Goal: Task Accomplishment & Management: Use online tool/utility

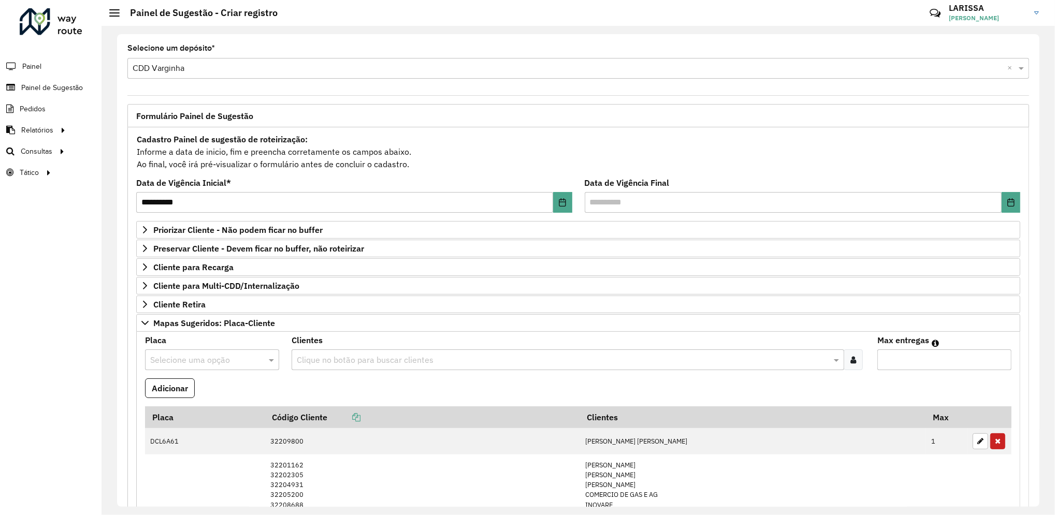
scroll to position [180, 0]
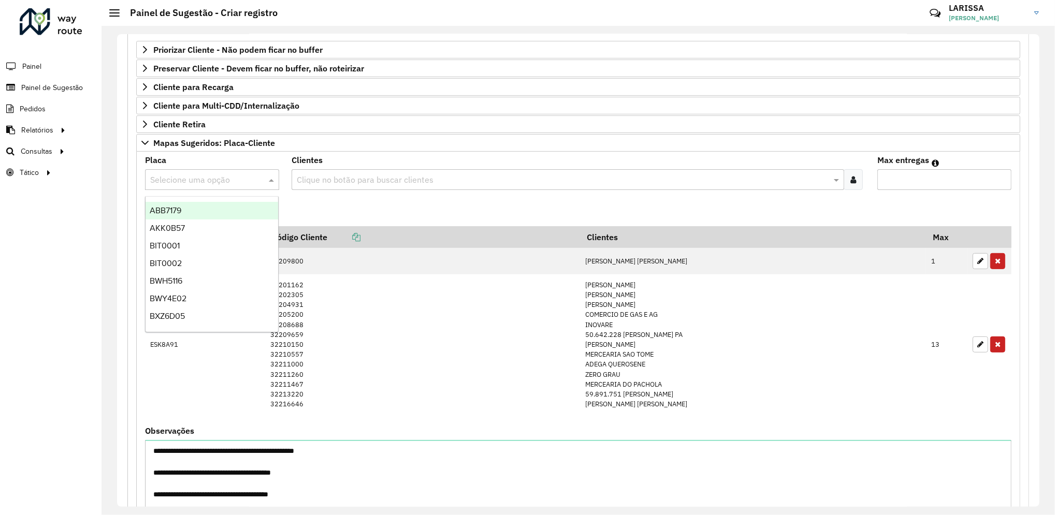
click at [243, 184] on input "text" at bounding box center [201, 180] width 103 height 12
type input "***"
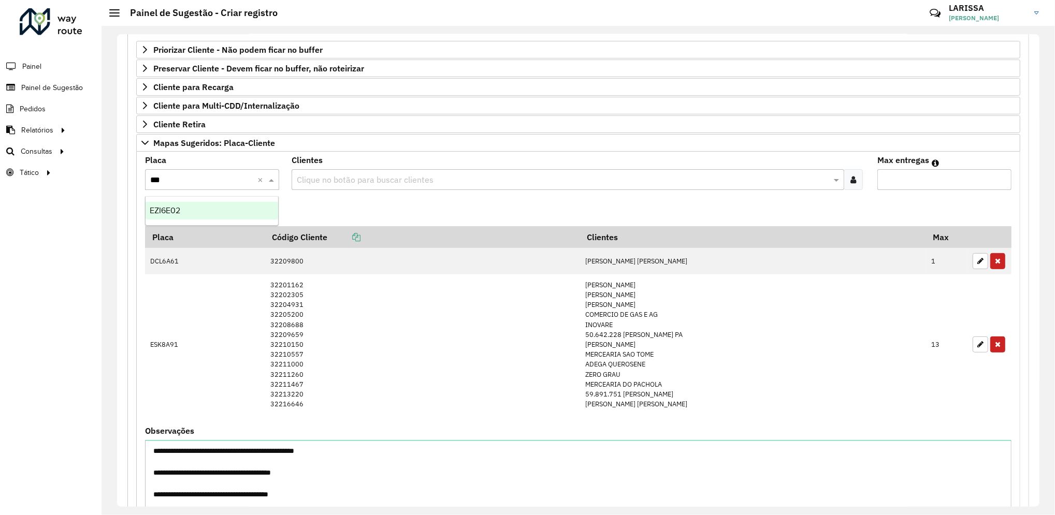
click at [229, 208] on div "EZI6E02" at bounding box center [211, 211] width 133 height 18
click at [854, 176] on div at bounding box center [852, 179] width 19 height 21
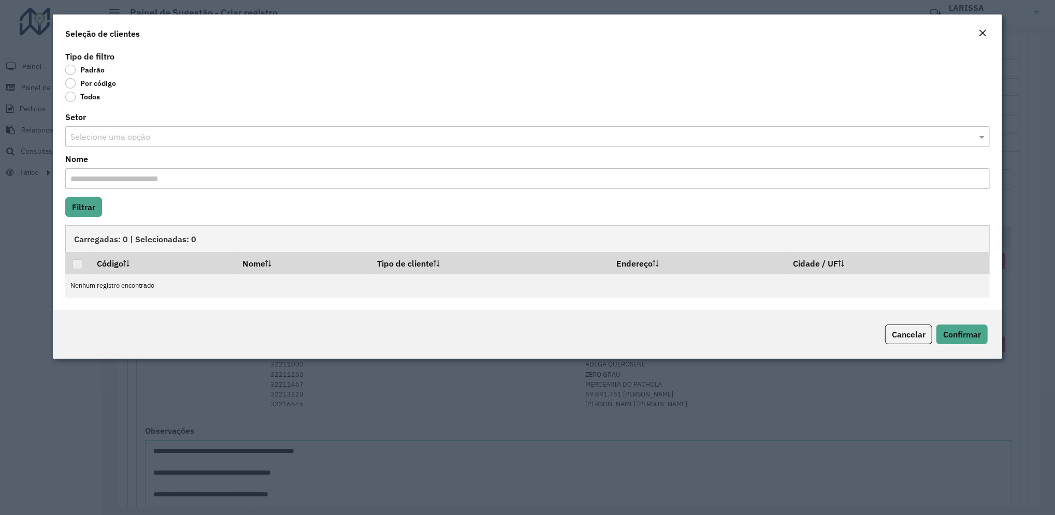
click at [108, 83] on label "Por código" at bounding box center [90, 83] width 51 height 10
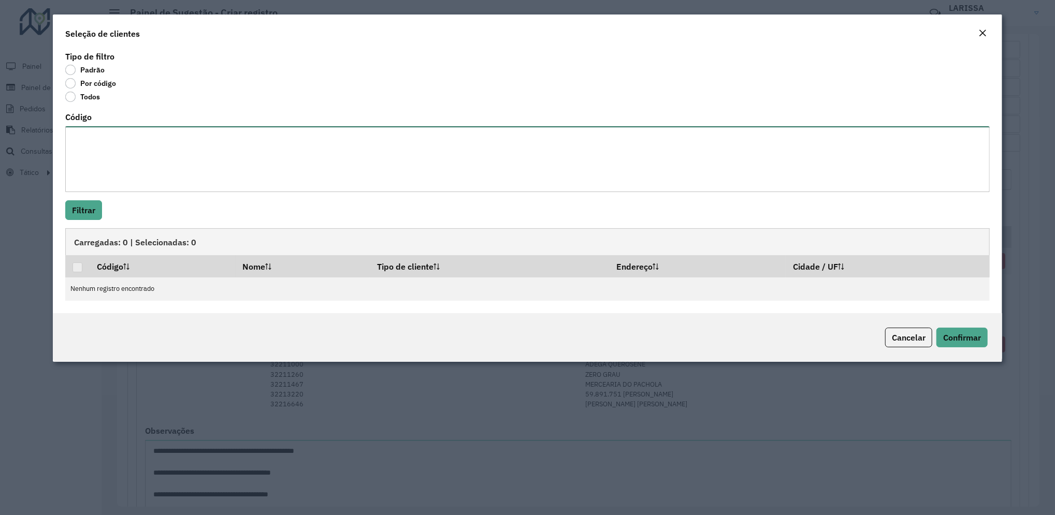
click at [114, 160] on textarea "Código" at bounding box center [527, 159] width 924 height 66
paste textarea "**** ***** **** **** ***** ***** ***** **** ***** *****"
type textarea "**** ***** **** **** ***** ***** ***** **** ***** *****"
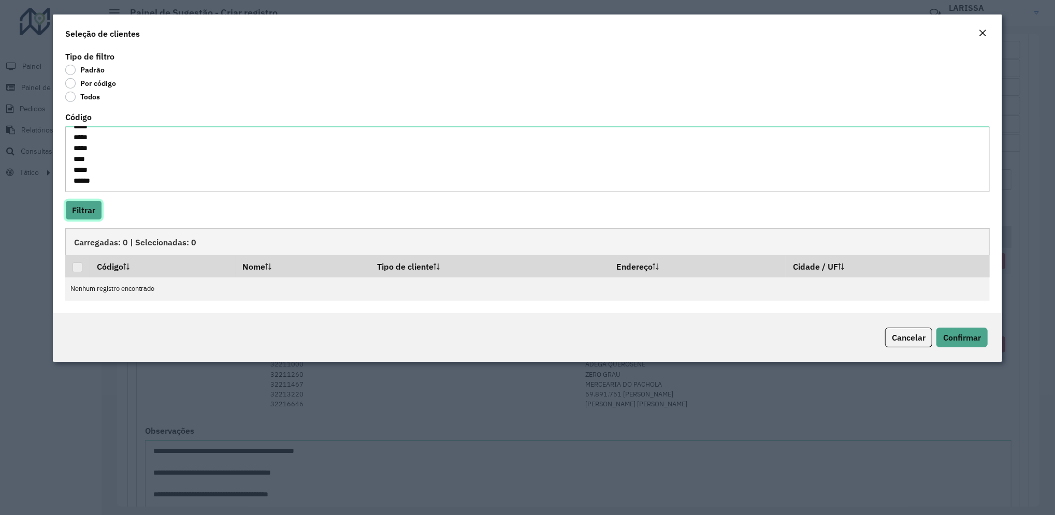
click at [90, 214] on button "Filtrar" at bounding box center [83, 210] width 37 height 20
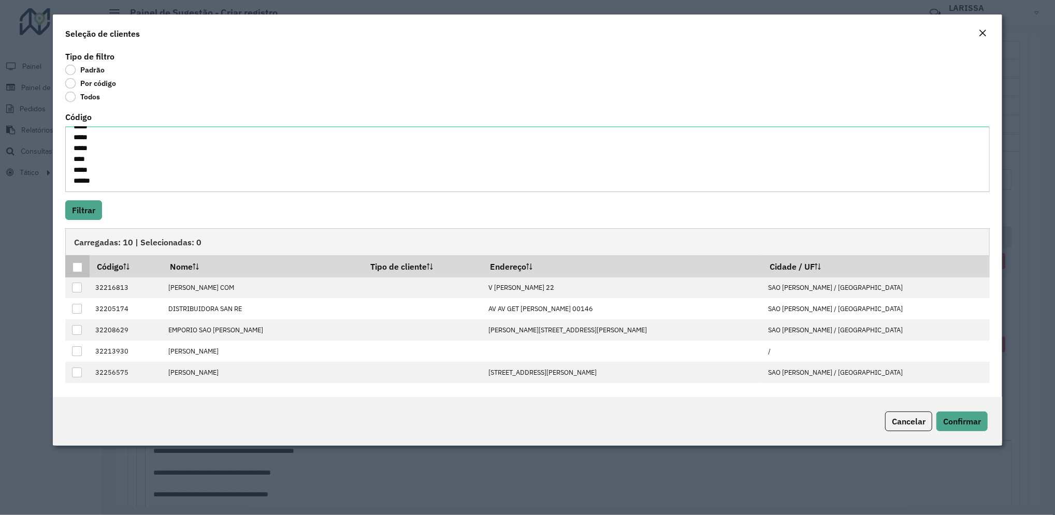
click at [79, 270] on div at bounding box center [77, 267] width 10 height 10
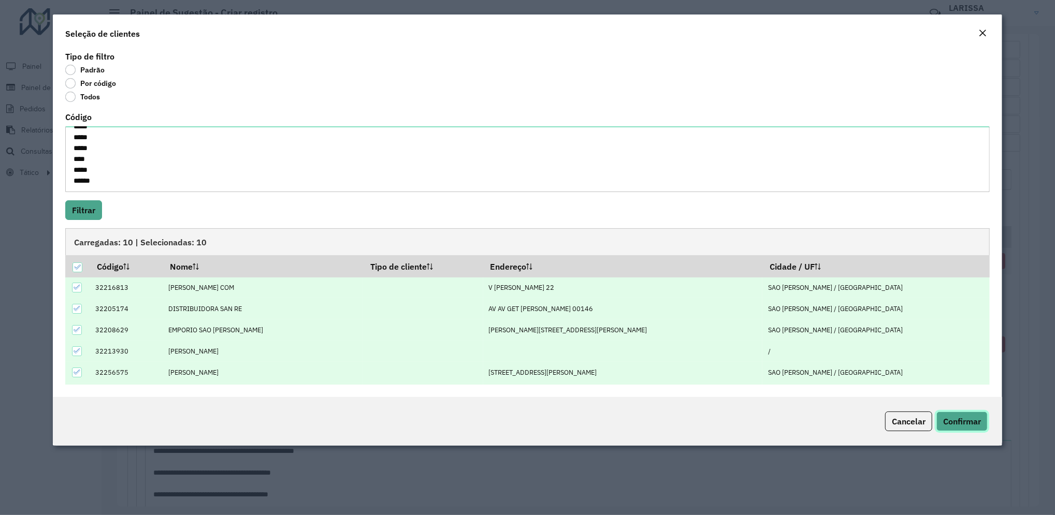
click at [966, 427] on span "Confirmar" at bounding box center [962, 421] width 38 height 10
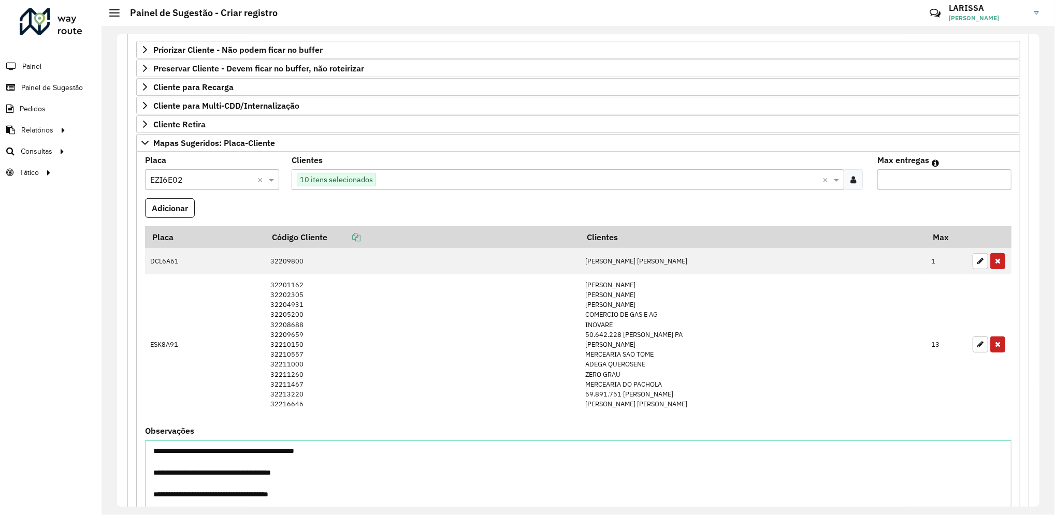
click at [918, 177] on input "Max entregas" at bounding box center [944, 179] width 134 height 21
type input "**"
click at [167, 208] on button "Adicionar" at bounding box center [170, 208] width 50 height 20
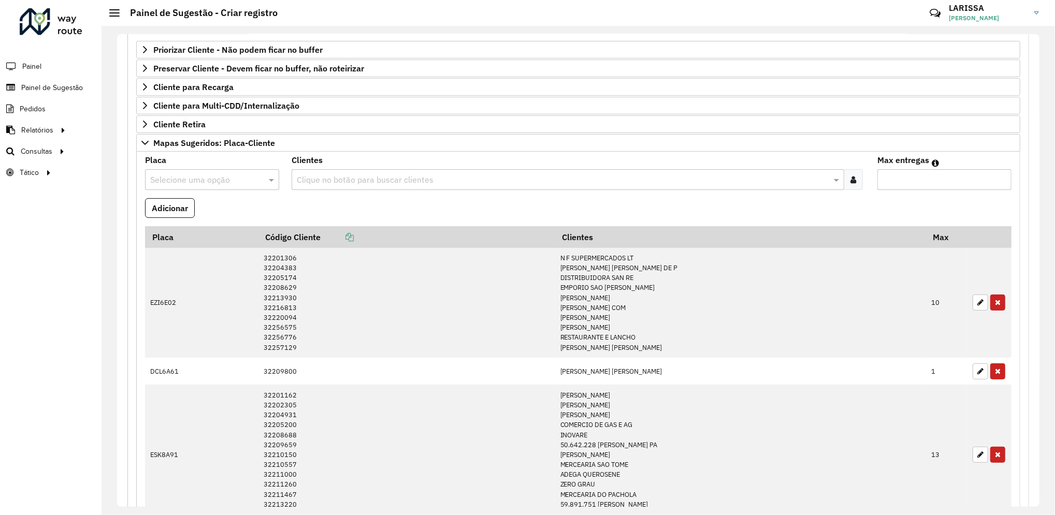
drag, startPoint x: 1036, startPoint y: 208, endPoint x: 1041, endPoint y: 158, distance: 49.9
click at [1041, 158] on div "**********" at bounding box center [577, 270] width 953 height 489
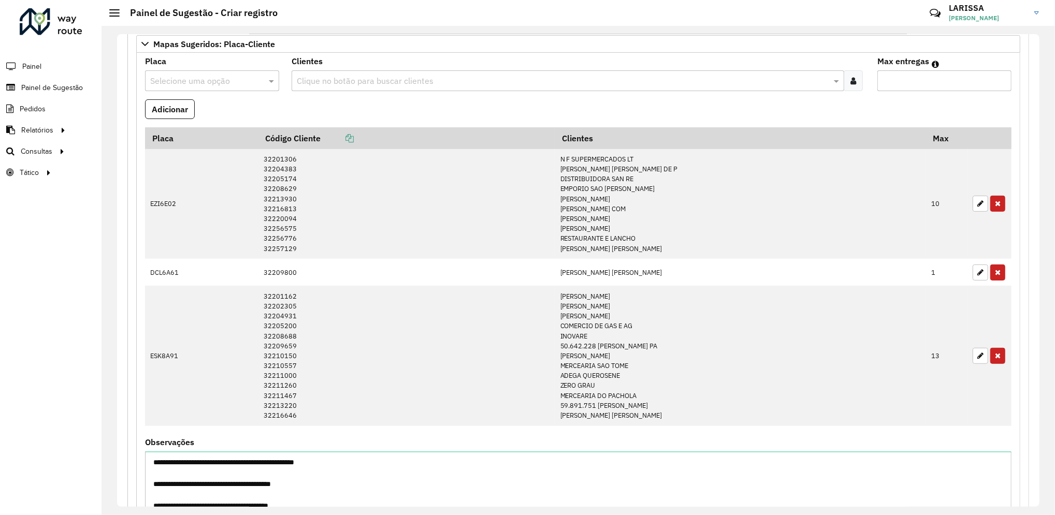
scroll to position [276, 0]
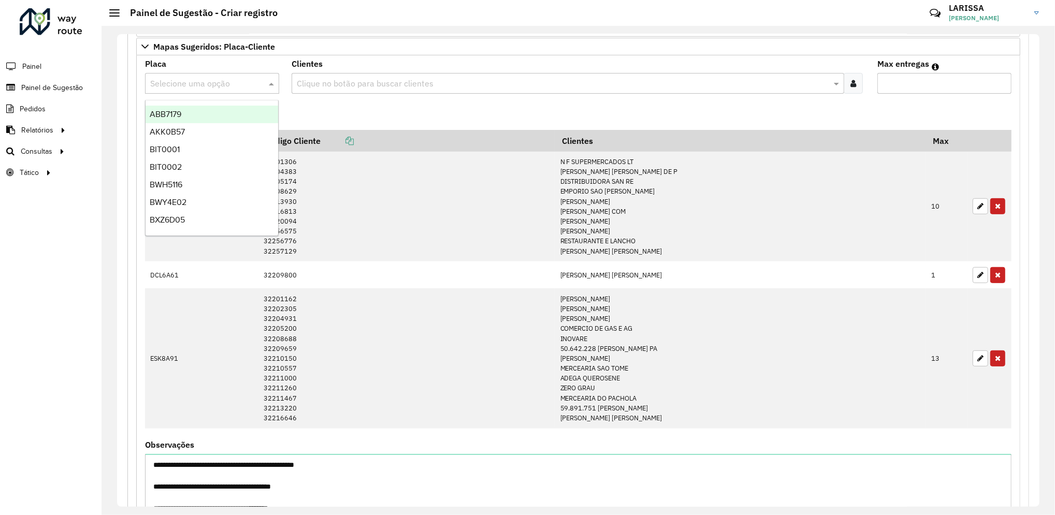
click at [236, 83] on input "text" at bounding box center [201, 84] width 103 height 12
type input "**"
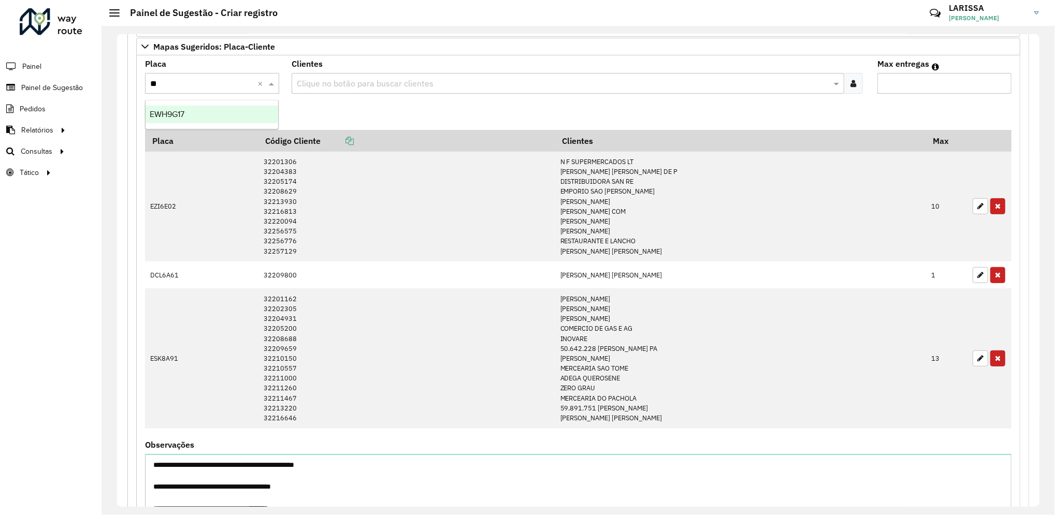
click at [227, 108] on div "EWH9G17" at bounding box center [211, 115] width 133 height 18
click at [850, 81] on icon at bounding box center [853, 83] width 6 height 8
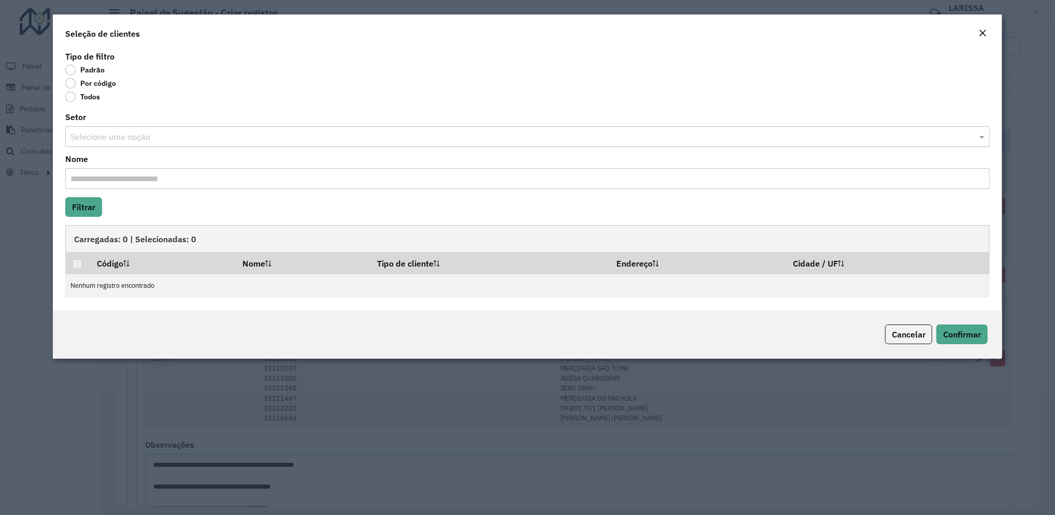
click at [108, 82] on label "Por código" at bounding box center [90, 83] width 51 height 10
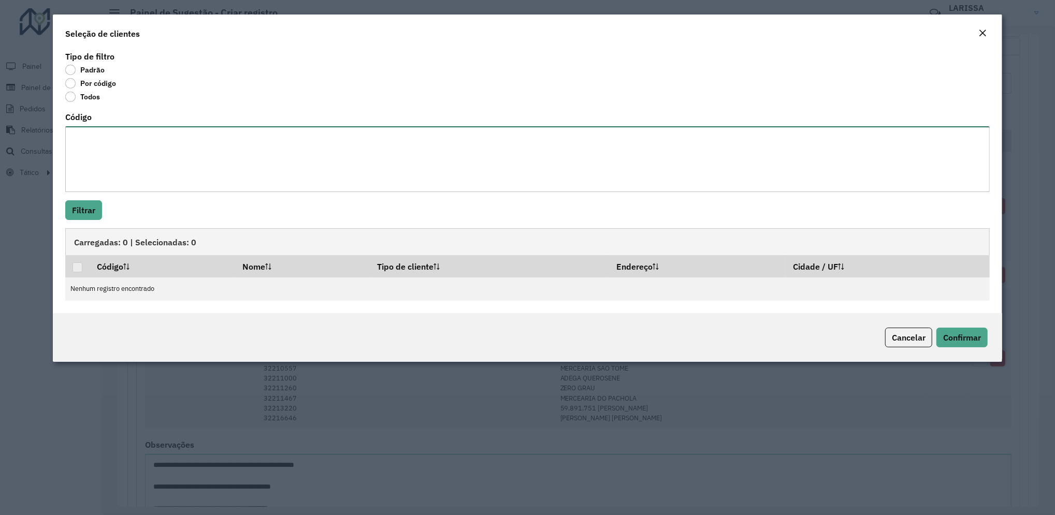
click at [114, 155] on textarea "Código" at bounding box center [527, 159] width 924 height 66
paste textarea "***** **** ***** ***** ***** ***** **** ***** ***** ***** **** ***** ***** *****"
type textarea "***** **** ***** ***** ***** ***** **** ***** ***** ***** **** ***** ***** *****"
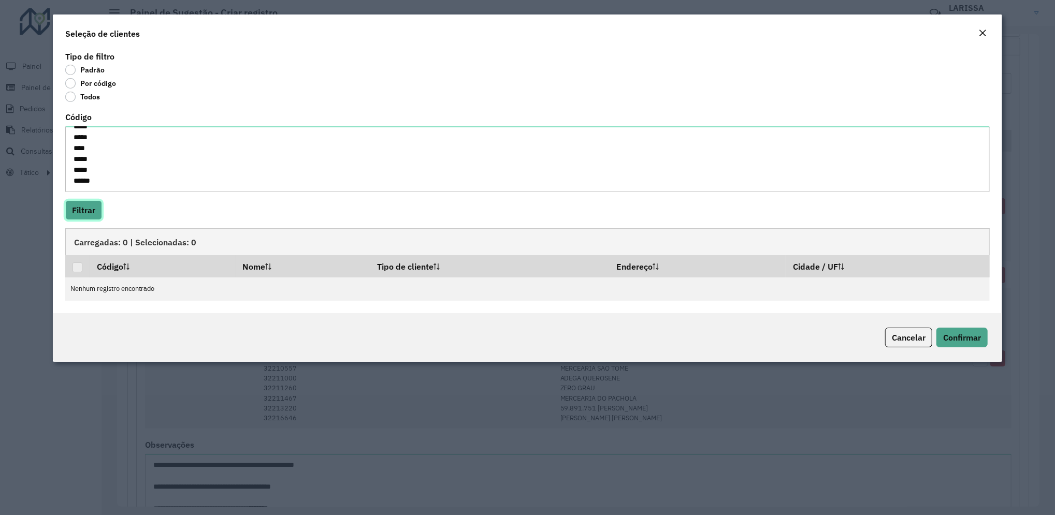
click at [84, 215] on button "Filtrar" at bounding box center [83, 210] width 37 height 20
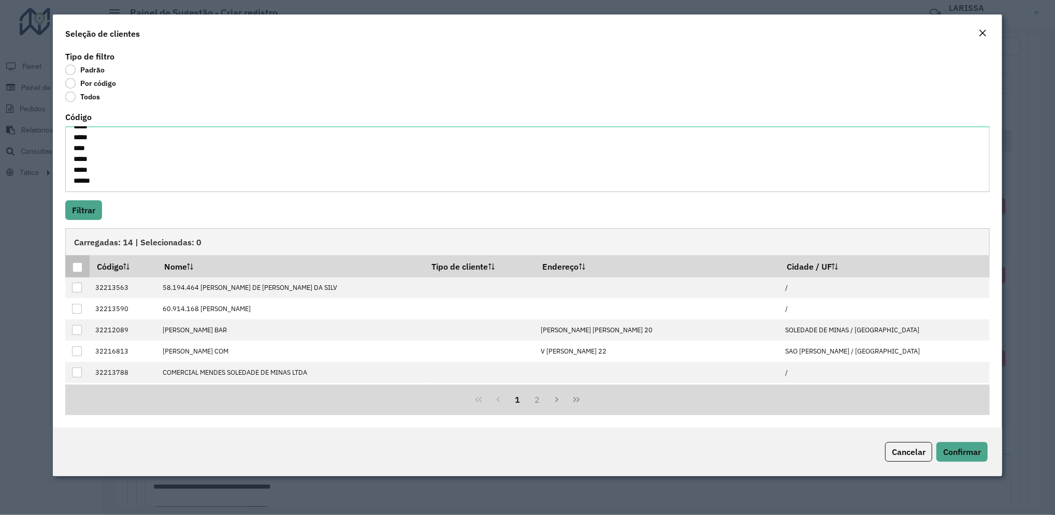
click at [80, 265] on div at bounding box center [77, 267] width 10 height 10
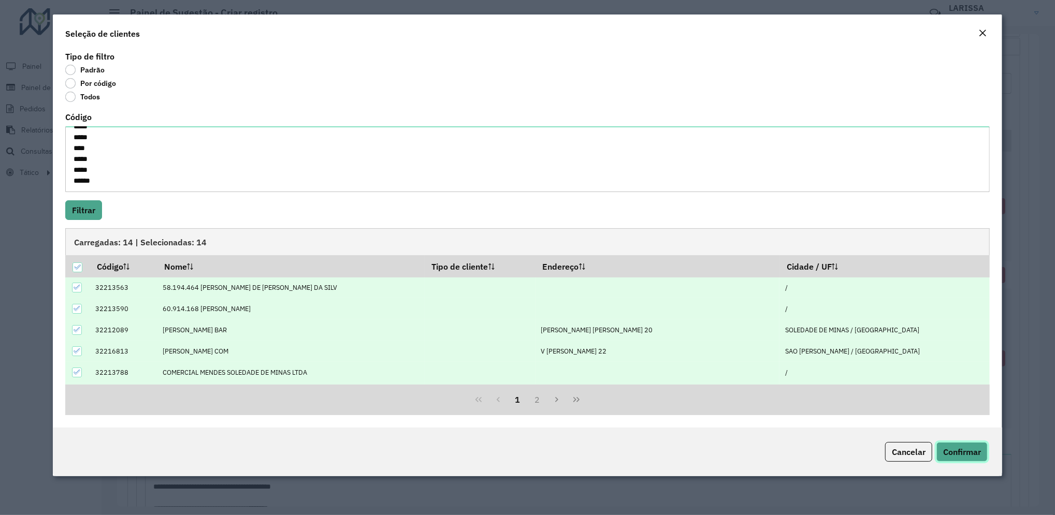
click at [970, 453] on span "Confirmar" at bounding box center [962, 452] width 38 height 10
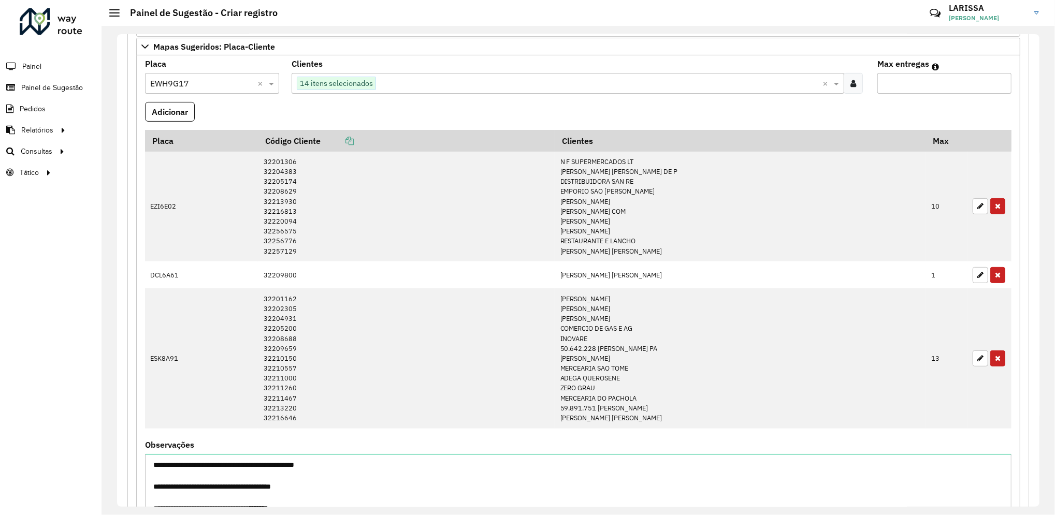
click at [921, 83] on input "Max entregas" at bounding box center [944, 83] width 134 height 21
type input "*"
click at [958, 90] on input "Max entregas" at bounding box center [944, 83] width 134 height 21
type input "**"
click at [189, 111] on button "Adicionar" at bounding box center [170, 112] width 50 height 20
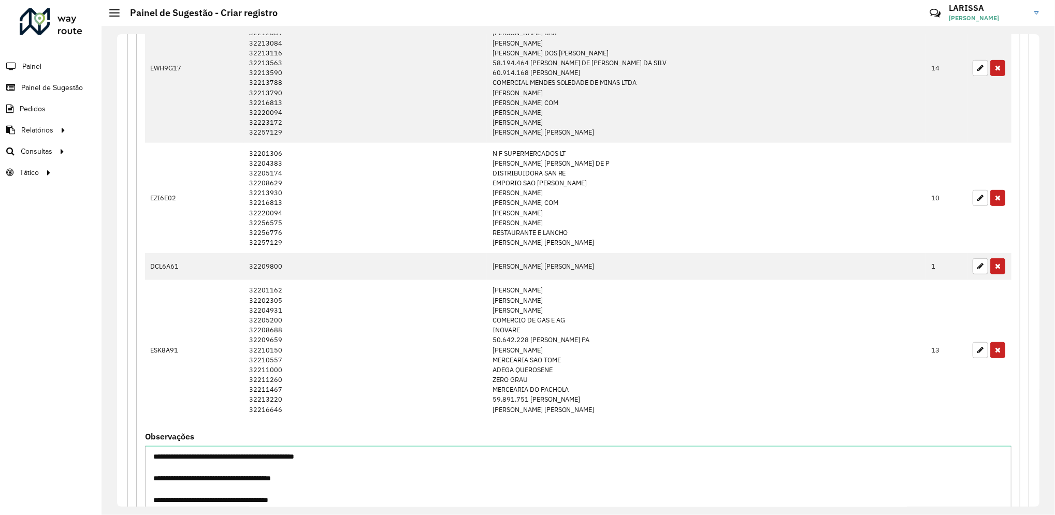
scroll to position [457, 0]
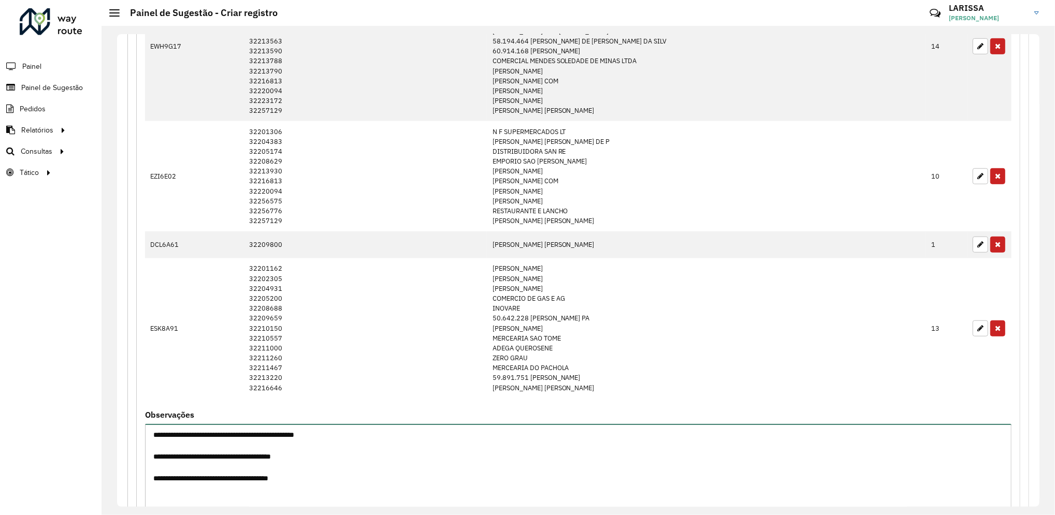
click at [458, 473] on textarea "**********" at bounding box center [578, 467] width 866 height 87
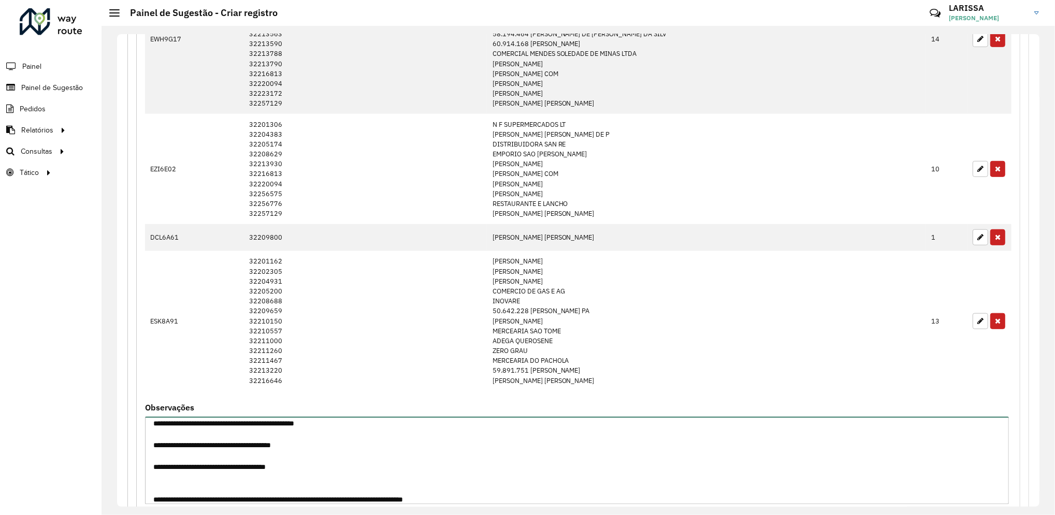
type textarea "**********"
drag, startPoint x: 1035, startPoint y: 337, endPoint x: 1042, endPoint y: 398, distance: 60.9
click at [1042, 398] on div "**********" at bounding box center [577, 270] width 953 height 489
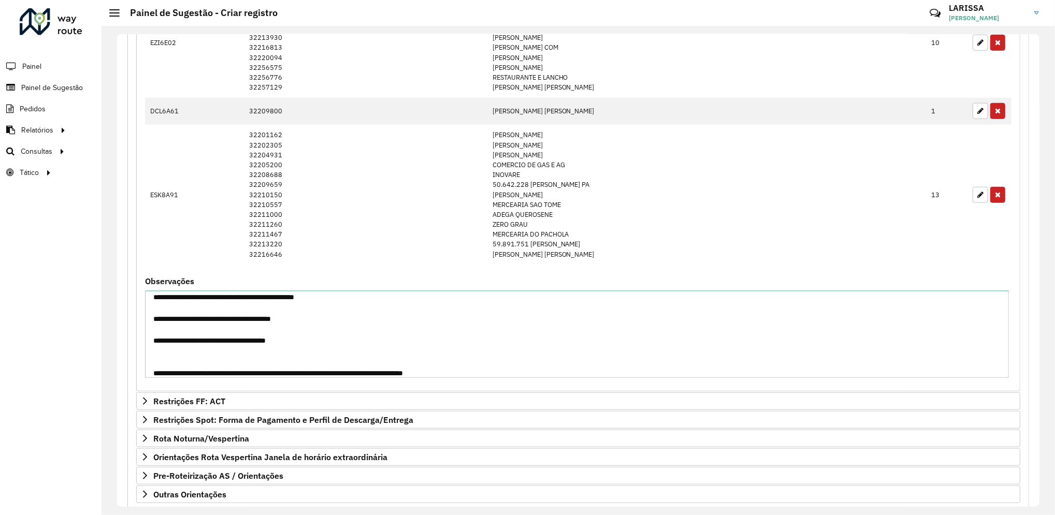
scroll to position [592, 0]
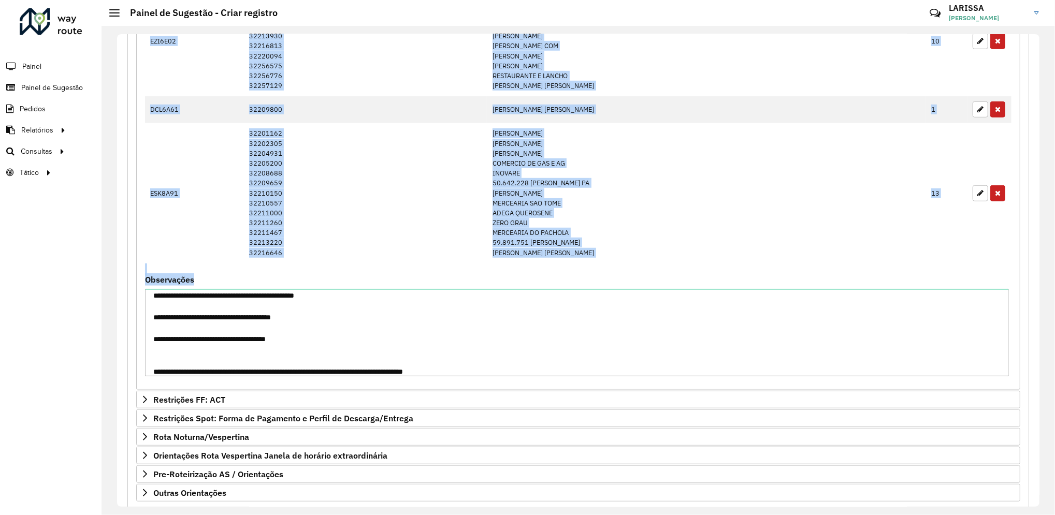
drag, startPoint x: 1035, startPoint y: 314, endPoint x: 1034, endPoint y: 262, distance: 51.8
click at [1034, 262] on div "**********" at bounding box center [578, 270] width 922 height 473
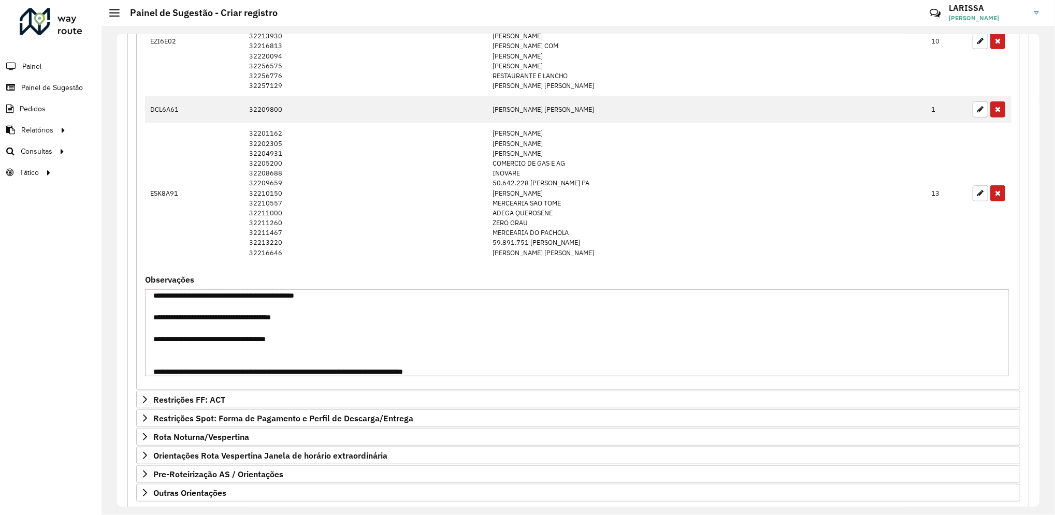
click at [1034, 262] on div "**********" at bounding box center [578, 270] width 922 height 473
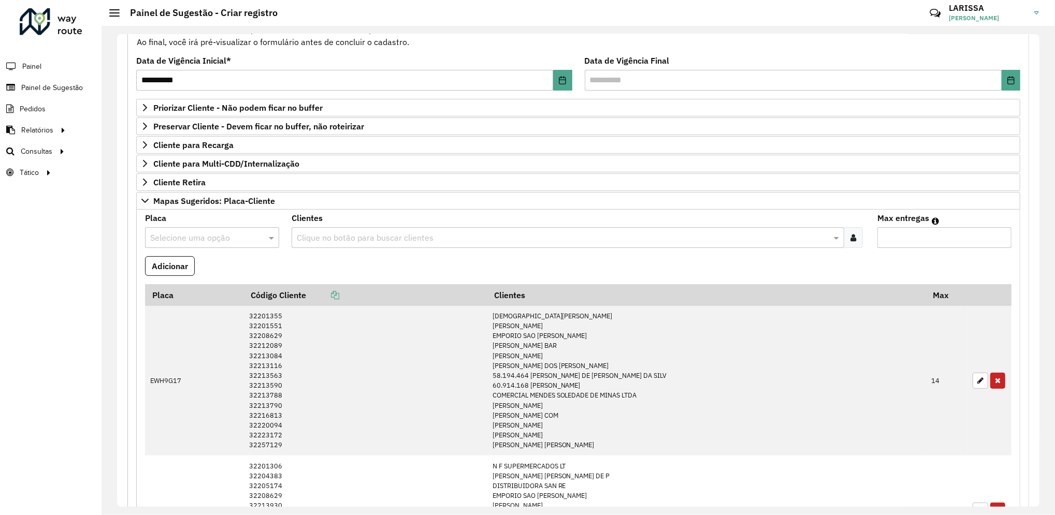
scroll to position [121, 0]
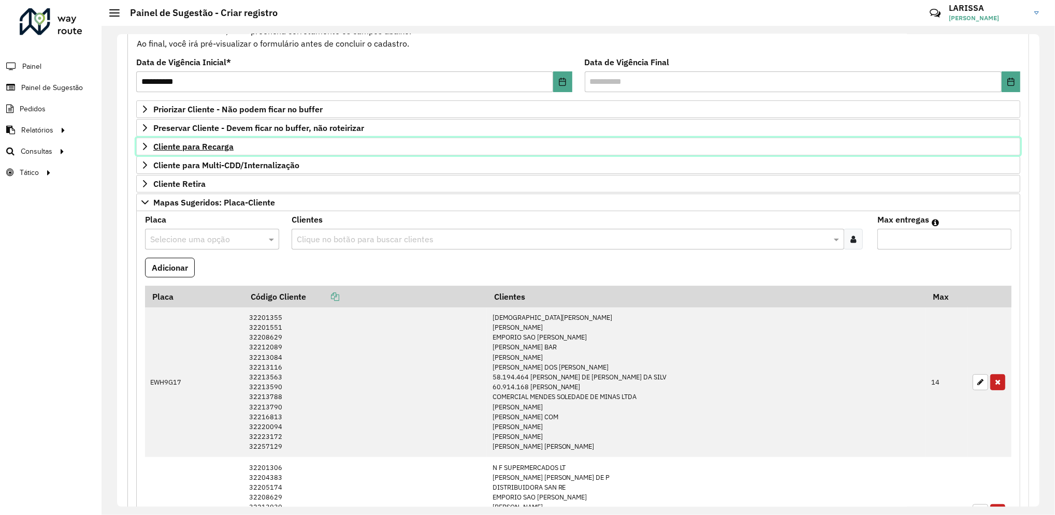
click at [215, 142] on span "Cliente para Recarga" at bounding box center [193, 146] width 80 height 8
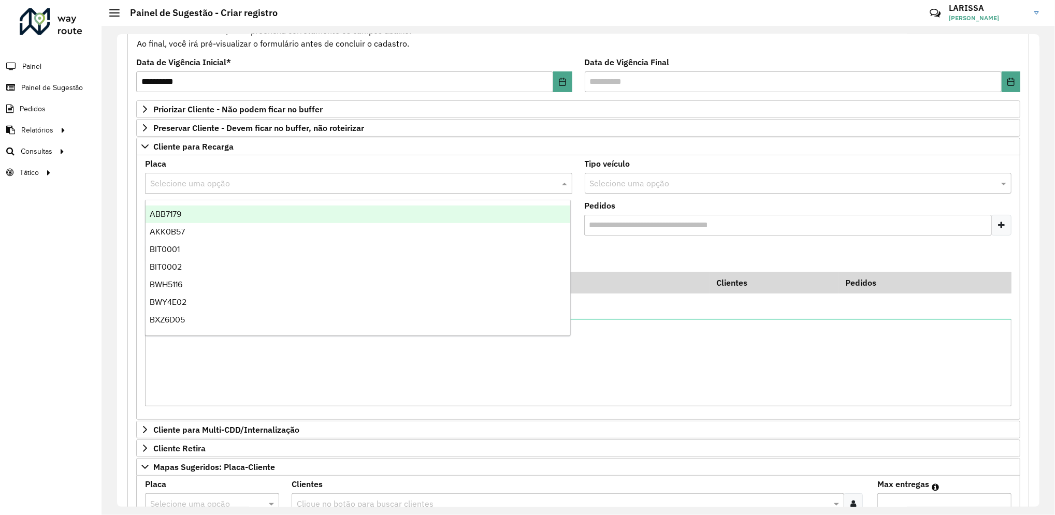
click at [272, 179] on input "text" at bounding box center [348, 184] width 396 height 12
type input "***"
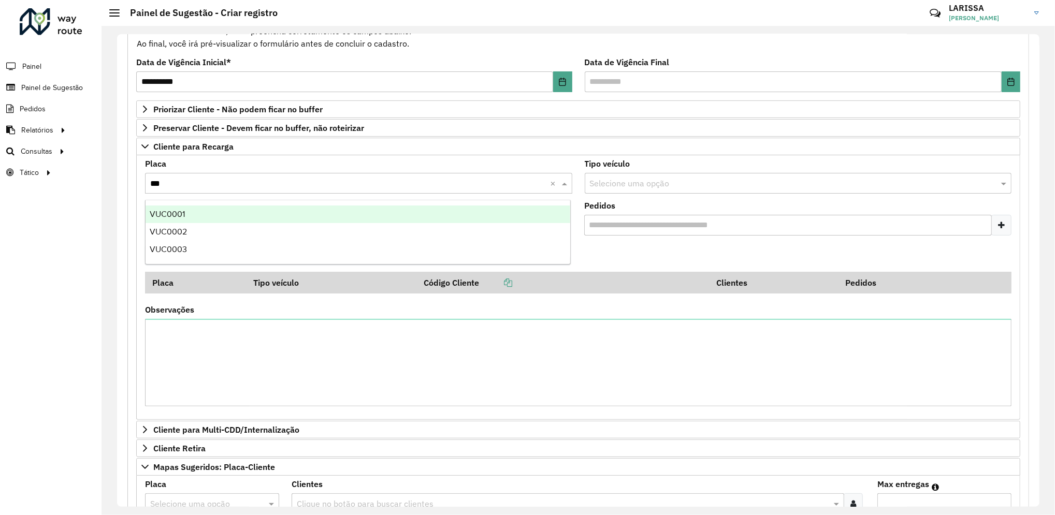
click at [259, 209] on div "VUC0001" at bounding box center [357, 215] width 425 height 18
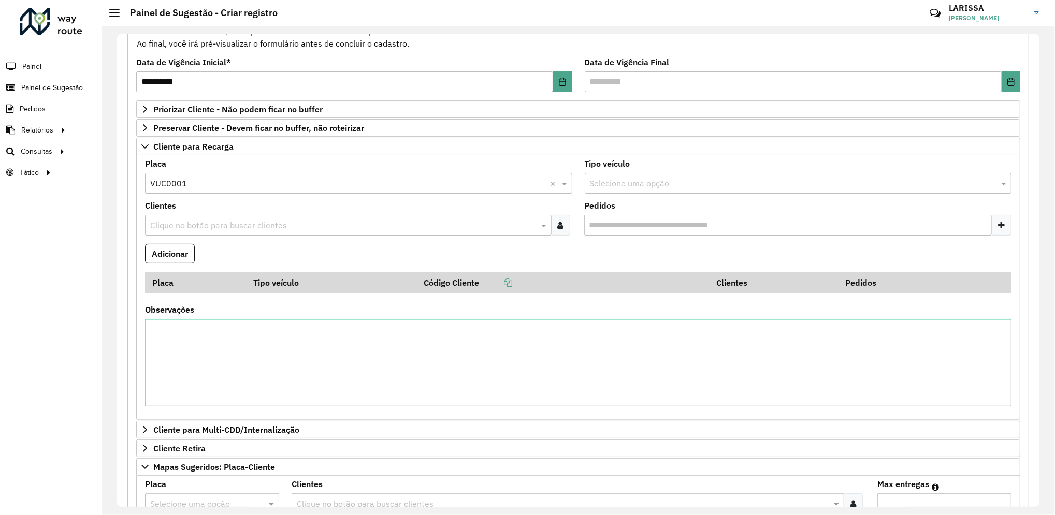
click at [563, 226] on div at bounding box center [560, 225] width 19 height 21
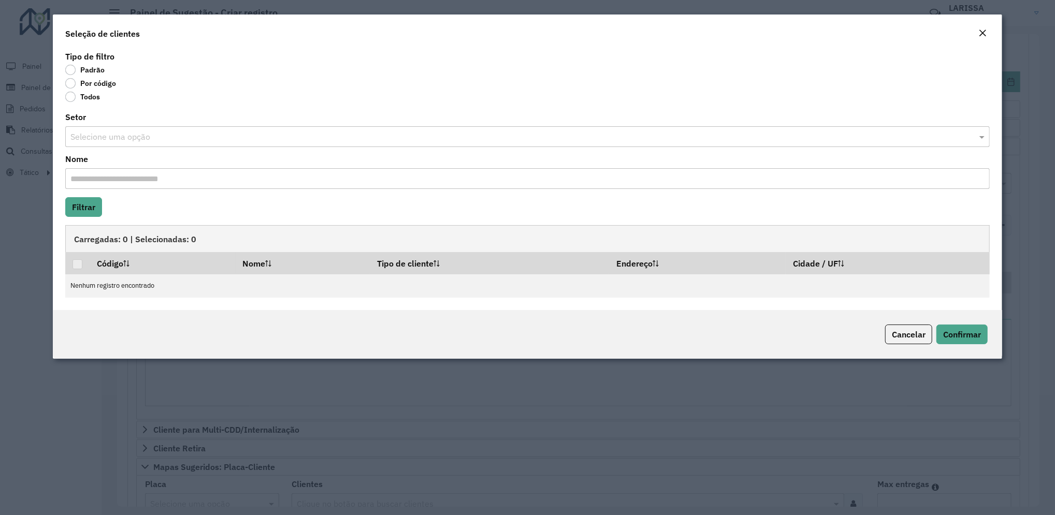
click at [103, 85] on label "Por código" at bounding box center [90, 83] width 51 height 10
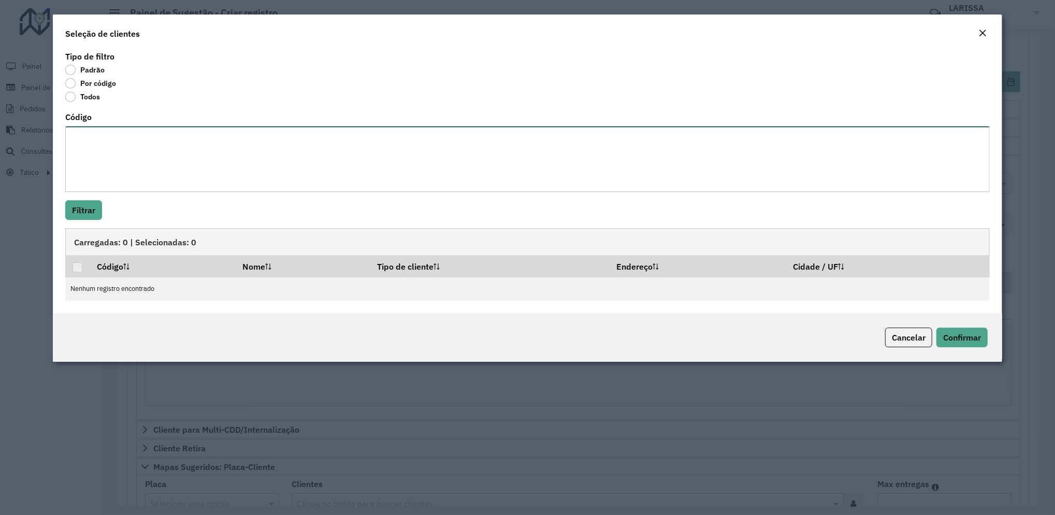
click at [116, 157] on textarea "Código" at bounding box center [527, 159] width 924 height 66
paste textarea "**** ****"
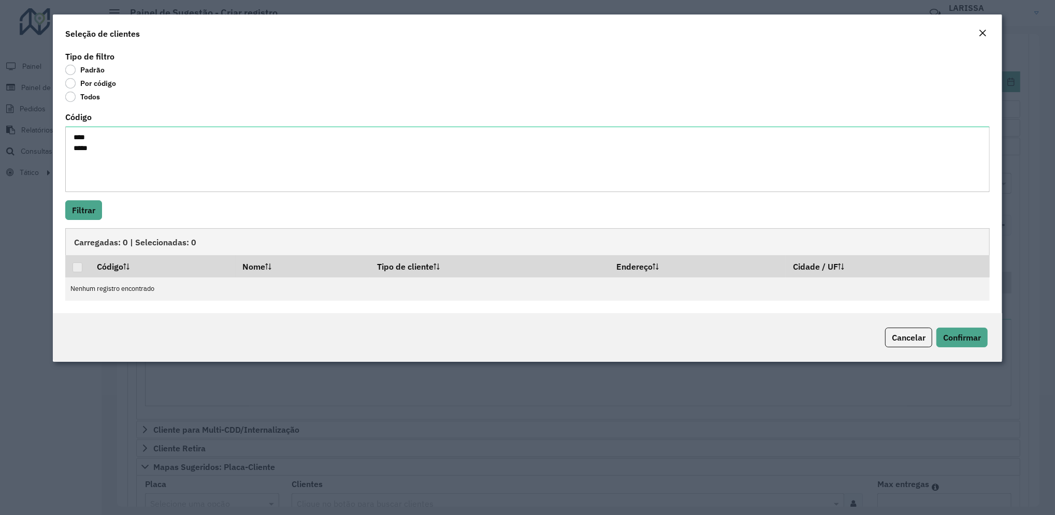
click at [96, 200] on div "Tipo de filtro Padrão Por código Todos Código **** **** Filtrar Carregadas: 0 |…" at bounding box center [527, 181] width 949 height 265
click at [94, 205] on button "Filtrar" at bounding box center [83, 210] width 37 height 20
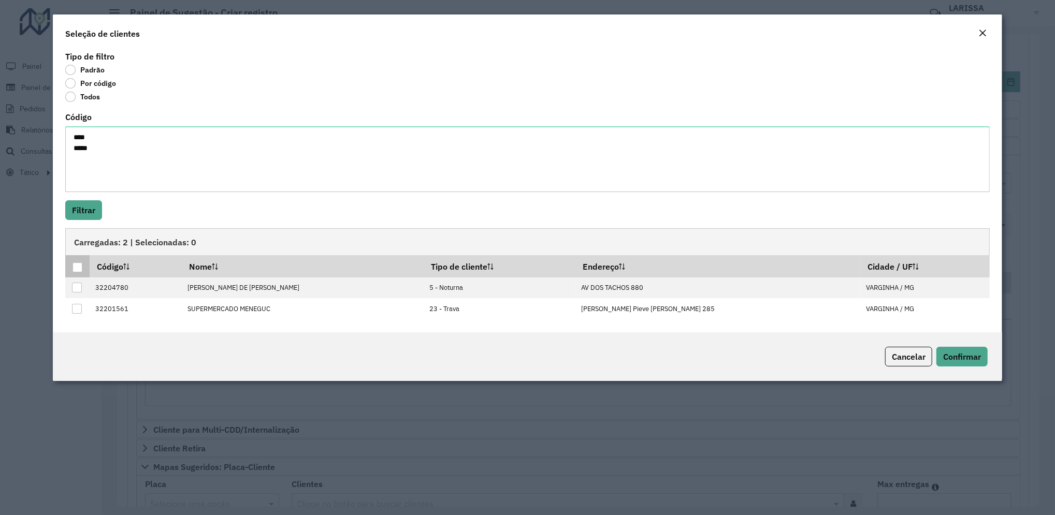
click at [80, 271] on div at bounding box center [77, 267] width 10 height 10
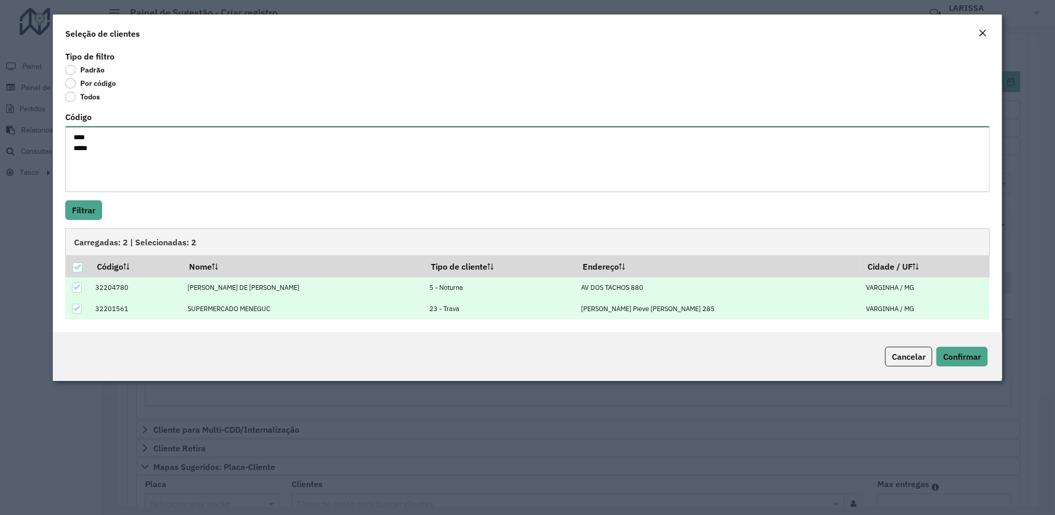
click at [192, 151] on textarea "**** ****" at bounding box center [527, 159] width 924 height 66
type textarea "**** *****"
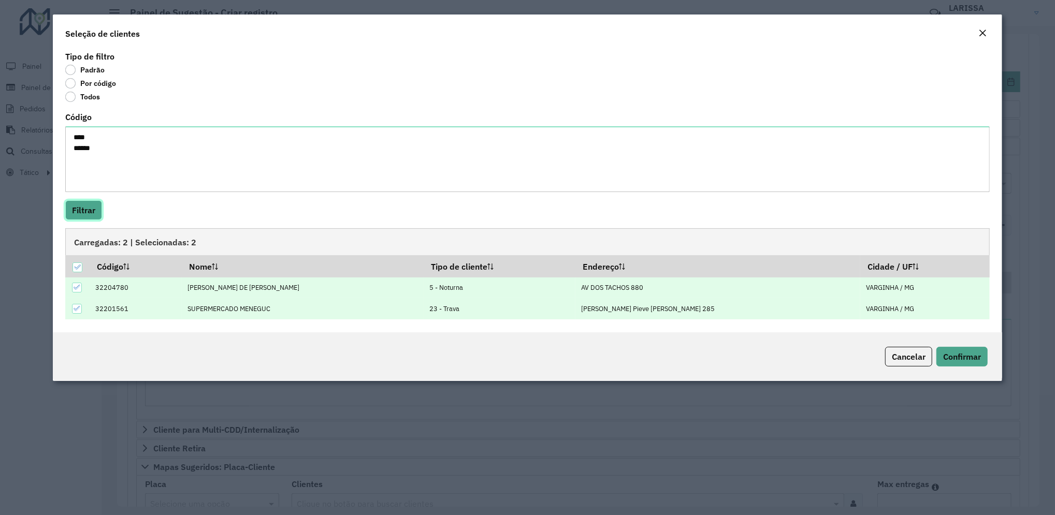
click at [93, 213] on button "Filtrar" at bounding box center [83, 210] width 37 height 20
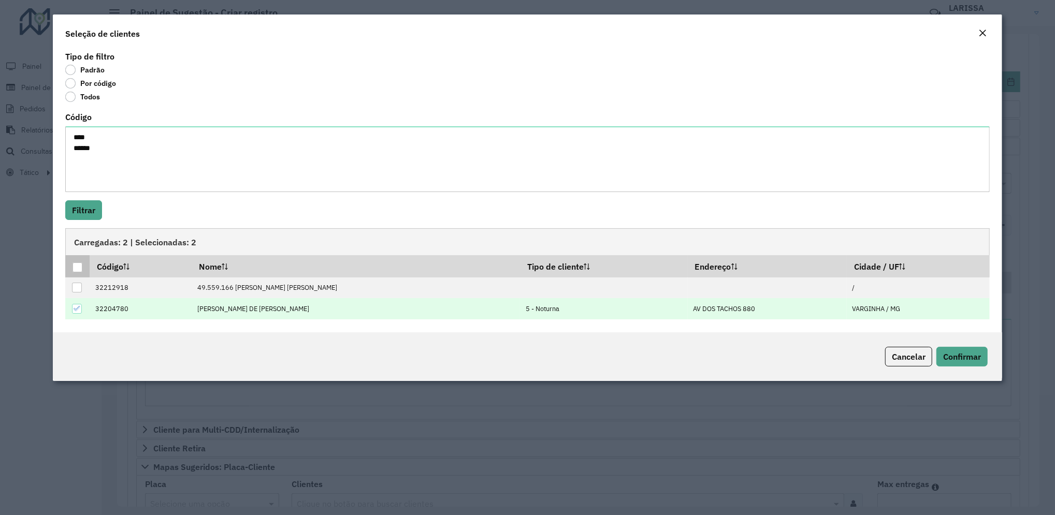
click at [72, 264] on div at bounding box center [77, 267] width 10 height 10
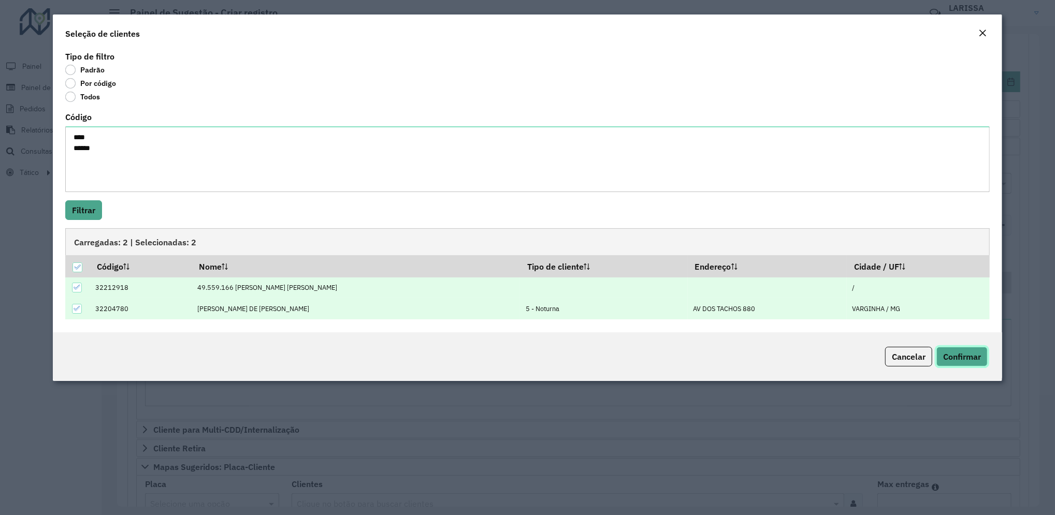
click at [966, 361] on span "Confirmar" at bounding box center [962, 357] width 38 height 10
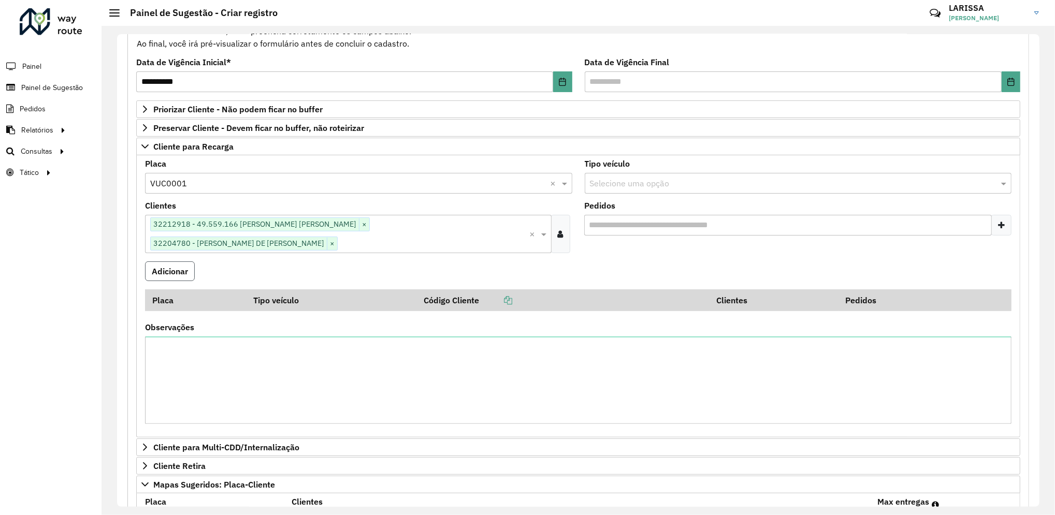
click at [182, 261] on button "Adicionar" at bounding box center [170, 271] width 50 height 20
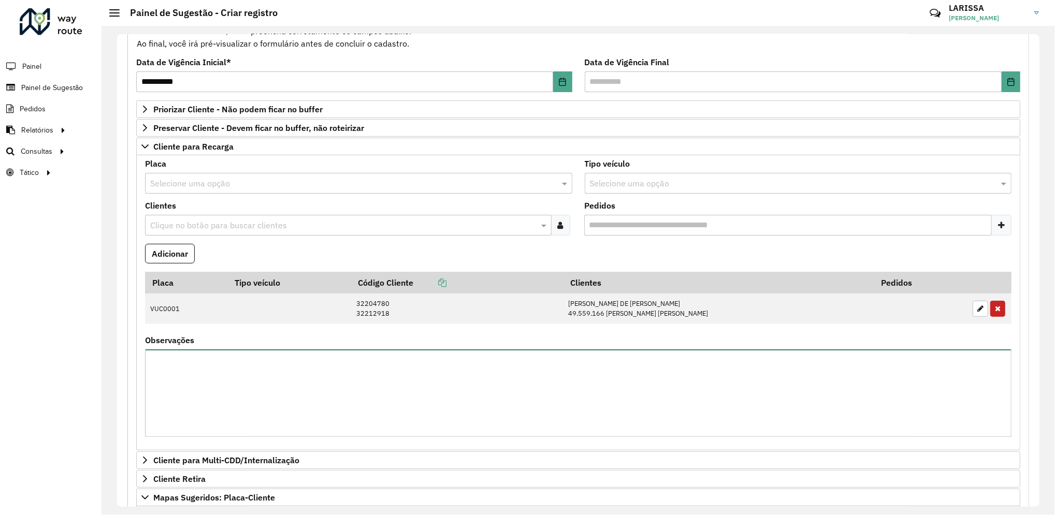
click at [239, 379] on textarea "Observações" at bounding box center [578, 392] width 866 height 87
type textarea "**********"
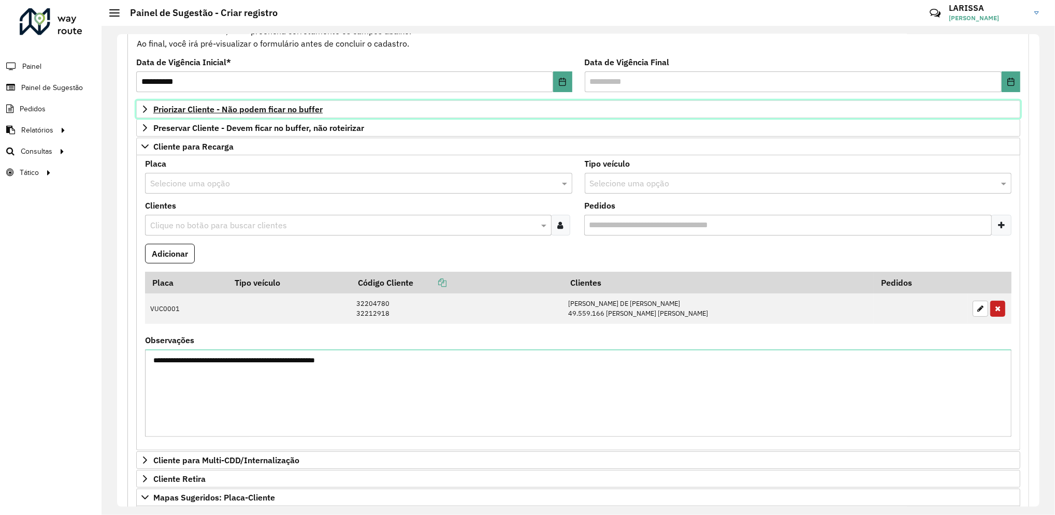
click at [462, 106] on link "Priorizar Cliente - Não podem ficar no buffer" at bounding box center [578, 109] width 884 height 18
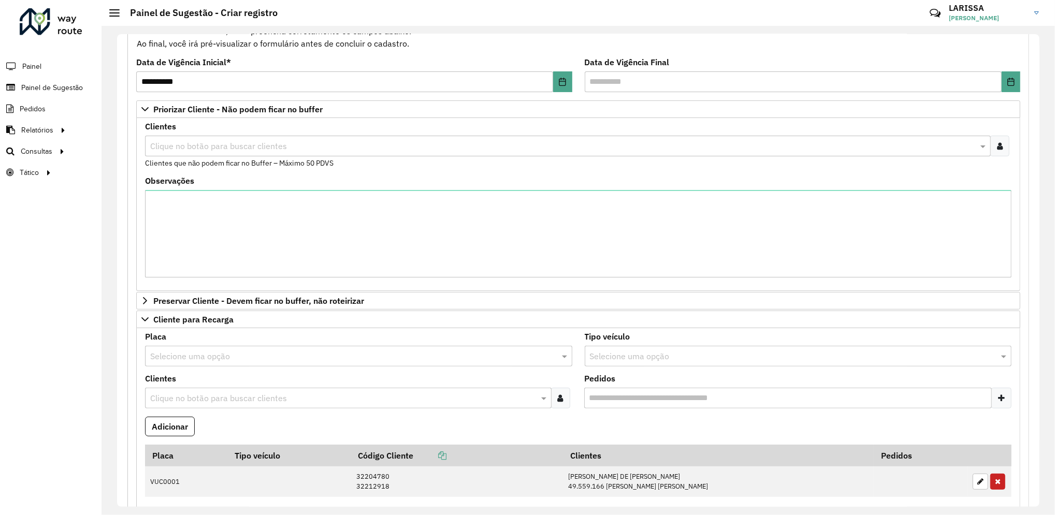
click at [997, 145] on icon at bounding box center [1000, 146] width 6 height 8
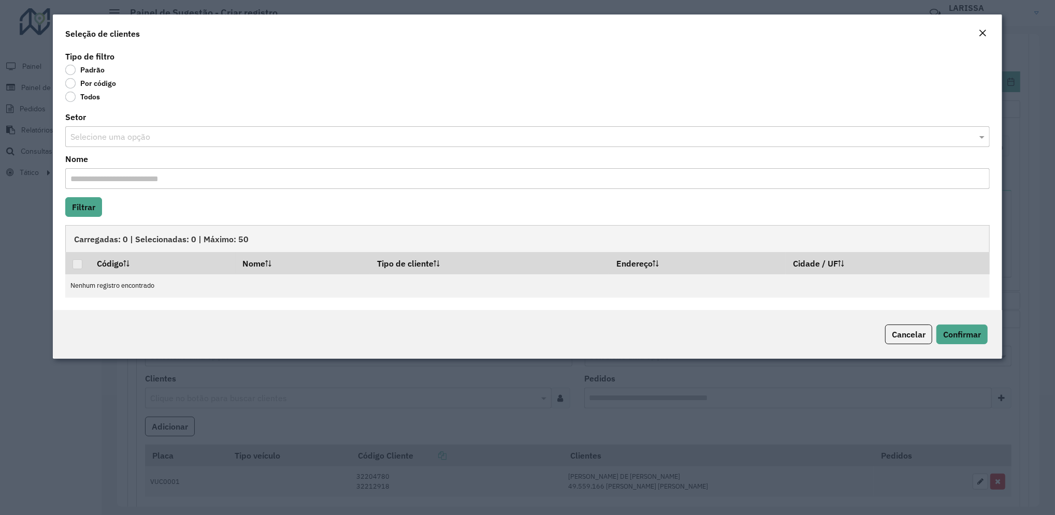
click at [115, 84] on div "Por código" at bounding box center [527, 85] width 924 height 12
click at [105, 84] on label "Por código" at bounding box center [90, 83] width 51 height 10
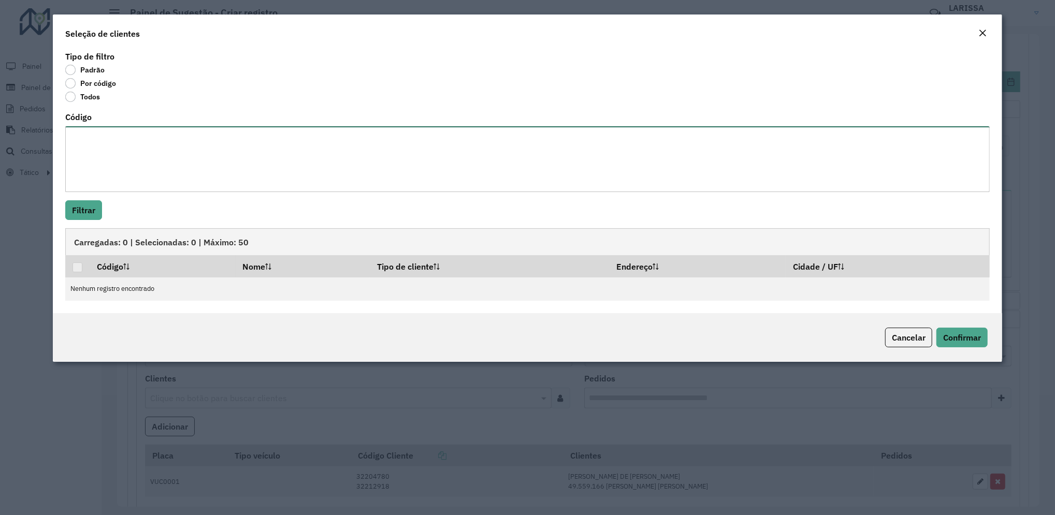
click at [121, 150] on textarea "Código" at bounding box center [527, 159] width 924 height 66
paste textarea "***** **** *** **** **** ***** ***** *** ****"
paste textarea "**** **** **** ** ***** **** *** ****"
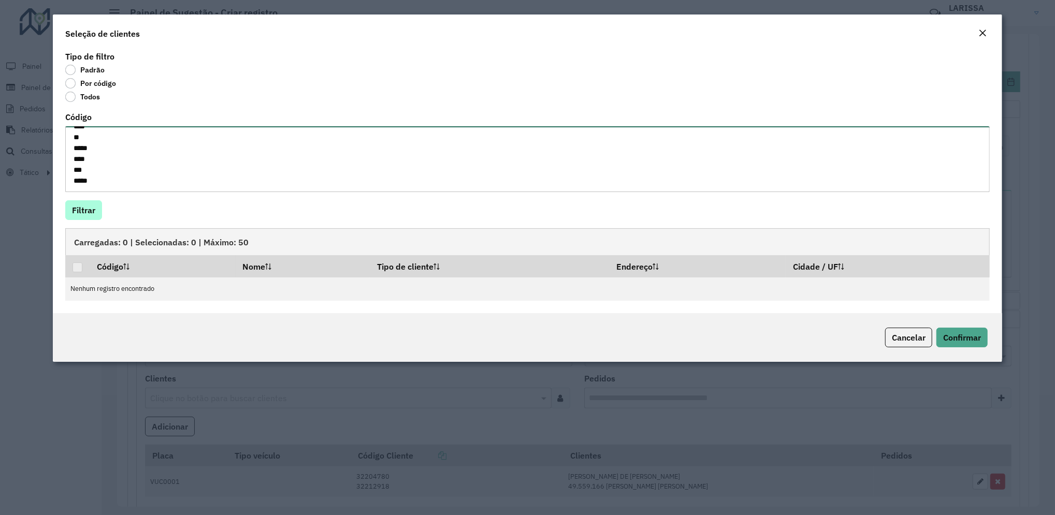
type textarea "***** **** *** **** **** ***** ***** *** **** **** **** **** ** ***** **** *** …"
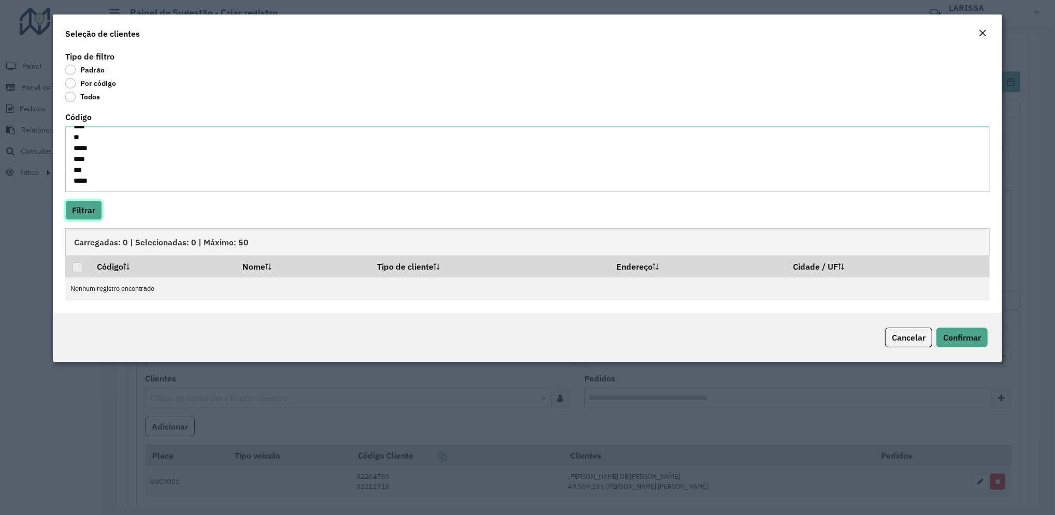
click at [91, 217] on button "Filtrar" at bounding box center [83, 210] width 37 height 20
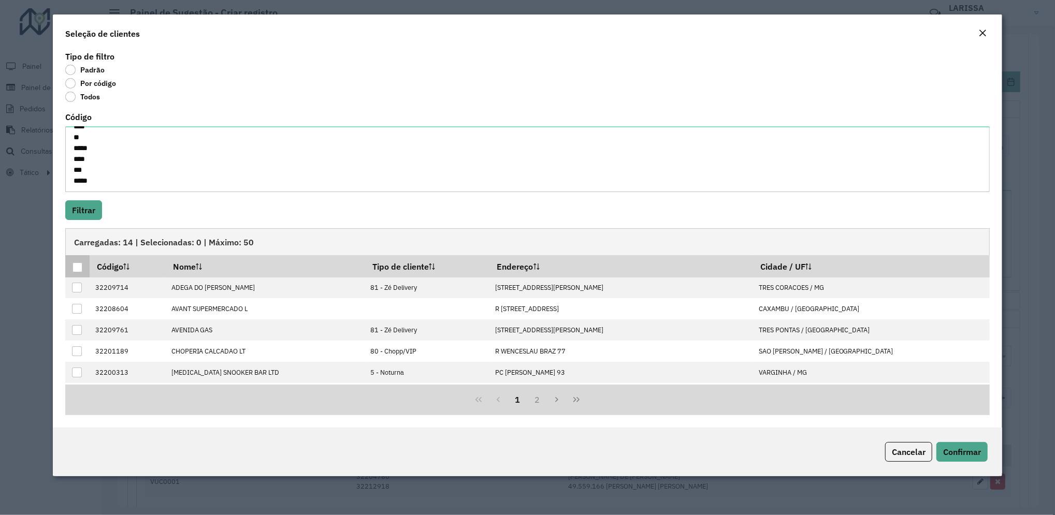
click at [77, 272] on div at bounding box center [77, 267] width 10 height 10
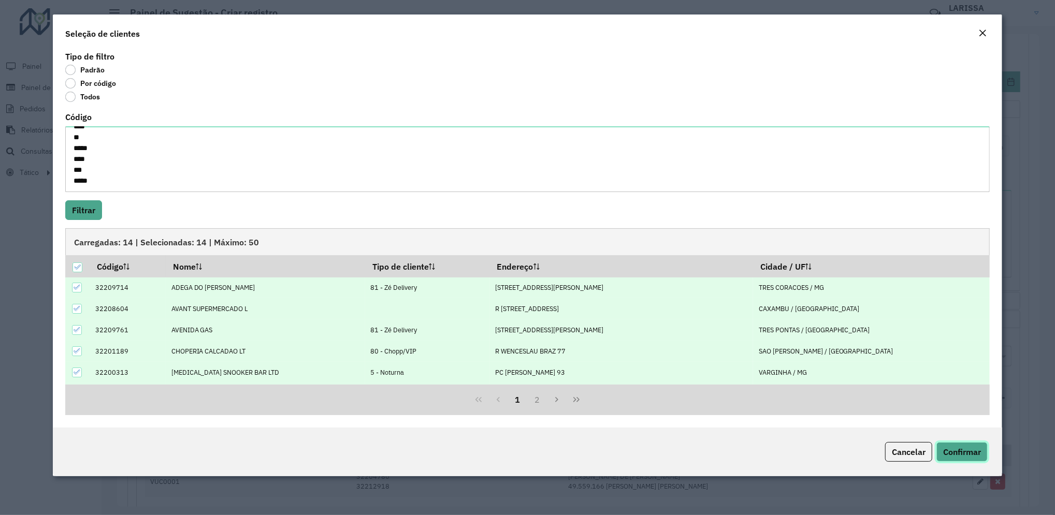
click at [957, 446] on button "Confirmar" at bounding box center [961, 452] width 51 height 20
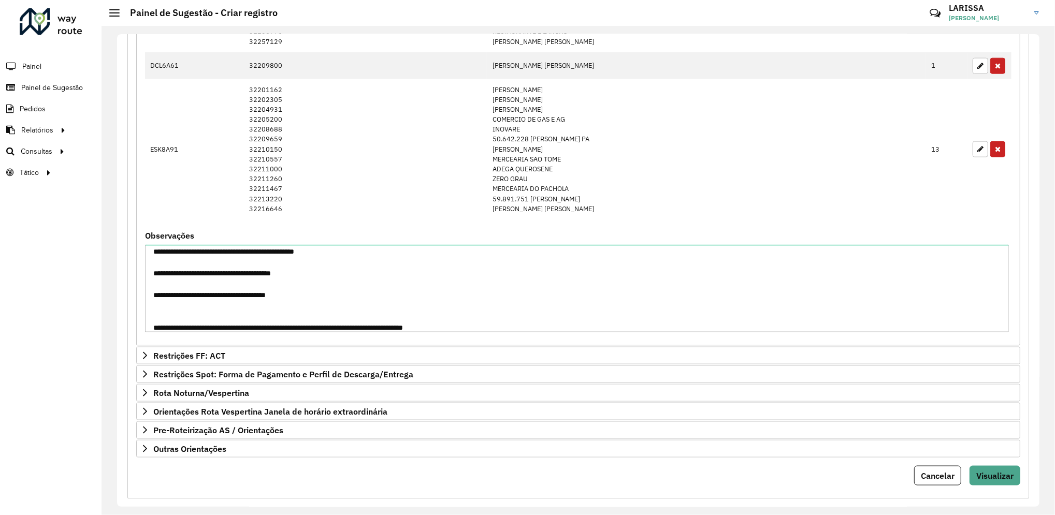
scroll to position [1125, 0]
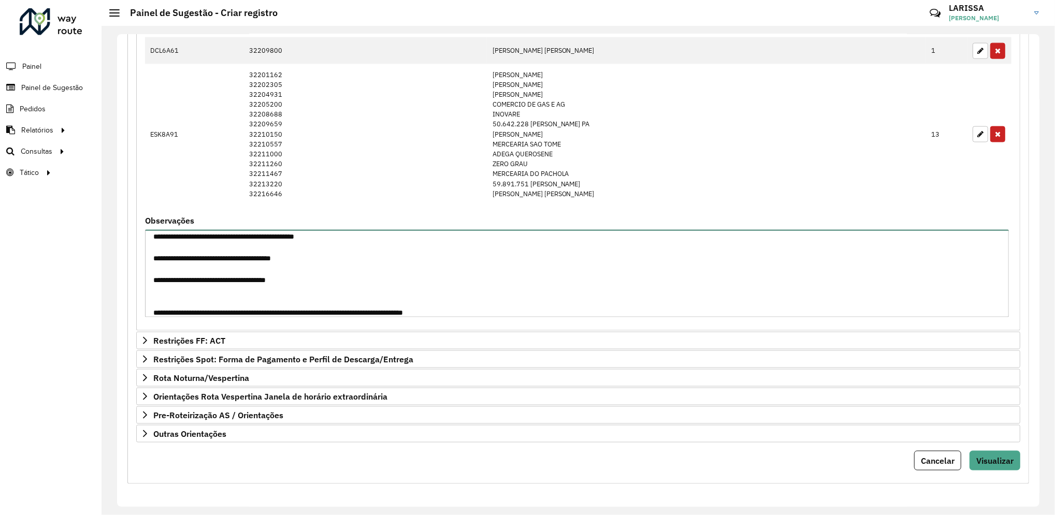
click at [450, 312] on textarea "**********" at bounding box center [577, 273] width 864 height 87
click at [407, 314] on textarea "**********" at bounding box center [577, 273] width 864 height 87
type textarea "**********"
click at [403, 375] on link "Rota Noturna/Vespertina" at bounding box center [578, 378] width 884 height 18
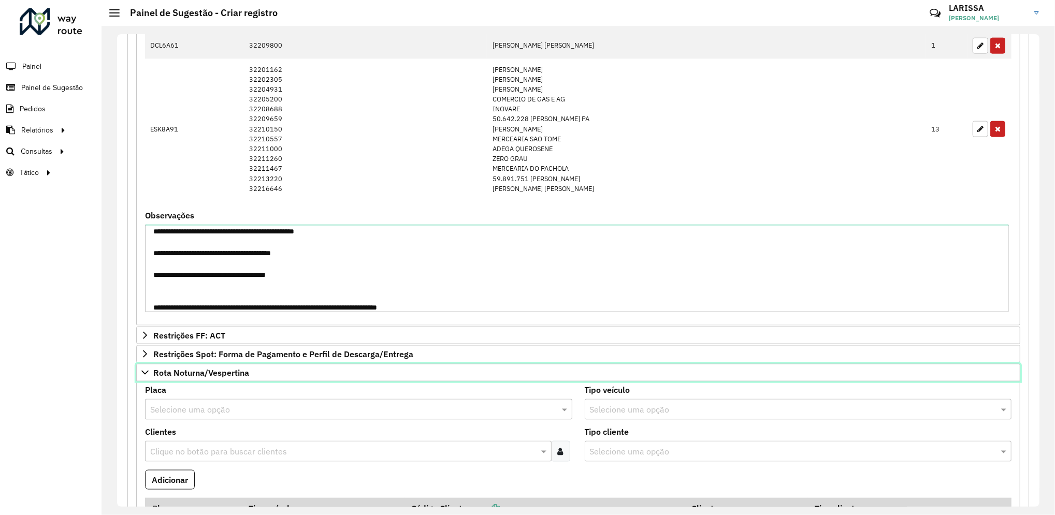
scroll to position [1332, 0]
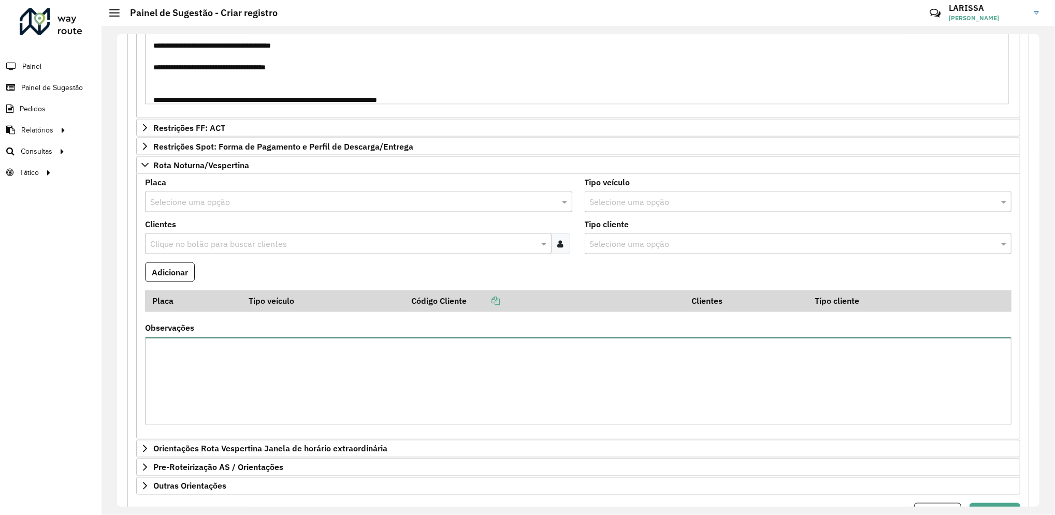
click at [573, 366] on textarea "Observações" at bounding box center [578, 381] width 866 height 87
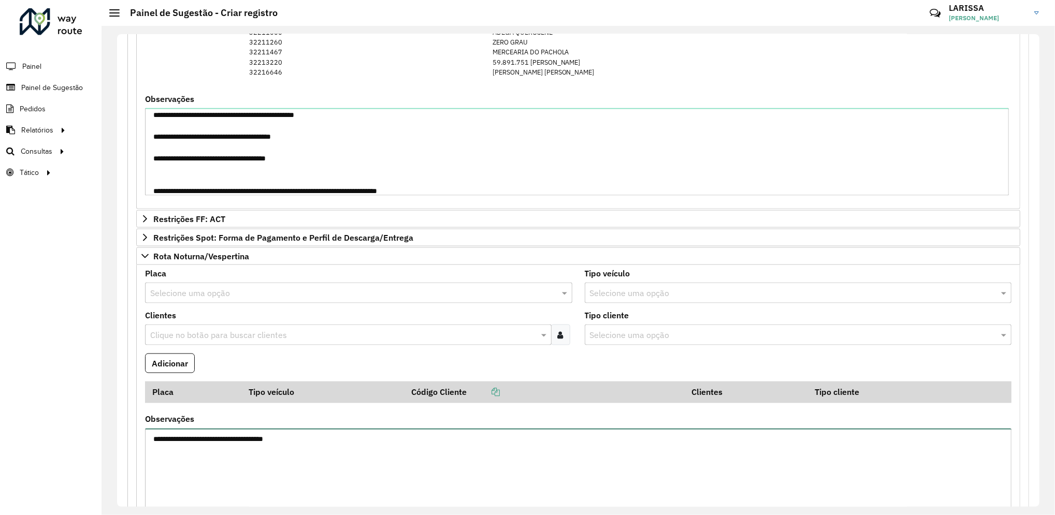
scroll to position [1189, 0]
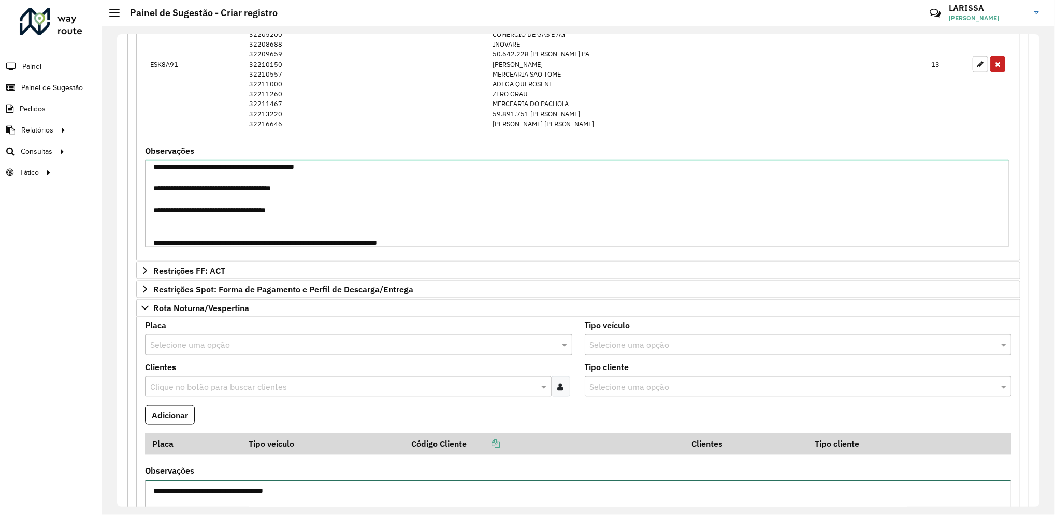
type textarea "**********"
click at [724, 189] on textarea "**********" at bounding box center [577, 203] width 864 height 87
click at [361, 231] on textarea "**********" at bounding box center [577, 203] width 864 height 87
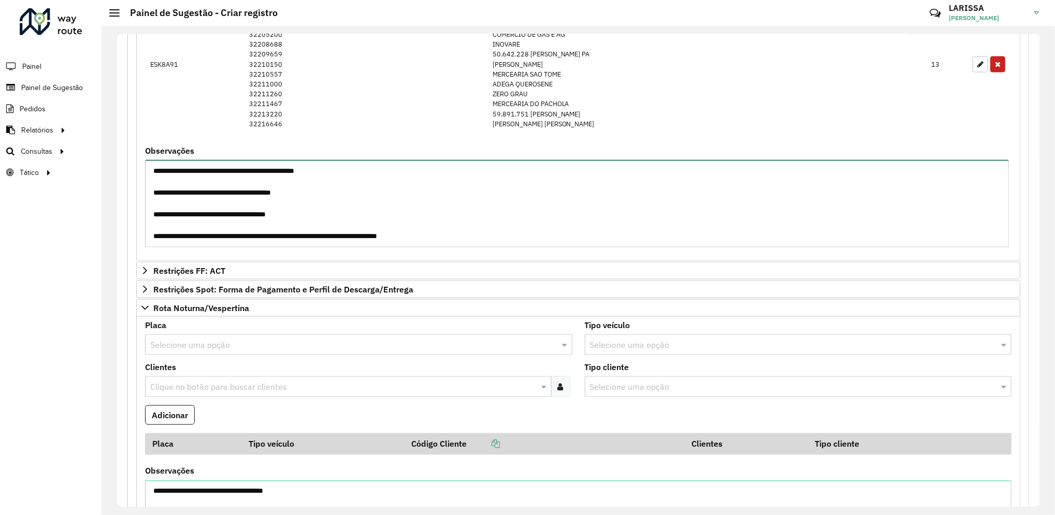
scroll to position [1392, 0]
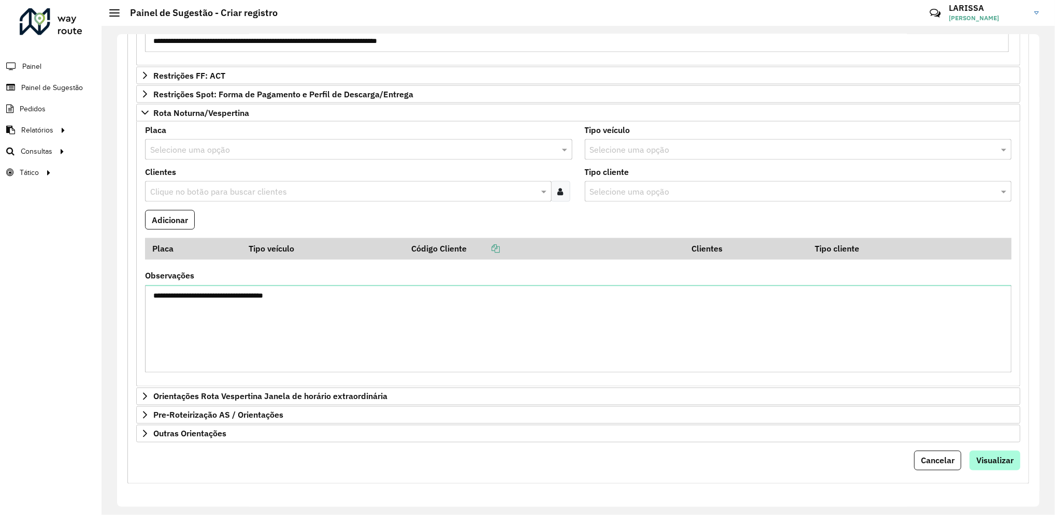
type textarea "**********"
click at [989, 462] on span "Visualizar" at bounding box center [994, 461] width 37 height 10
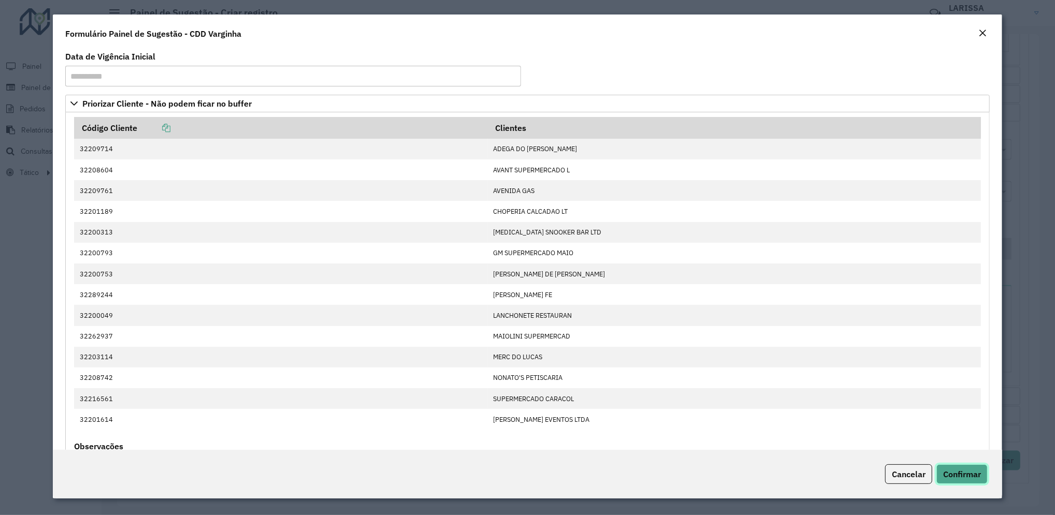
click at [978, 466] on button "Confirmar" at bounding box center [961, 474] width 51 height 20
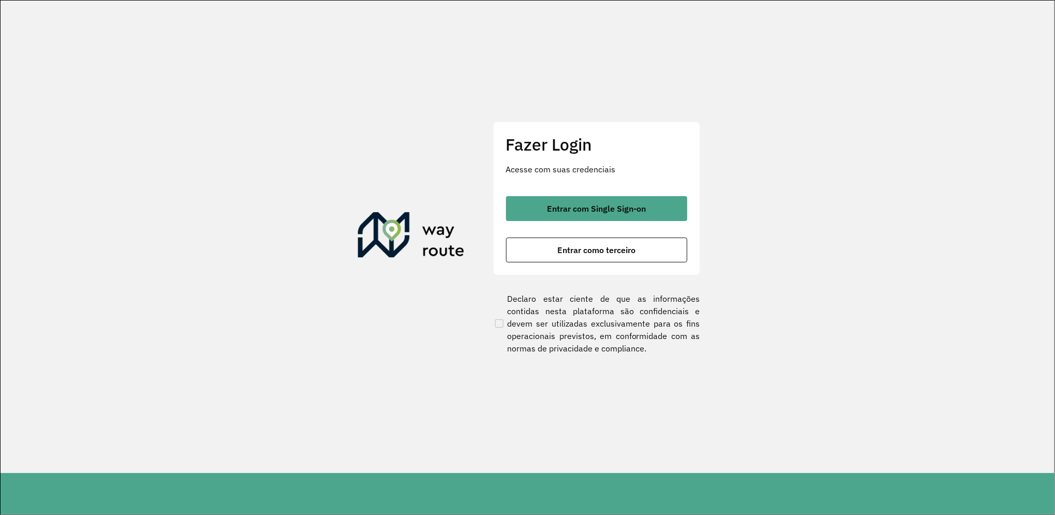
click at [560, 194] on div "Fazer Login Acesse com suas credenciais Entrar com Single Sign-on Entrar como t…" at bounding box center [596, 198] width 207 height 153
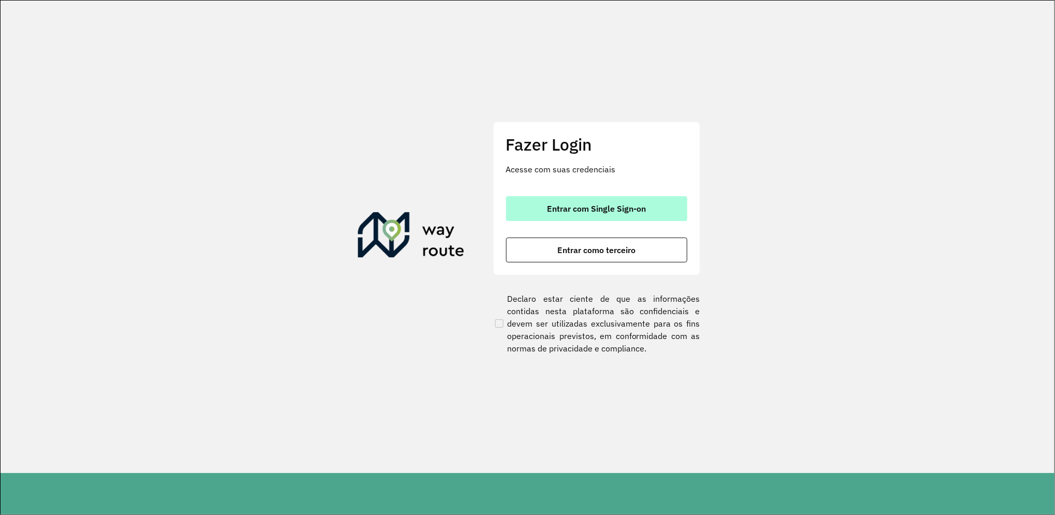
click at [561, 212] on span "Entrar com Single Sign-on" at bounding box center [596, 209] width 99 height 8
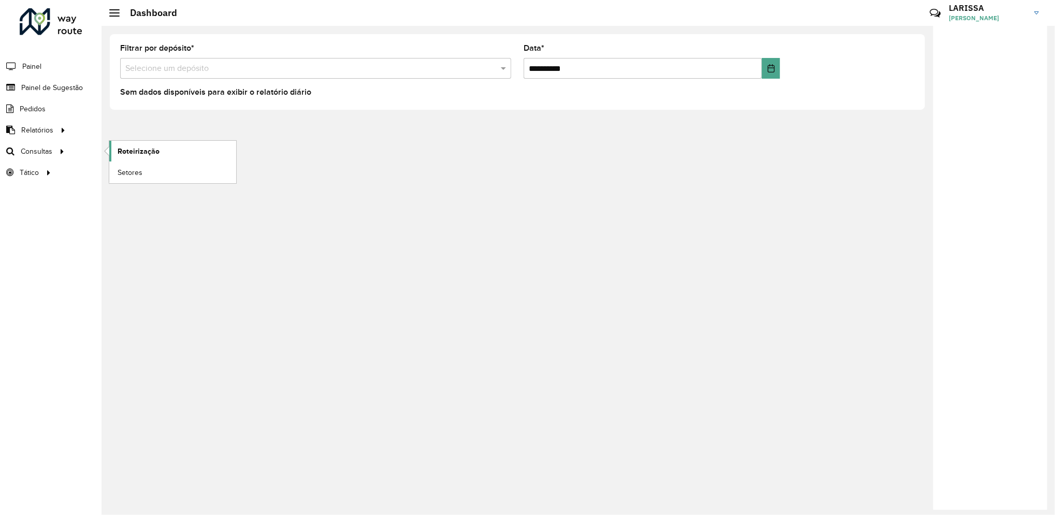
click at [126, 151] on span "Roteirização" at bounding box center [139, 151] width 42 height 11
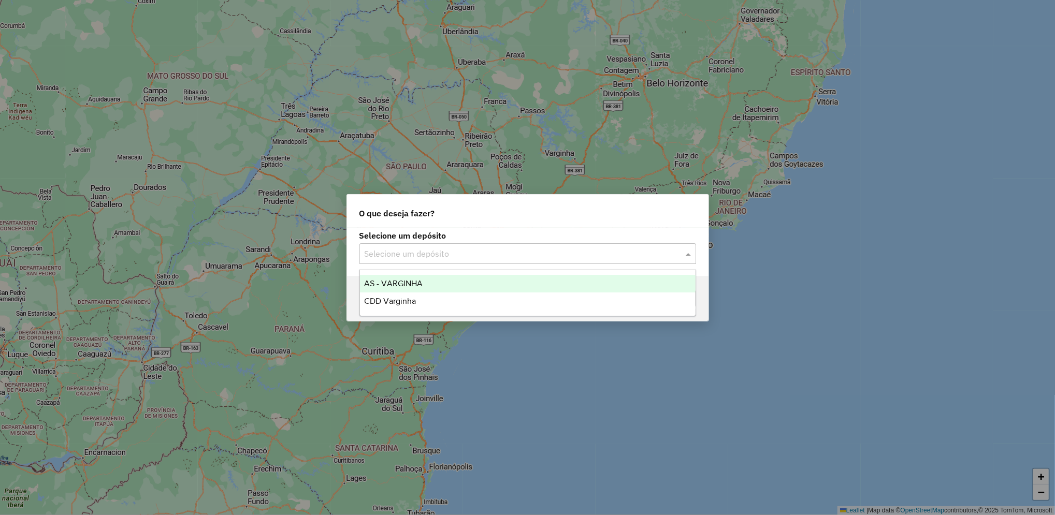
click at [474, 252] on input "text" at bounding box center [516, 254] width 305 height 12
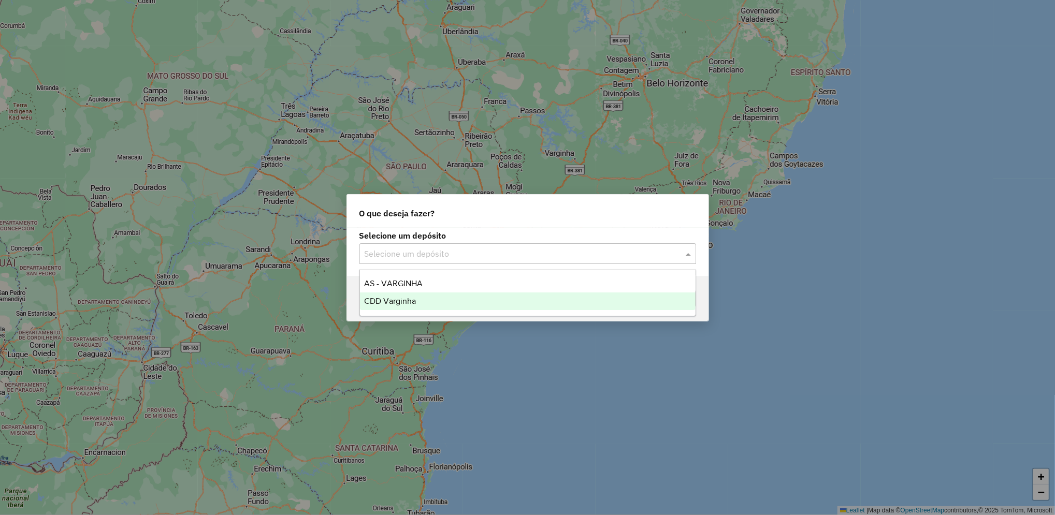
click at [426, 309] on div "CDD Varginha" at bounding box center [527, 302] width 335 height 18
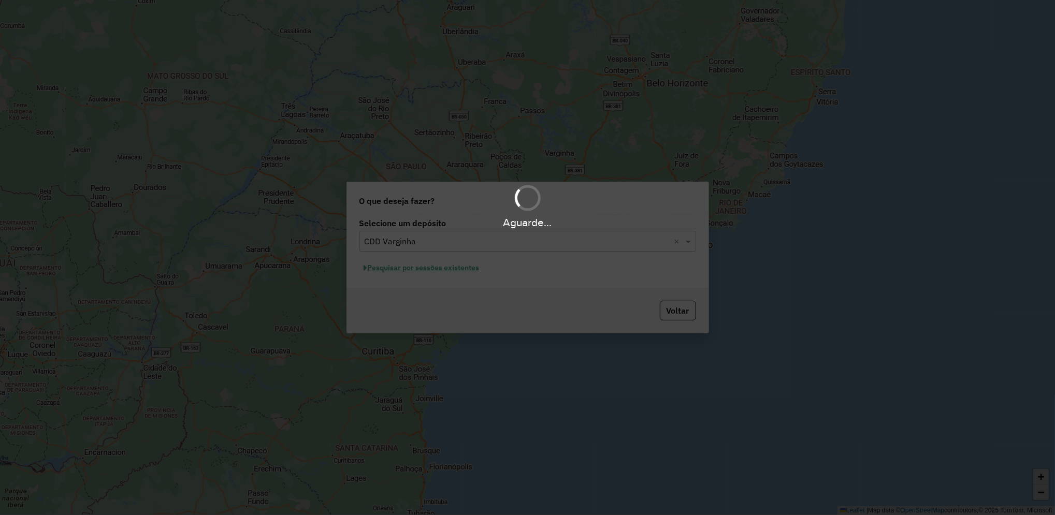
click at [450, 267] on div "Aguarde..." at bounding box center [527, 257] width 1055 height 515
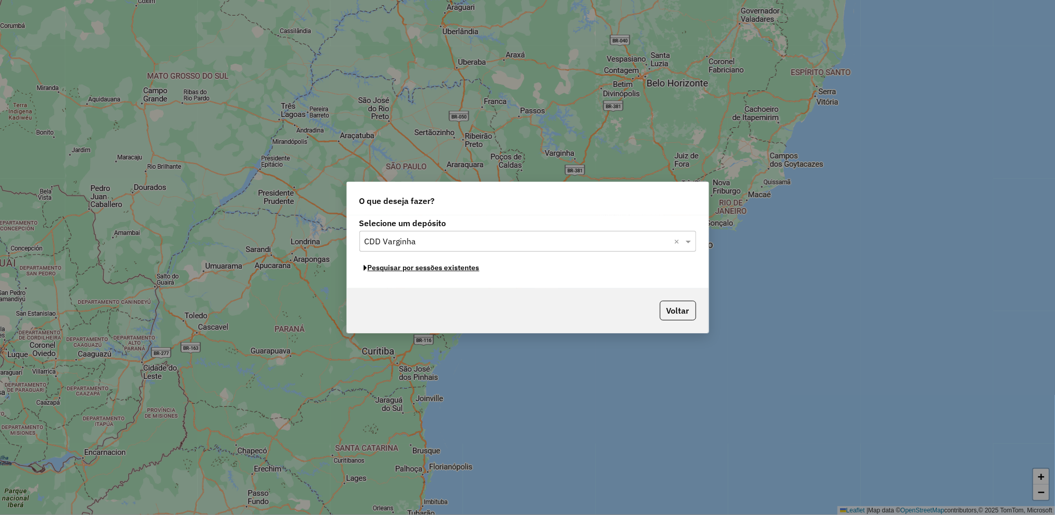
click at [450, 267] on button "Pesquisar por sessões existentes" at bounding box center [421, 268] width 125 height 16
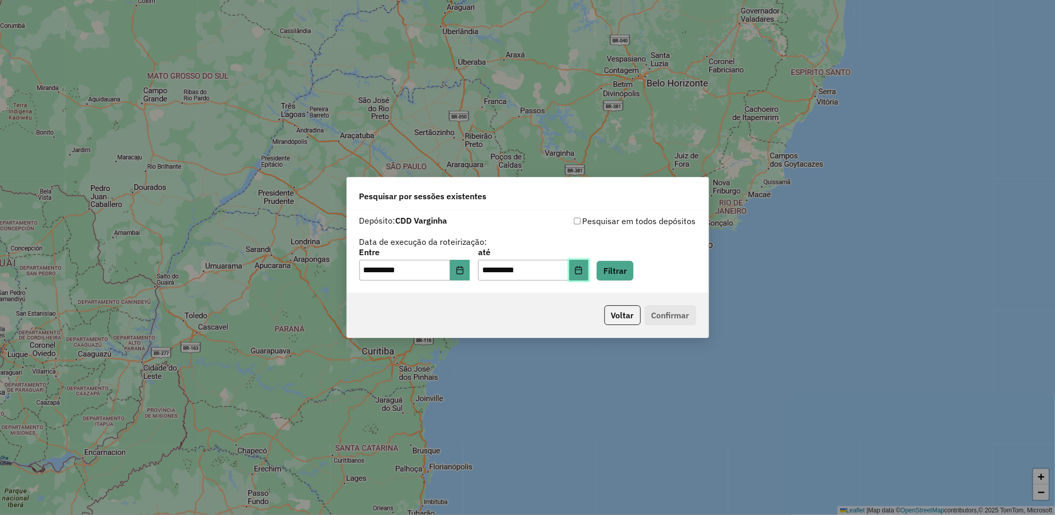
click at [589, 274] on button "Choose Date" at bounding box center [579, 270] width 20 height 21
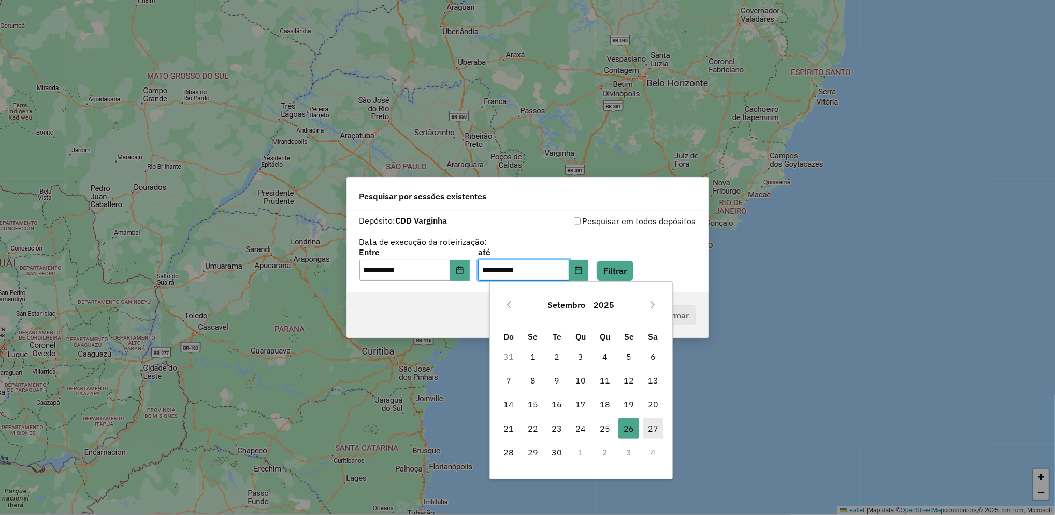
click at [650, 420] on span "27" at bounding box center [653, 428] width 21 height 21
type input "**********"
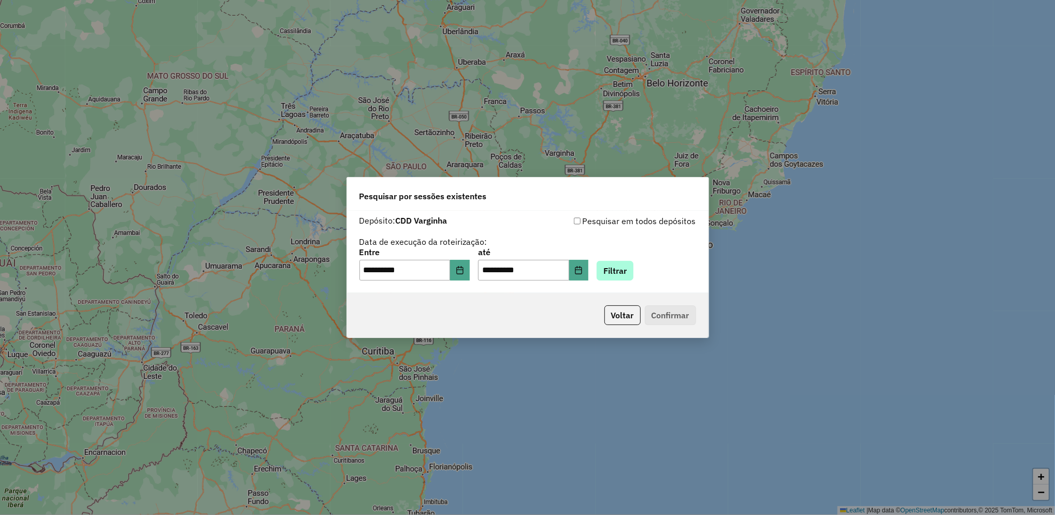
drag, startPoint x: 635, startPoint y: 286, endPoint x: 644, endPoint y: 273, distance: 14.9
click at [644, 273] on div "**********" at bounding box center [527, 252] width 361 height 82
click at [633, 273] on button "Filtrar" at bounding box center [614, 271] width 37 height 20
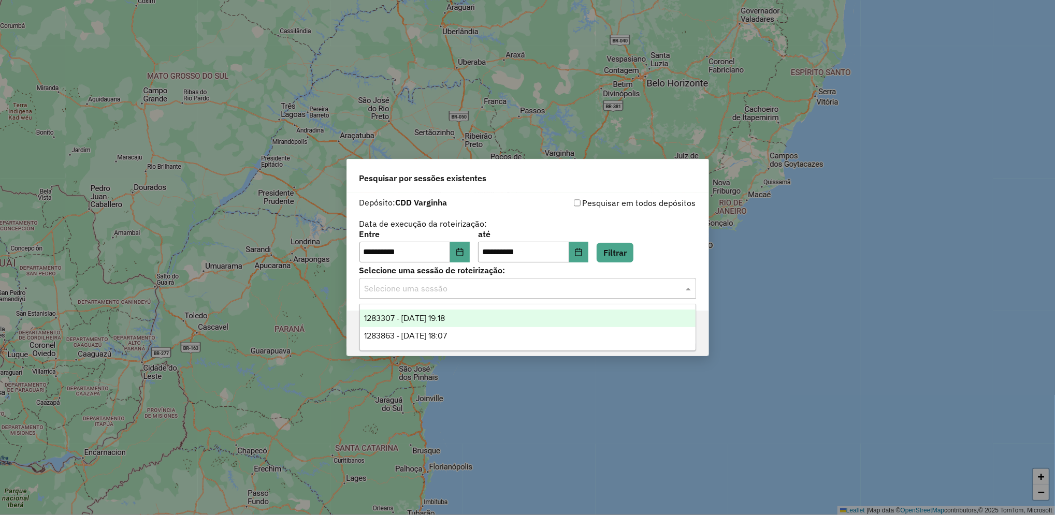
click at [515, 294] on input "text" at bounding box center [516, 289] width 305 height 12
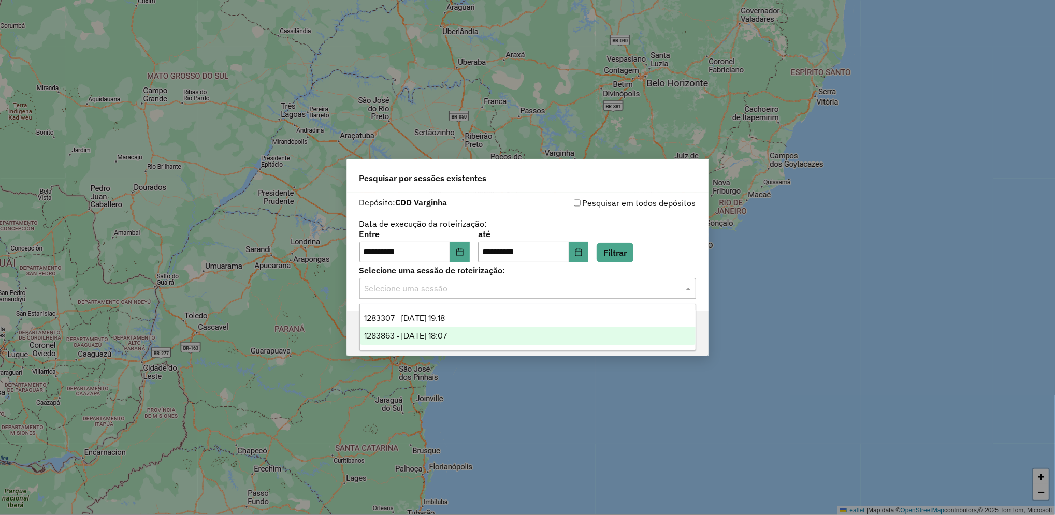
click at [490, 333] on div "1283863 - 27/09/2025 18:07" at bounding box center [527, 336] width 335 height 18
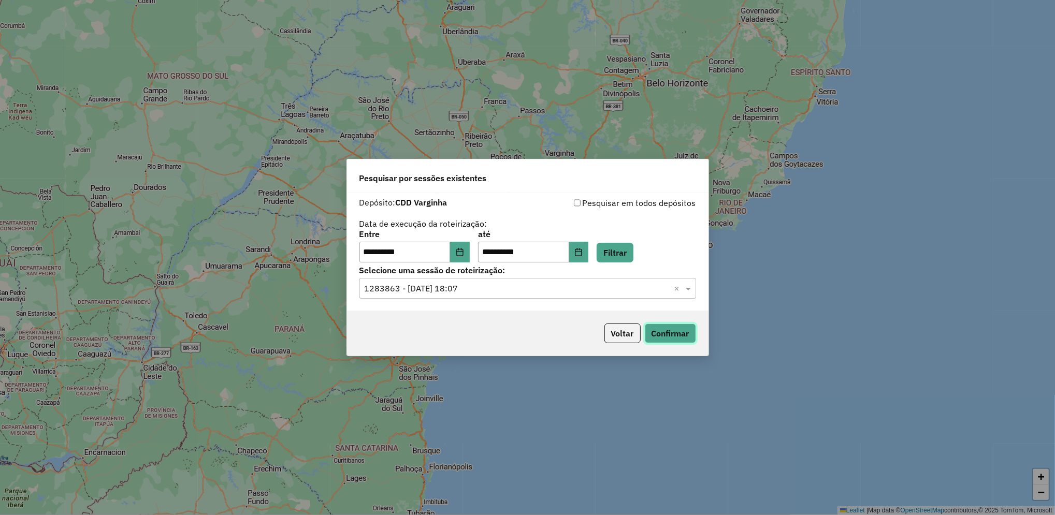
click at [665, 337] on button "Confirmar" at bounding box center [670, 334] width 51 height 20
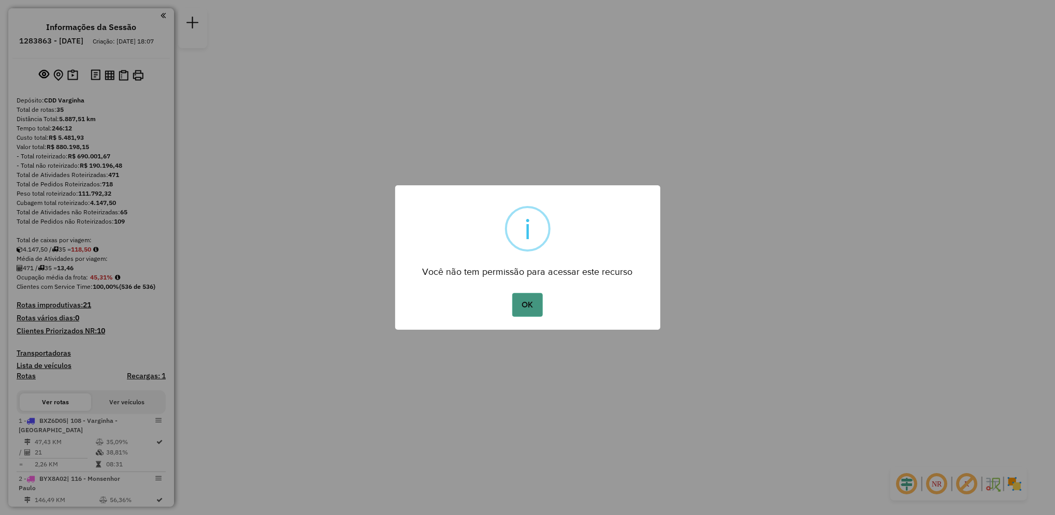
click at [517, 310] on button "OK" at bounding box center [527, 305] width 31 height 24
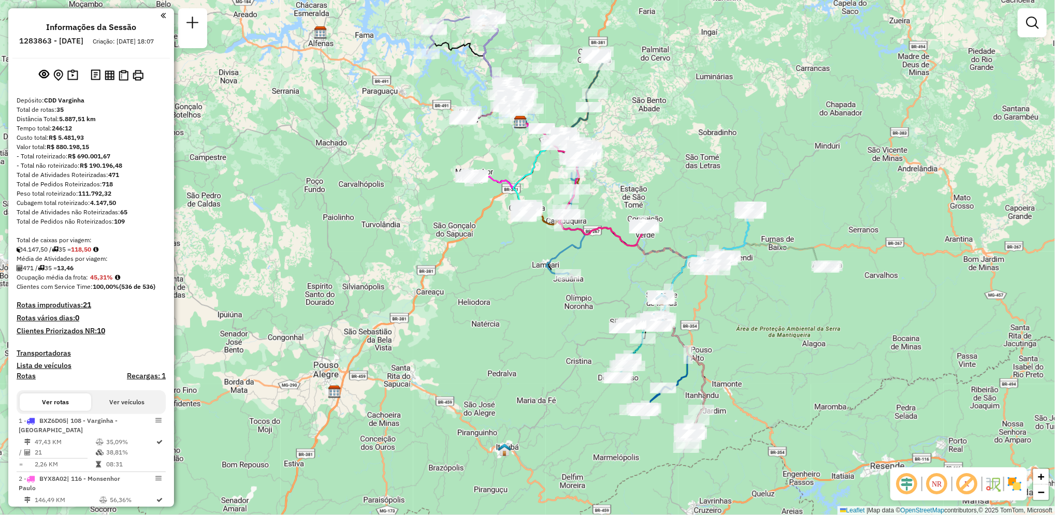
drag, startPoint x: 717, startPoint y: 438, endPoint x: 710, endPoint y: 303, distance: 135.3
click at [710, 303] on div "Janela de atendimento Grade de atendimento Capacidade Transportadoras Veículos …" at bounding box center [527, 257] width 1055 height 515
drag, startPoint x: 123, startPoint y: 185, endPoint x: 110, endPoint y: 183, distance: 12.6
click at [110, 180] on div "Total de Atividades Roteirizadas: 471" at bounding box center [91, 174] width 149 height 9
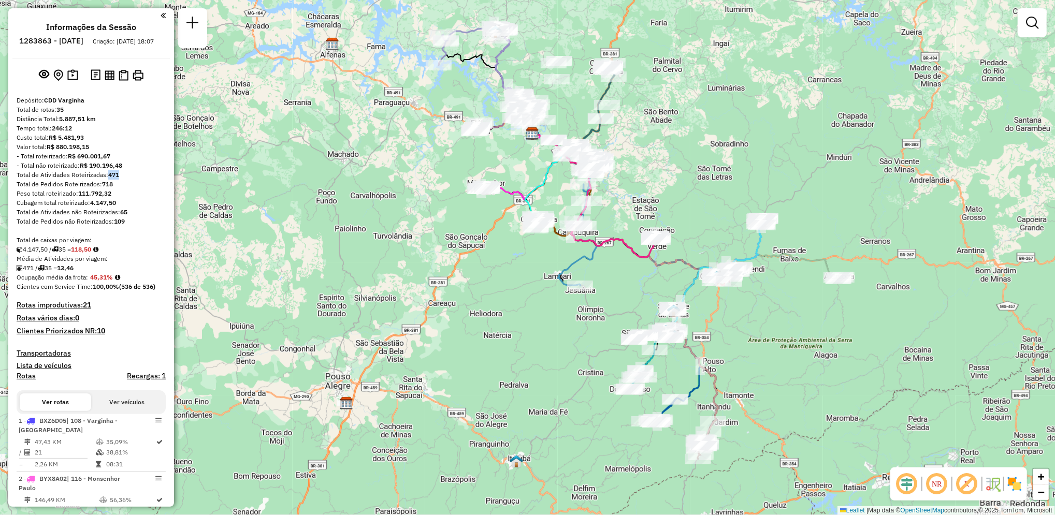
drag, startPoint x: 633, startPoint y: 254, endPoint x: 643, endPoint y: 263, distance: 13.2
click at [643, 263] on div "Janela de atendimento Grade de atendimento Capacidade Transportadoras Veículos …" at bounding box center [527, 257] width 1055 height 515
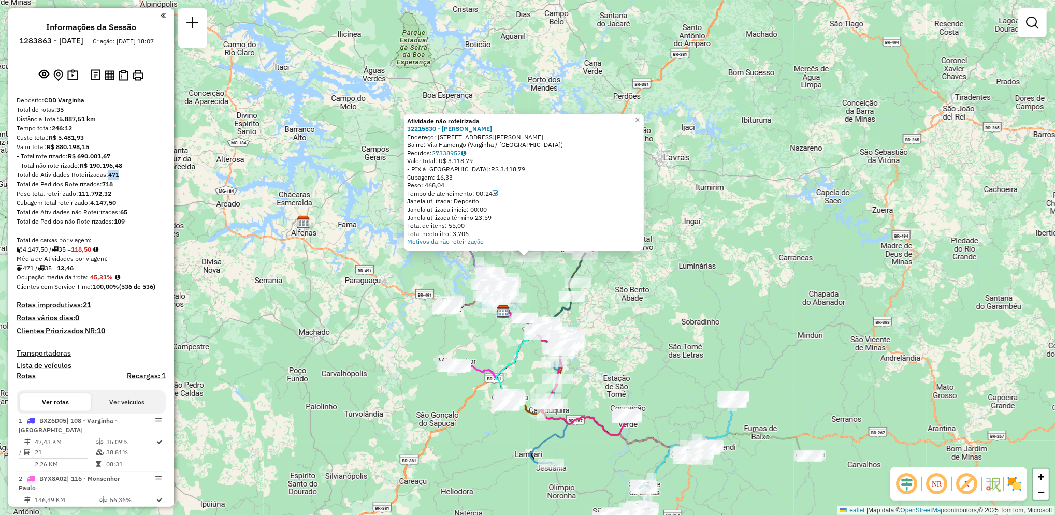
click at [660, 79] on div "Atividade não roteirizada 32215830 - ANTONIO ROSA Endereço: Praça Governador Be…" at bounding box center [527, 257] width 1055 height 515
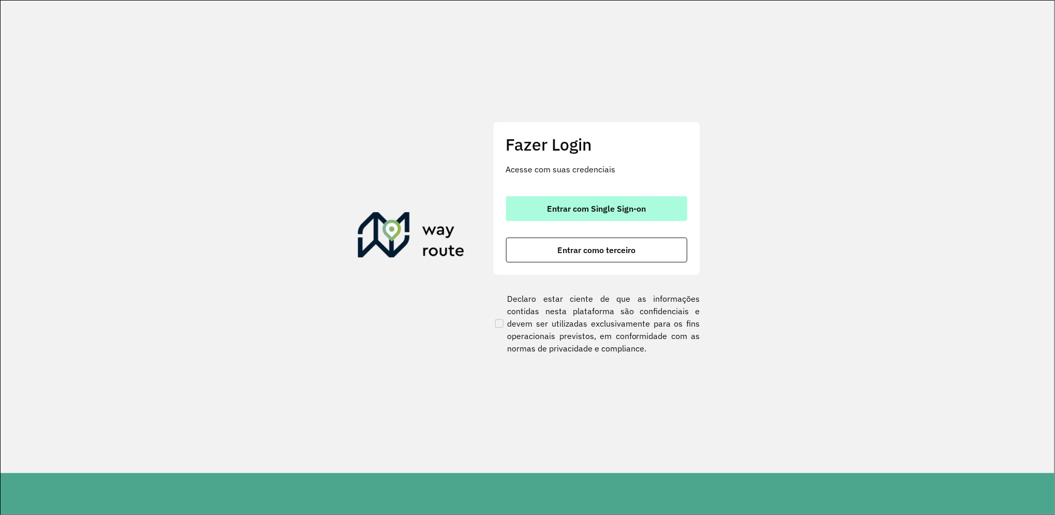
click at [598, 208] on span "Entrar com Single Sign-on" at bounding box center [596, 209] width 99 height 8
click at [609, 212] on span "Entrar com Single Sign-on" at bounding box center [596, 209] width 99 height 8
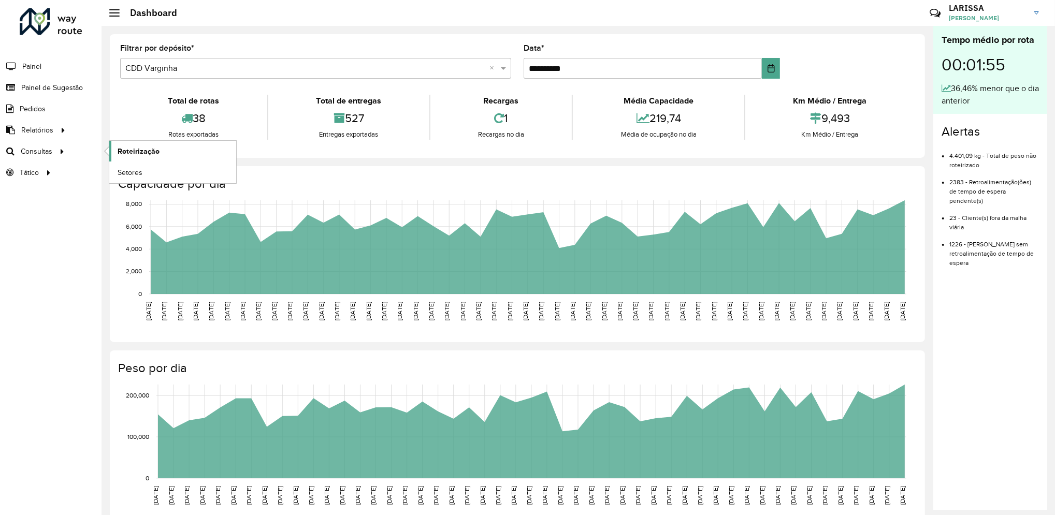
click at [159, 152] on link "Roteirização" at bounding box center [172, 151] width 127 height 21
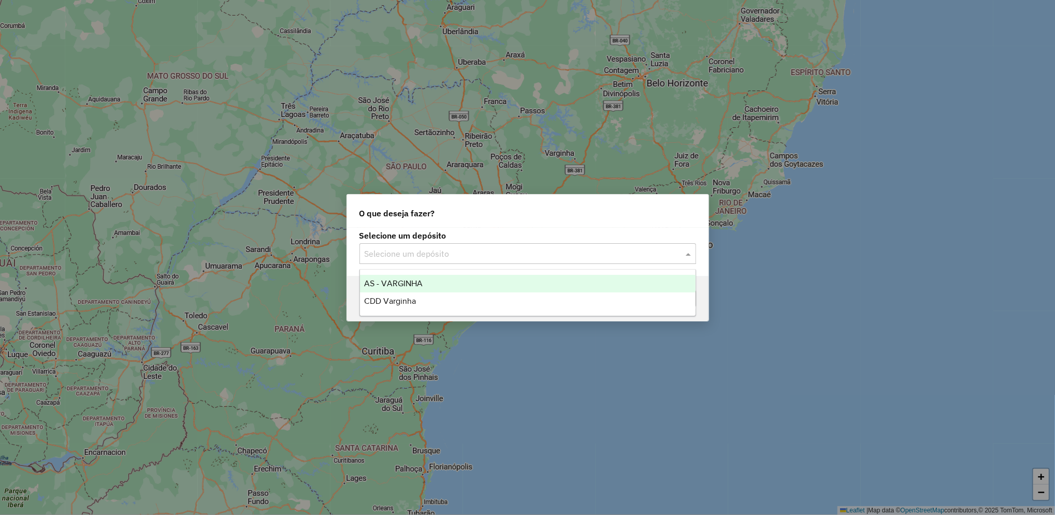
click at [436, 249] on input "text" at bounding box center [516, 254] width 305 height 12
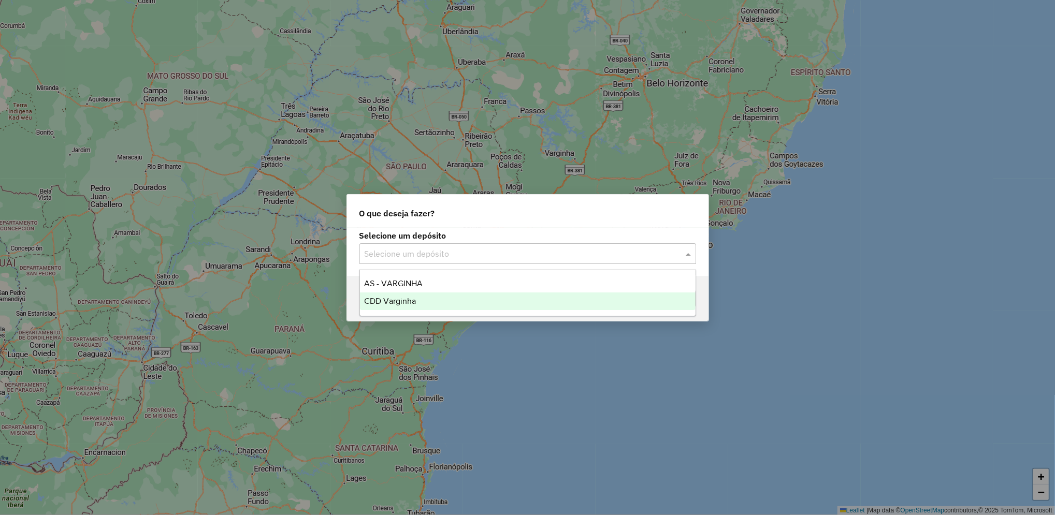
click at [451, 304] on div "CDD Varginha" at bounding box center [527, 302] width 335 height 18
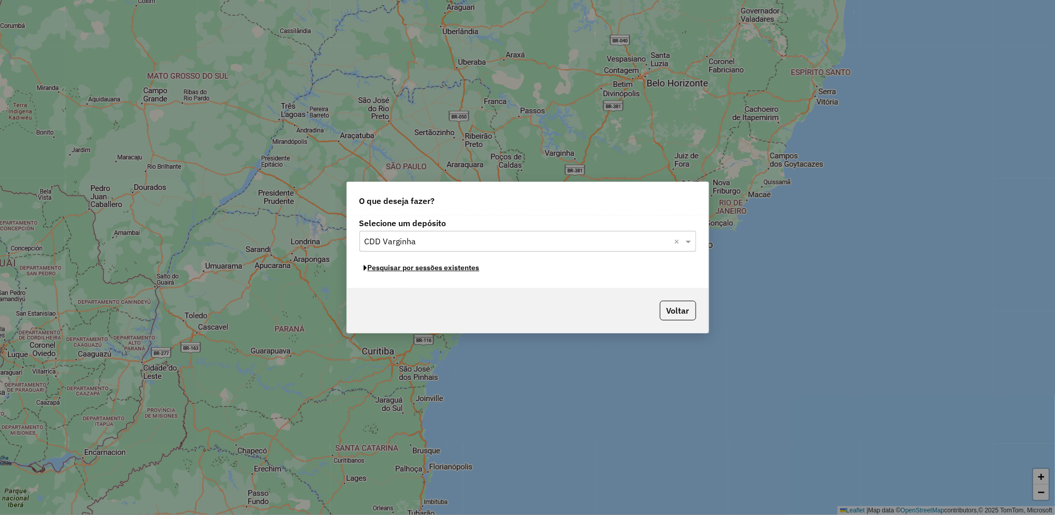
click at [435, 271] on button "Pesquisar por sessões existentes" at bounding box center [421, 268] width 125 height 16
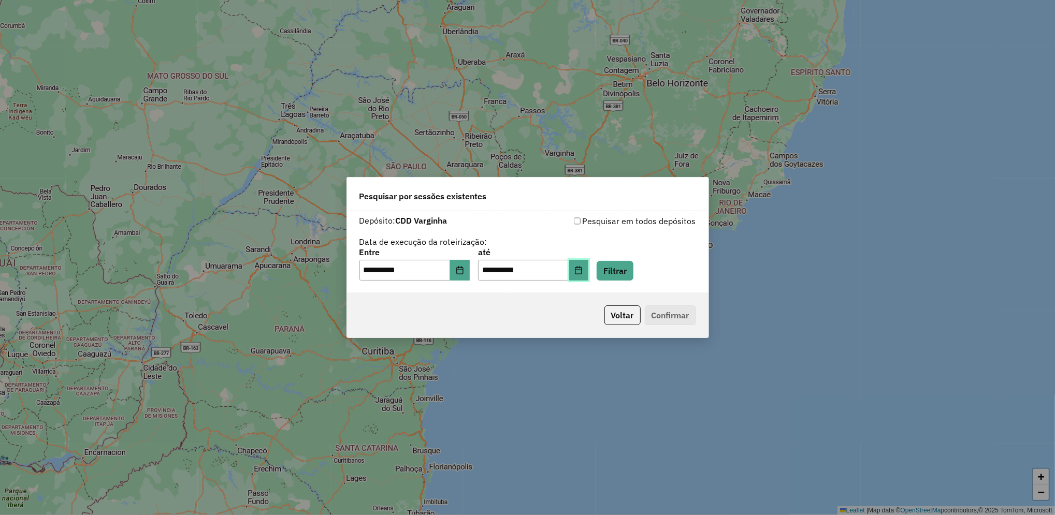
click at [582, 272] on icon "Choose Date" at bounding box center [578, 270] width 8 height 8
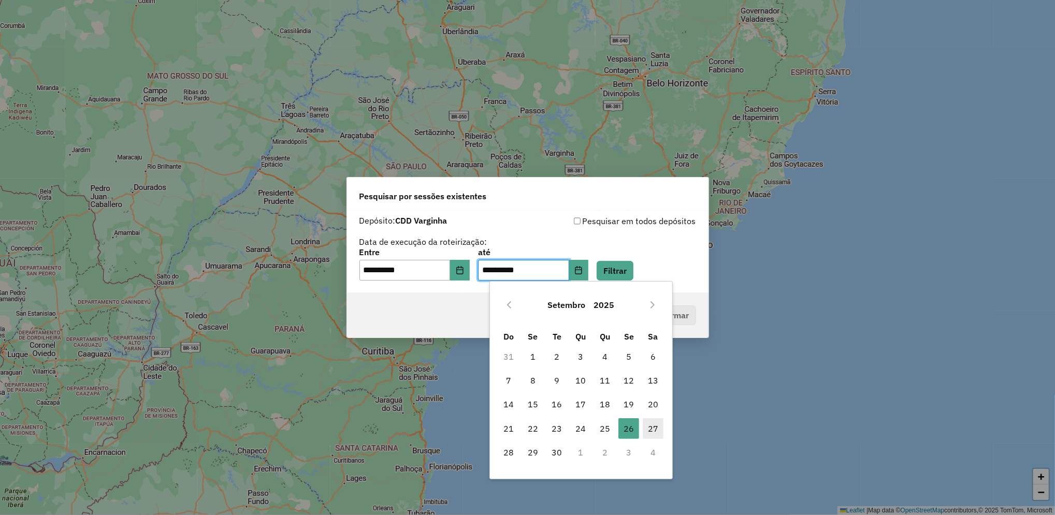
click at [651, 421] on span "27" at bounding box center [653, 428] width 21 height 21
type input "**********"
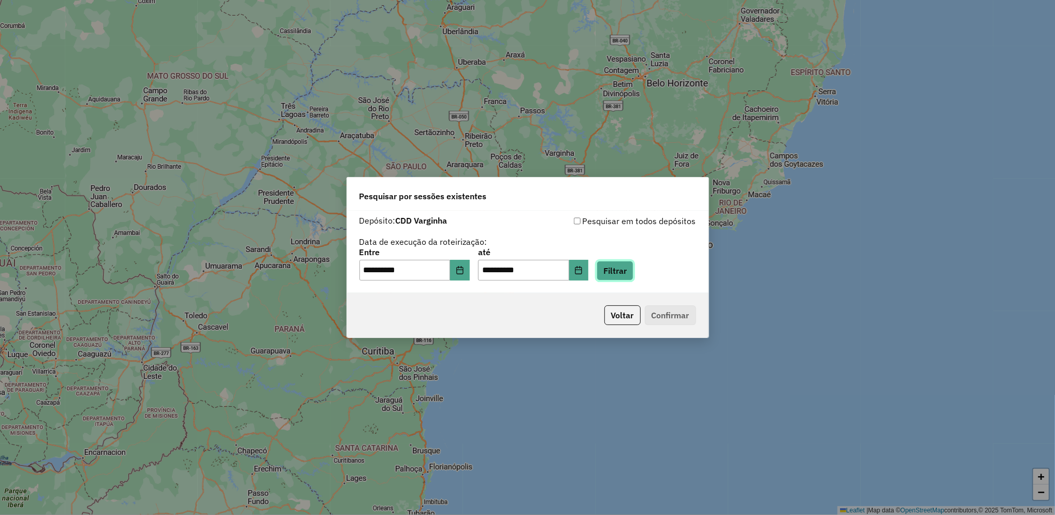
click at [633, 274] on button "Filtrar" at bounding box center [614, 271] width 37 height 20
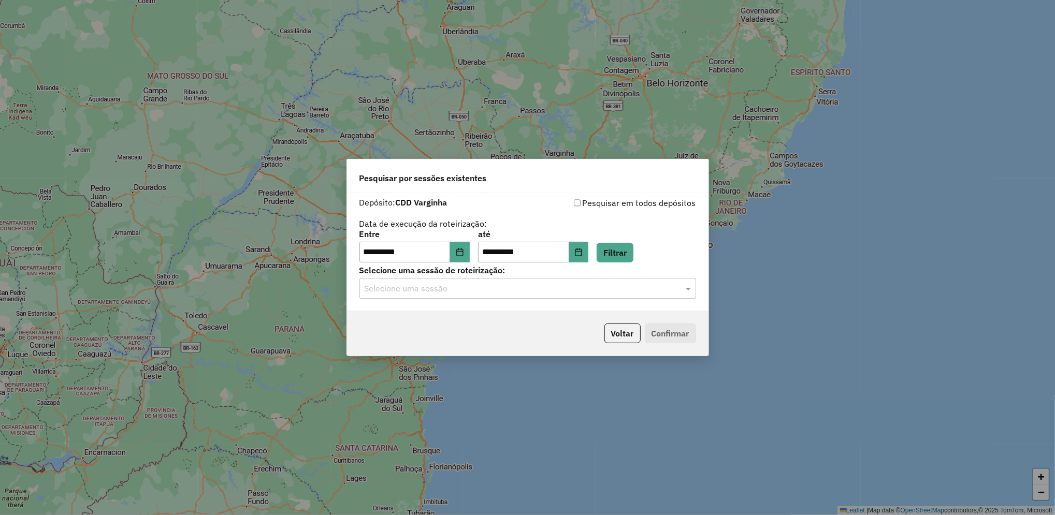
click at [462, 293] on hb-app "**********" at bounding box center [527, 257] width 1055 height 515
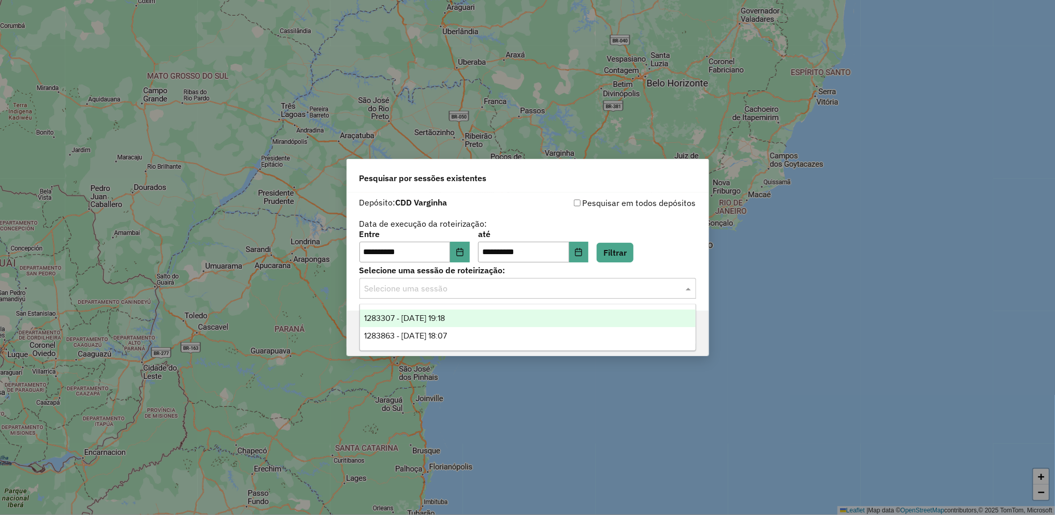
click at [462, 293] on input "text" at bounding box center [516, 289] width 305 height 12
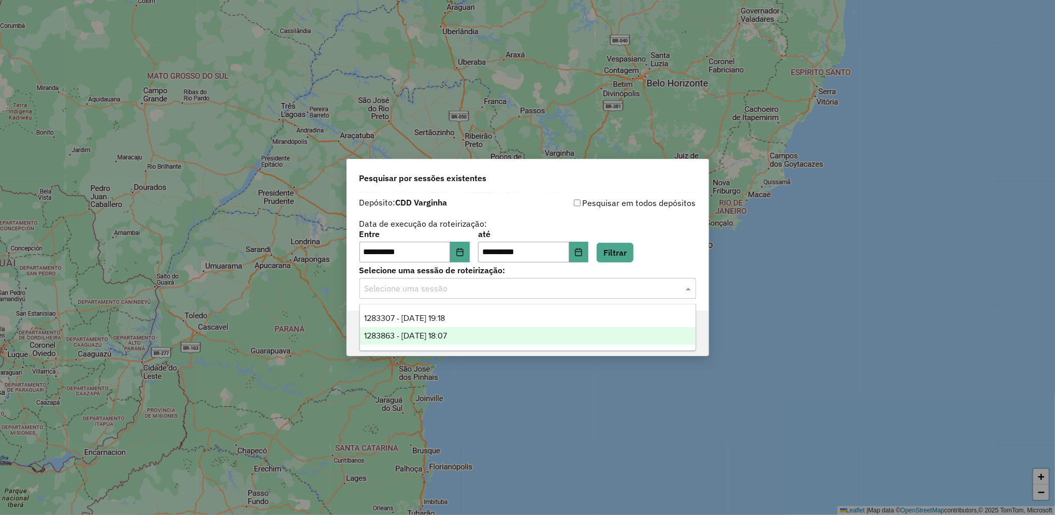
click at [468, 341] on div "1283863 - [DATE] 18:07" at bounding box center [527, 336] width 335 height 18
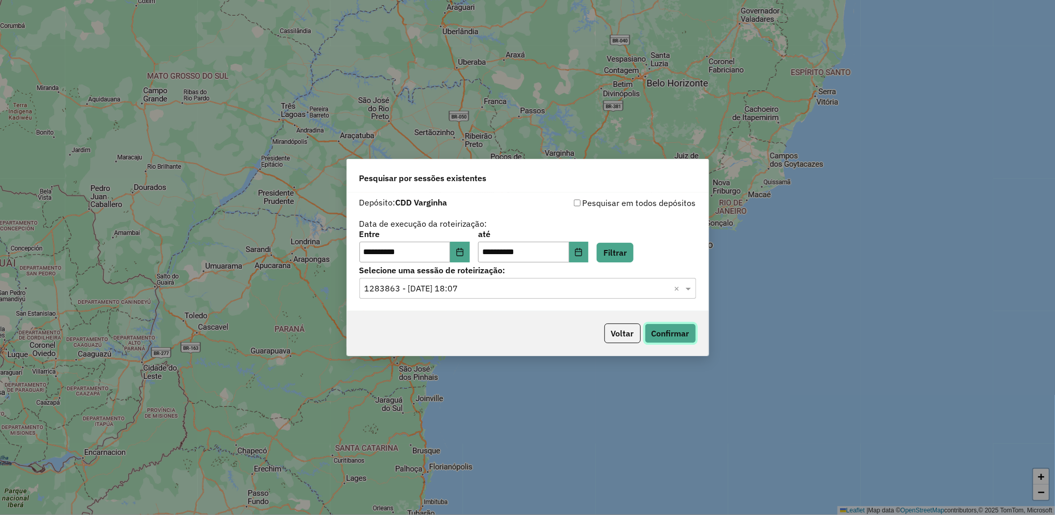
click at [672, 337] on button "Confirmar" at bounding box center [670, 334] width 51 height 20
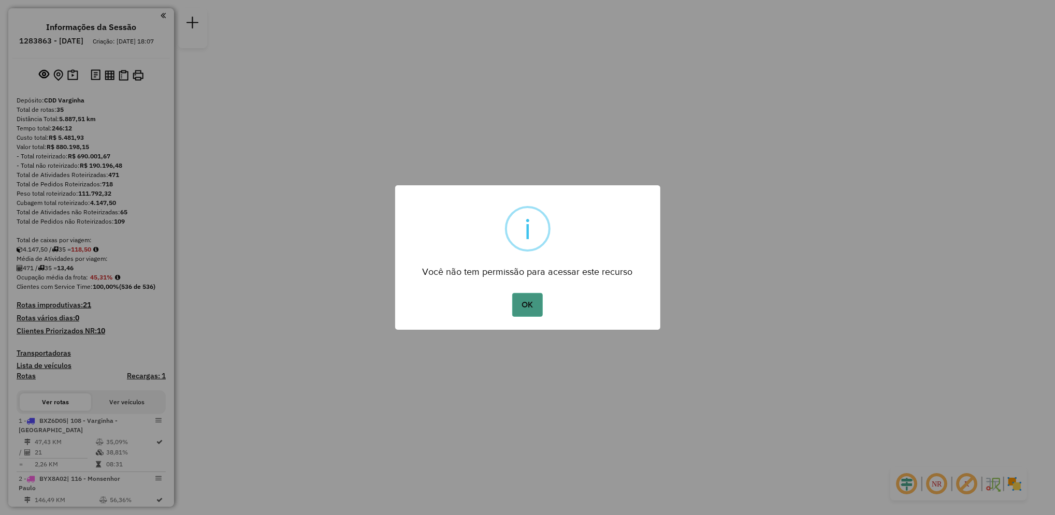
click at [535, 304] on button "OK" at bounding box center [527, 305] width 31 height 24
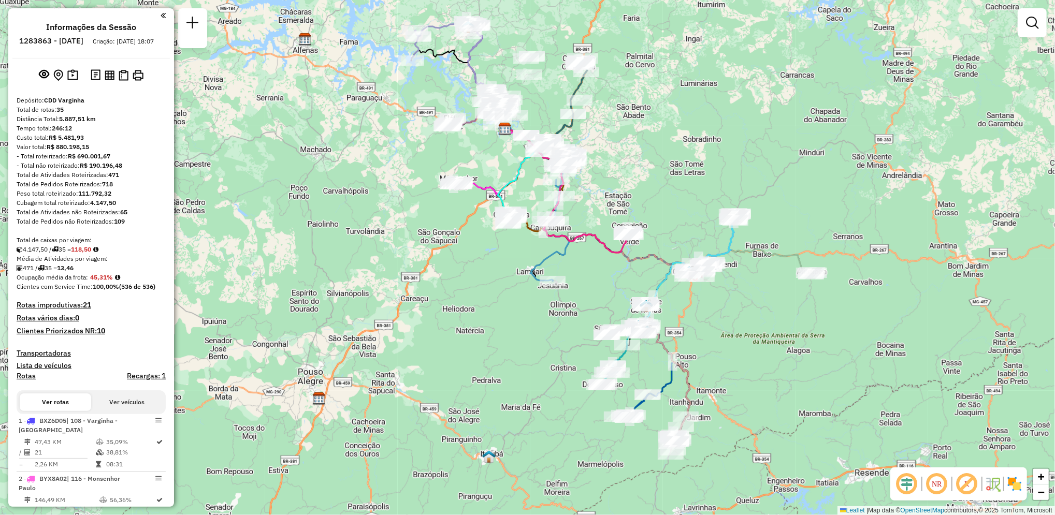
drag, startPoint x: 624, startPoint y: 424, endPoint x: 602, endPoint y: 295, distance: 130.3
click at [602, 295] on div "Janela de atendimento Grade de atendimento Capacidade Transportadoras Veículos …" at bounding box center [527, 257] width 1055 height 515
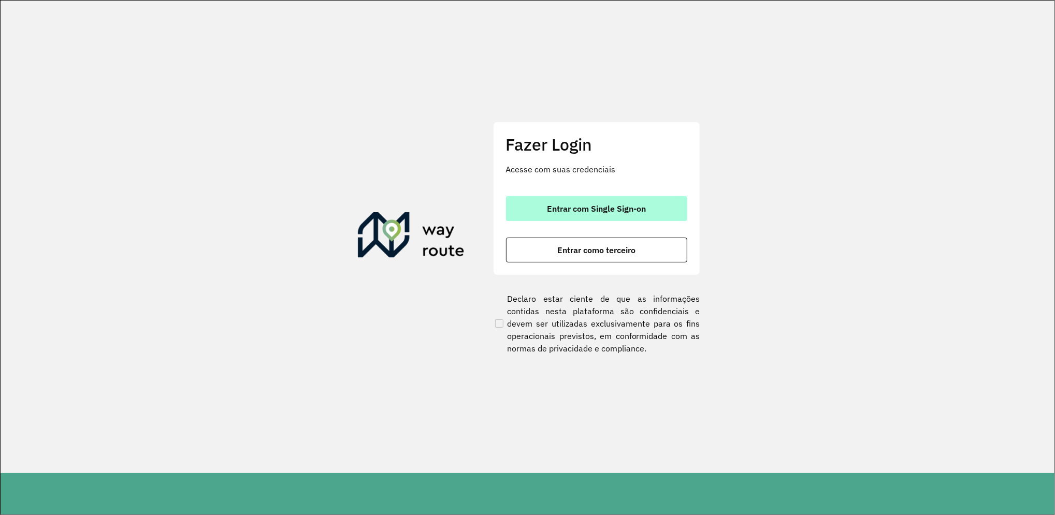
click at [608, 215] on button "Entrar com Single Sign-on" at bounding box center [596, 208] width 181 height 25
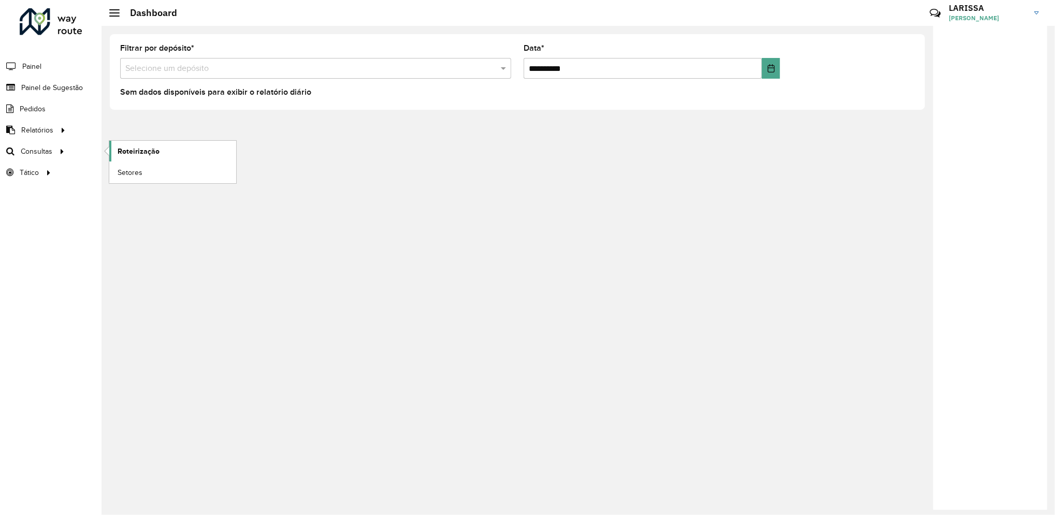
click at [129, 151] on span "Roteirização" at bounding box center [139, 151] width 42 height 11
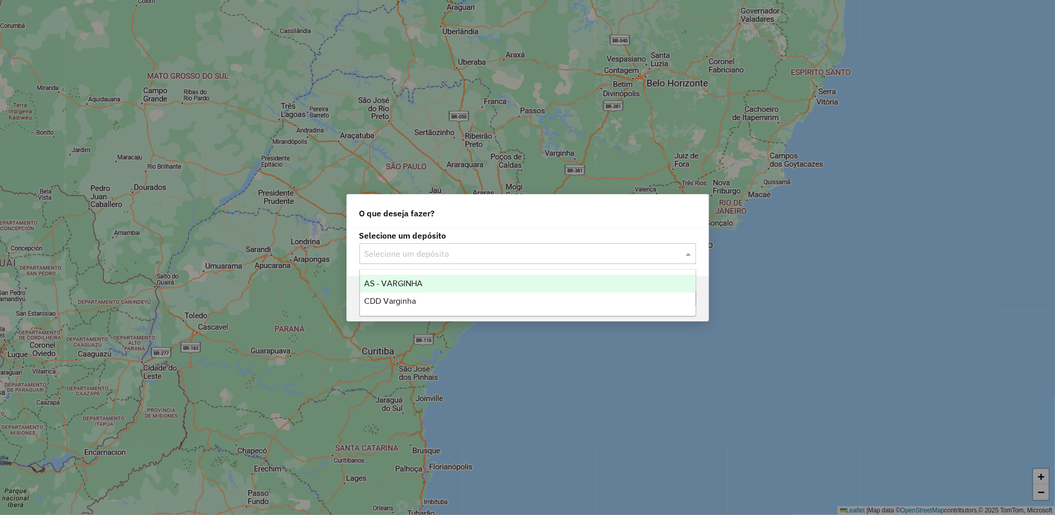
click at [433, 255] on input "text" at bounding box center [516, 254] width 305 height 12
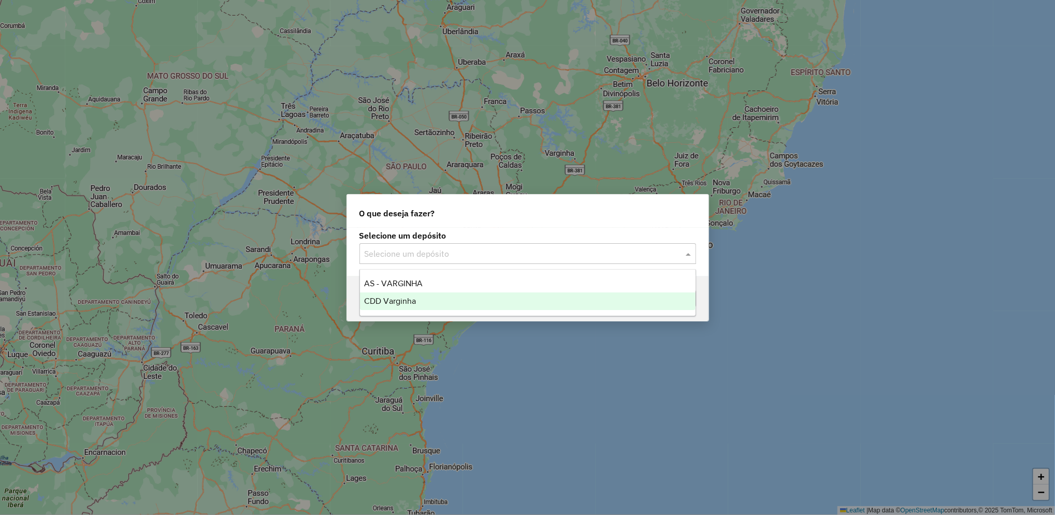
click at [411, 296] on div "CDD Varginha" at bounding box center [527, 302] width 335 height 18
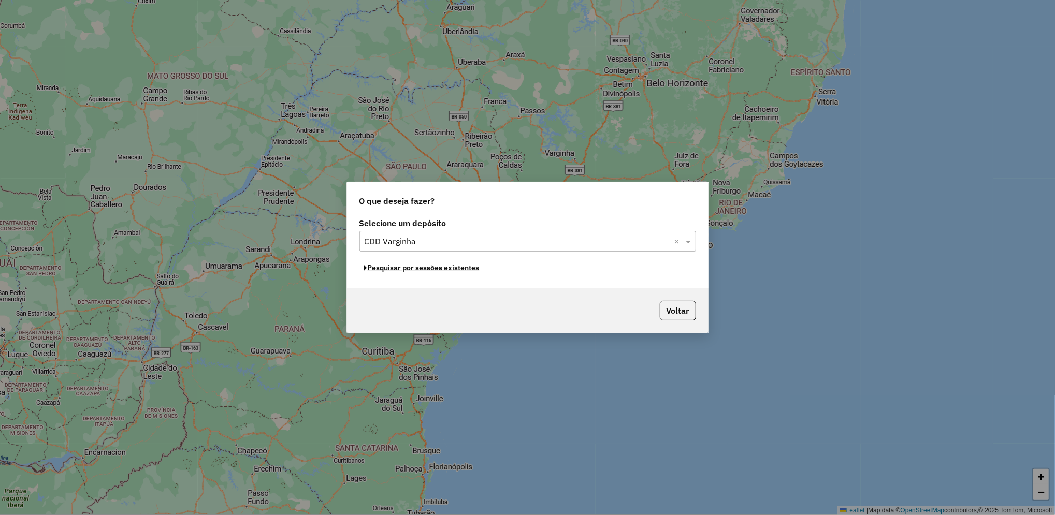
click at [436, 269] on button "Pesquisar por sessões existentes" at bounding box center [421, 268] width 125 height 16
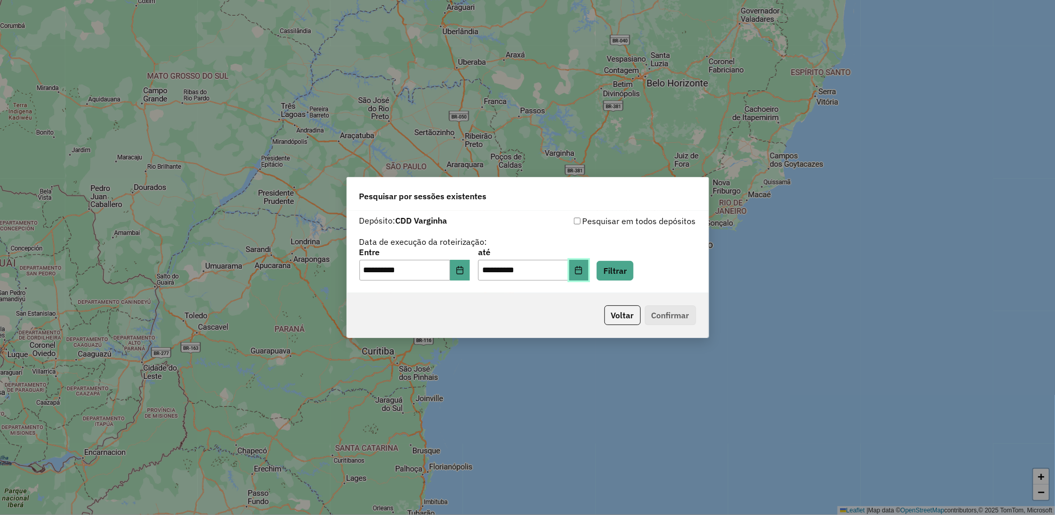
click at [582, 274] on icon "Choose Date" at bounding box center [578, 270] width 8 height 8
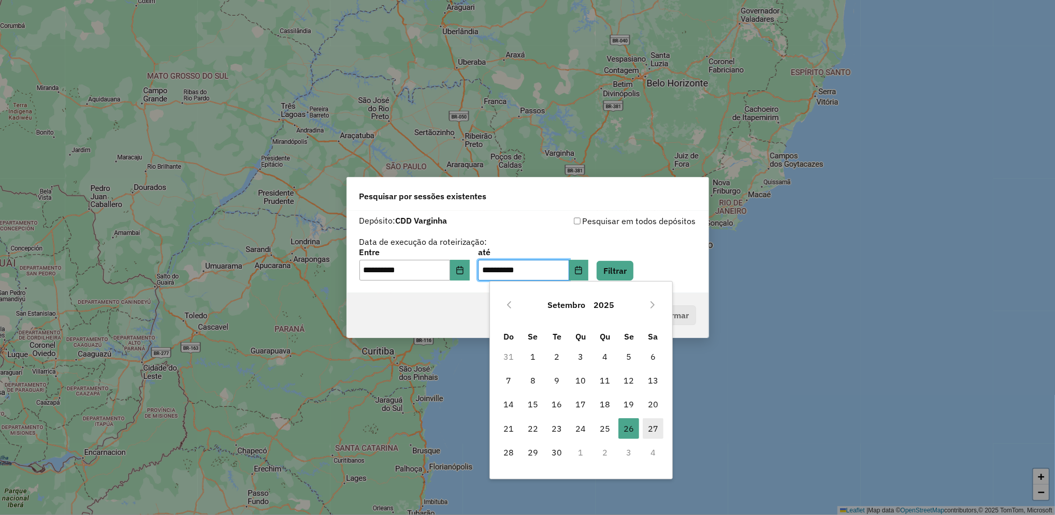
click at [652, 428] on span "27" at bounding box center [653, 428] width 21 height 21
type input "**********"
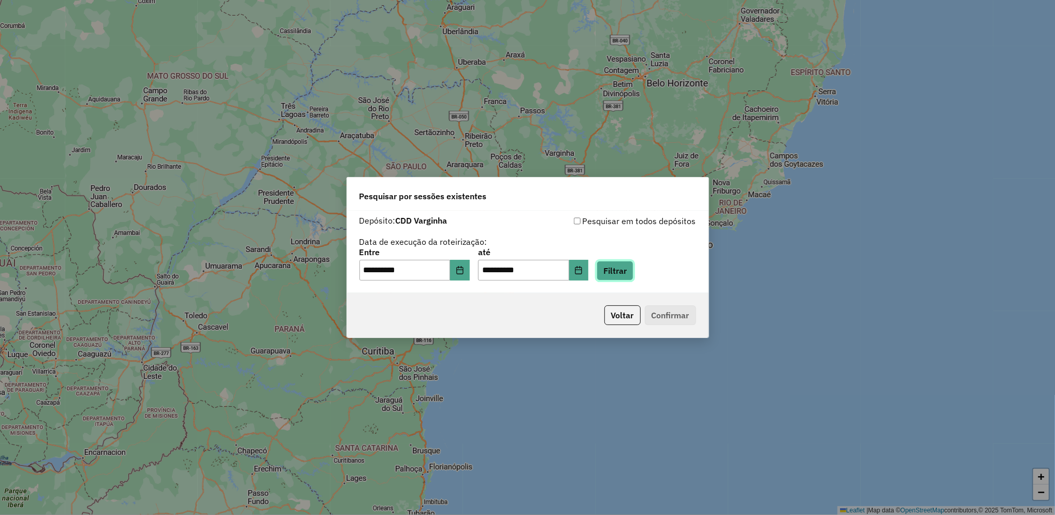
click at [633, 268] on button "Filtrar" at bounding box center [614, 271] width 37 height 20
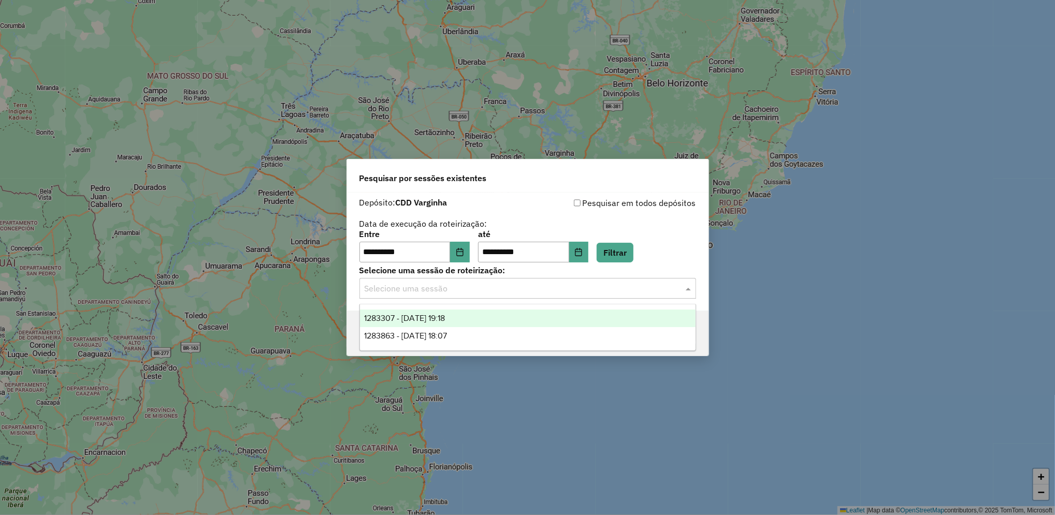
click at [460, 297] on div "Selecione uma sessão" at bounding box center [527, 288] width 337 height 21
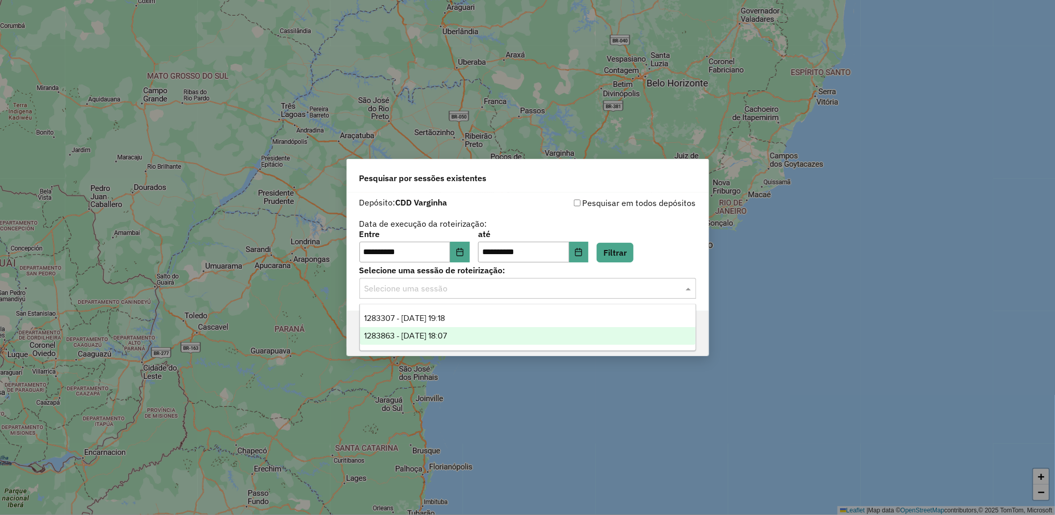
click at [447, 334] on span "1283863 - [DATE] 18:07" at bounding box center [405, 335] width 83 height 9
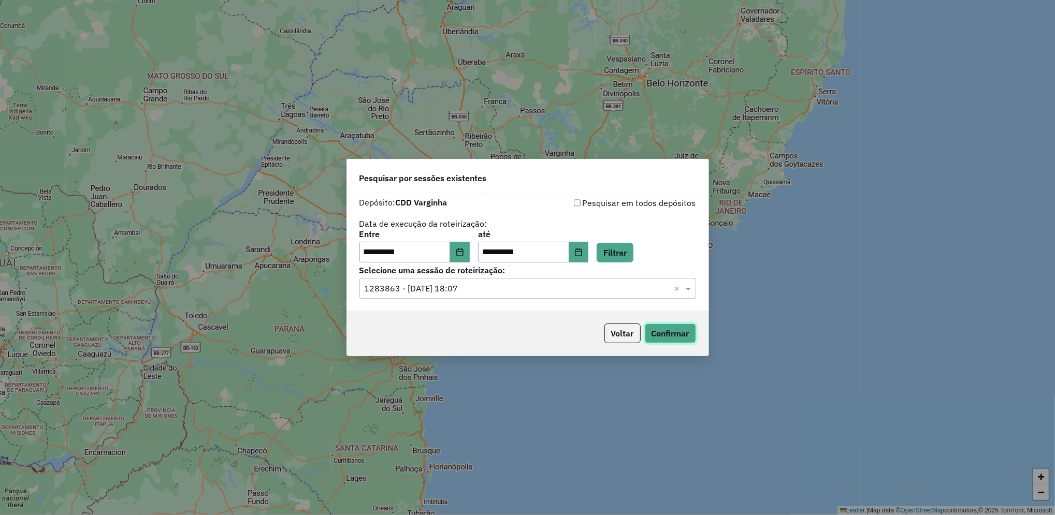
click at [677, 330] on button "Confirmar" at bounding box center [670, 334] width 51 height 20
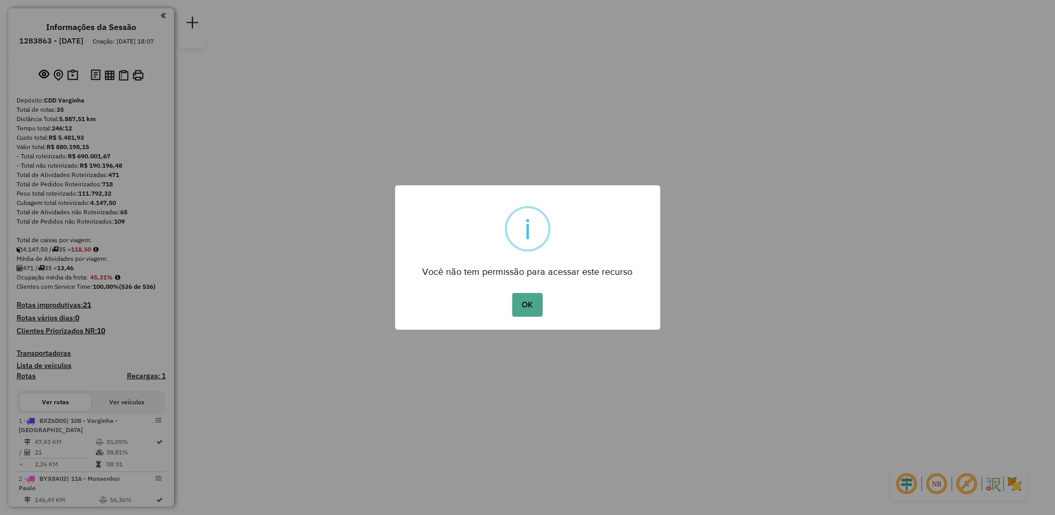
click at [545, 301] on div "OK No Cancel" at bounding box center [527, 304] width 265 height 29
click at [542, 296] on button "OK" at bounding box center [527, 305] width 31 height 24
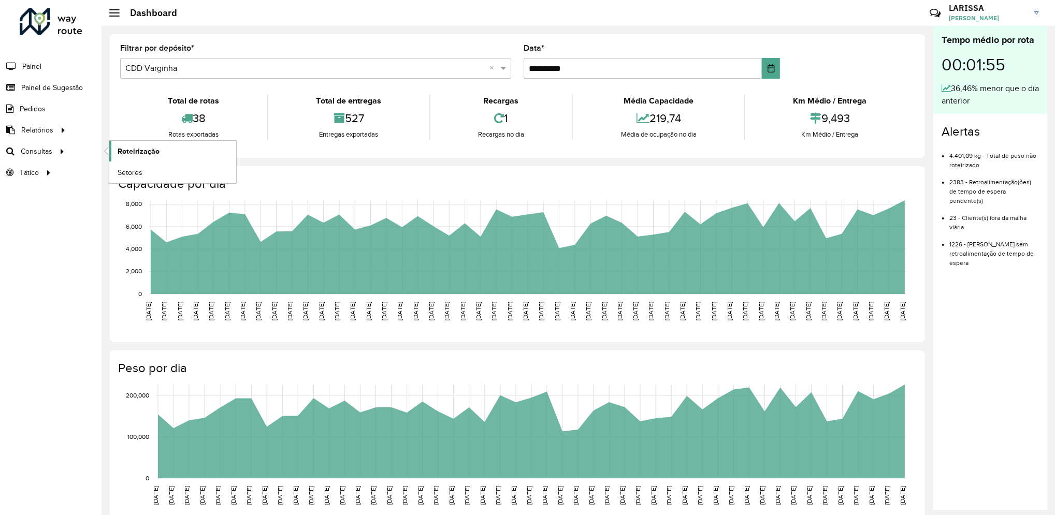
click at [114, 152] on link "Roteirização" at bounding box center [172, 151] width 127 height 21
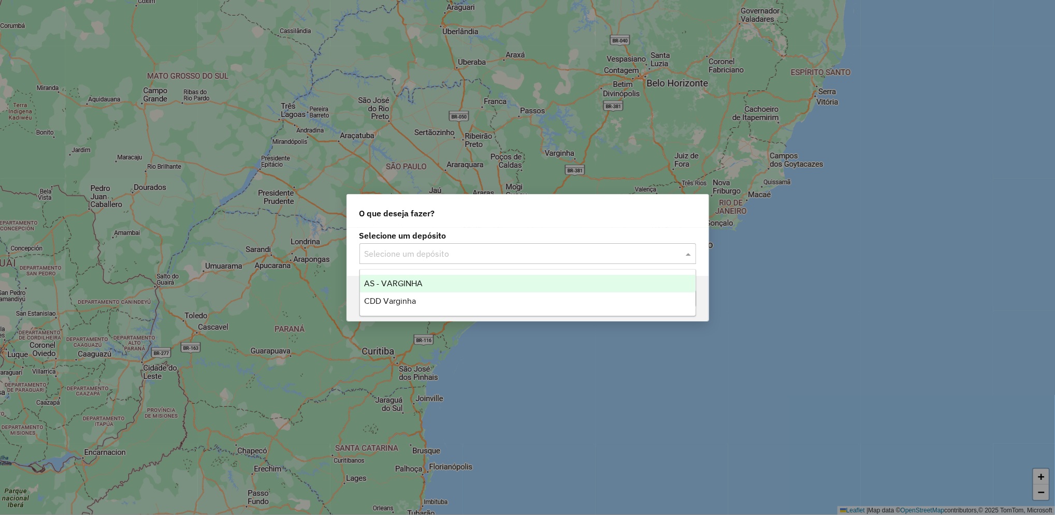
click at [519, 248] on input "text" at bounding box center [516, 254] width 305 height 12
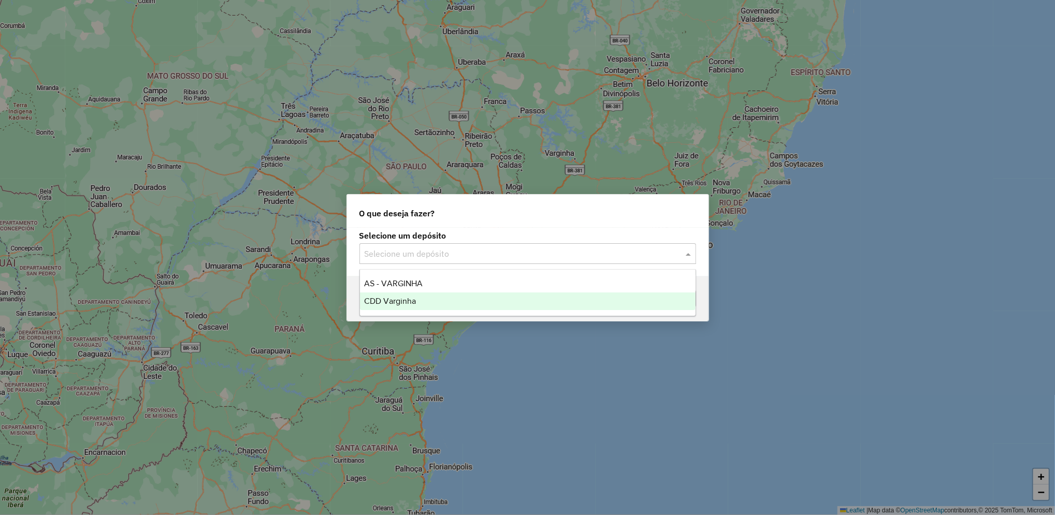
click at [457, 308] on div "CDD Varginha" at bounding box center [527, 302] width 335 height 18
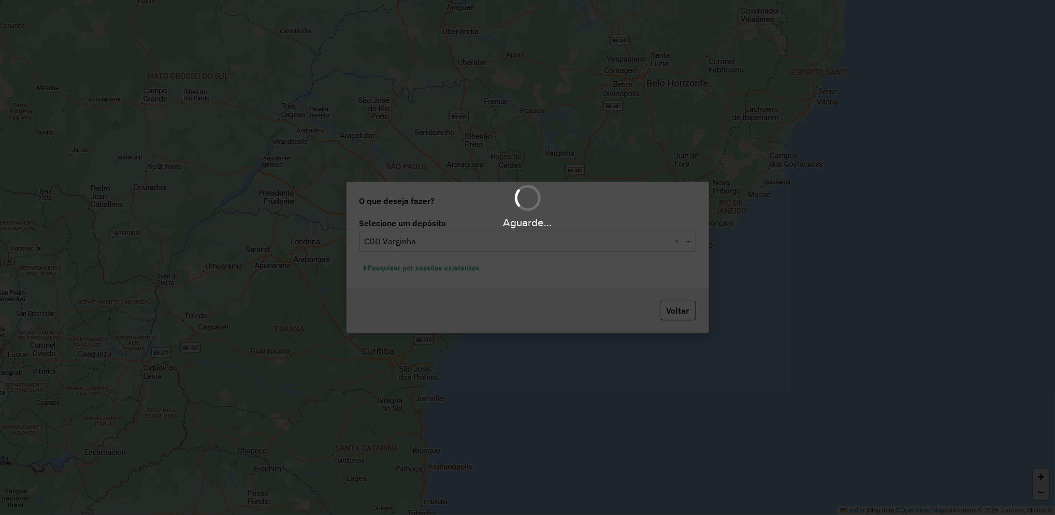
click at [451, 273] on div "Aguarde..." at bounding box center [527, 257] width 1055 height 515
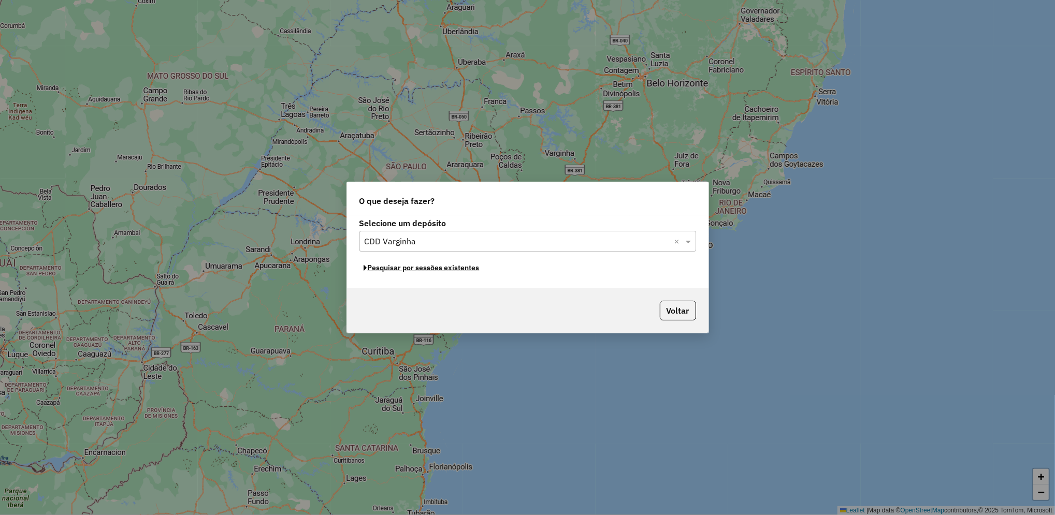
click at [451, 273] on button "Pesquisar por sessões existentes" at bounding box center [421, 268] width 125 height 16
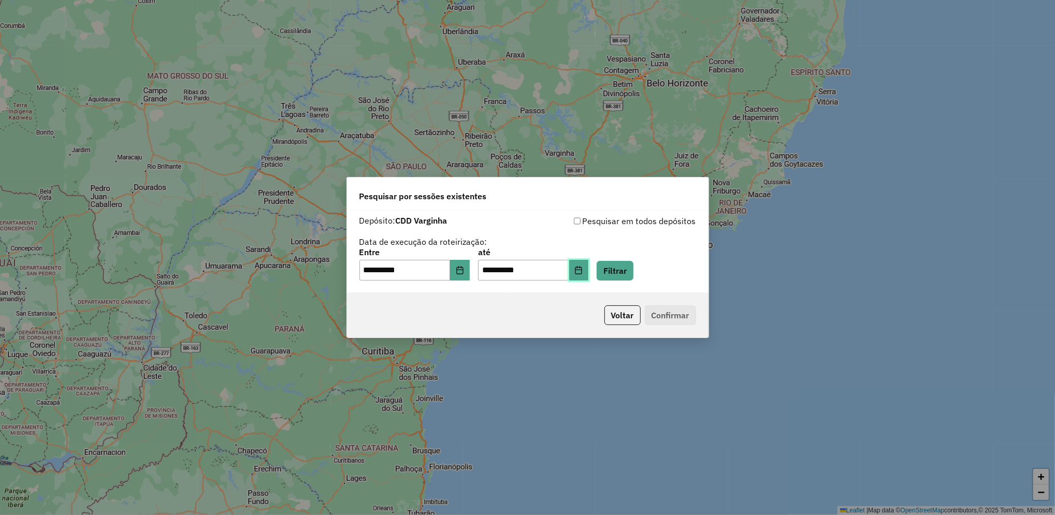
click at [589, 278] on button "Choose Date" at bounding box center [579, 270] width 20 height 21
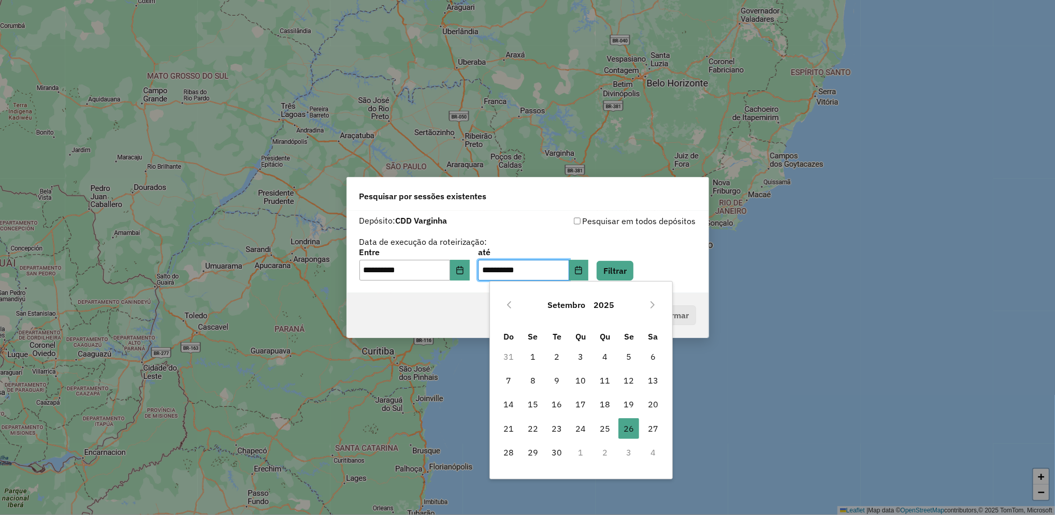
click at [660, 440] on td "27" at bounding box center [653, 428] width 24 height 24
click at [656, 430] on span "27" at bounding box center [653, 428] width 21 height 21
type input "**********"
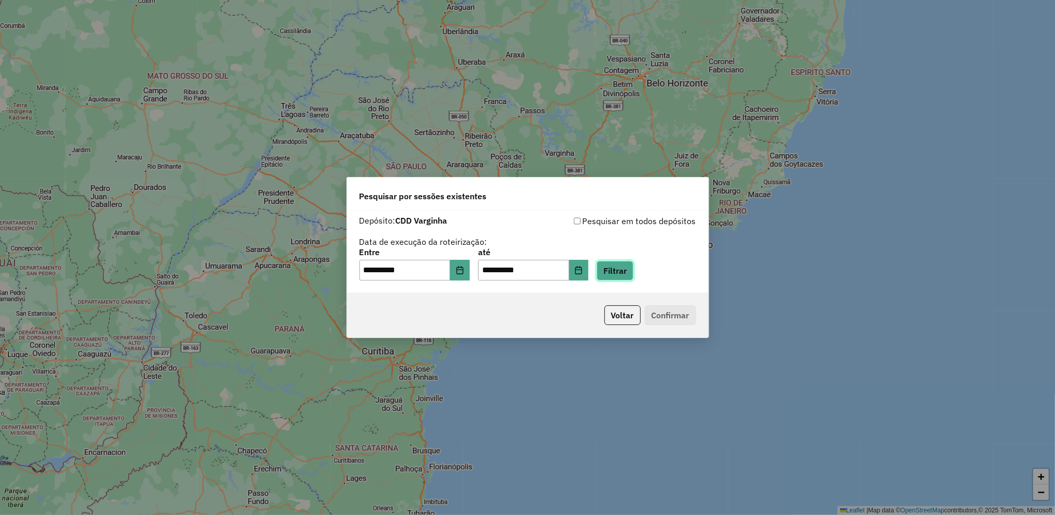
click at [633, 264] on button "Filtrar" at bounding box center [614, 271] width 37 height 20
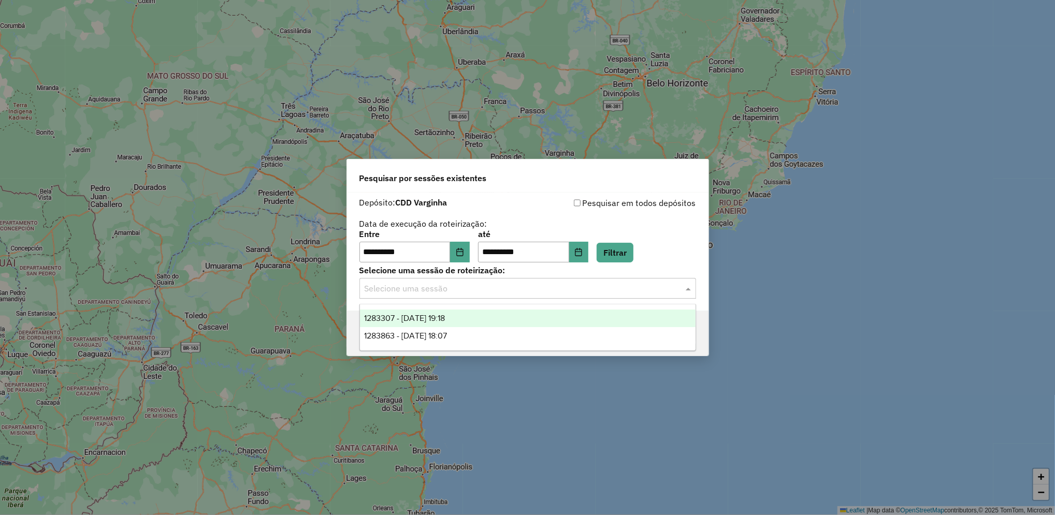
click at [438, 293] on input "text" at bounding box center [516, 289] width 305 height 12
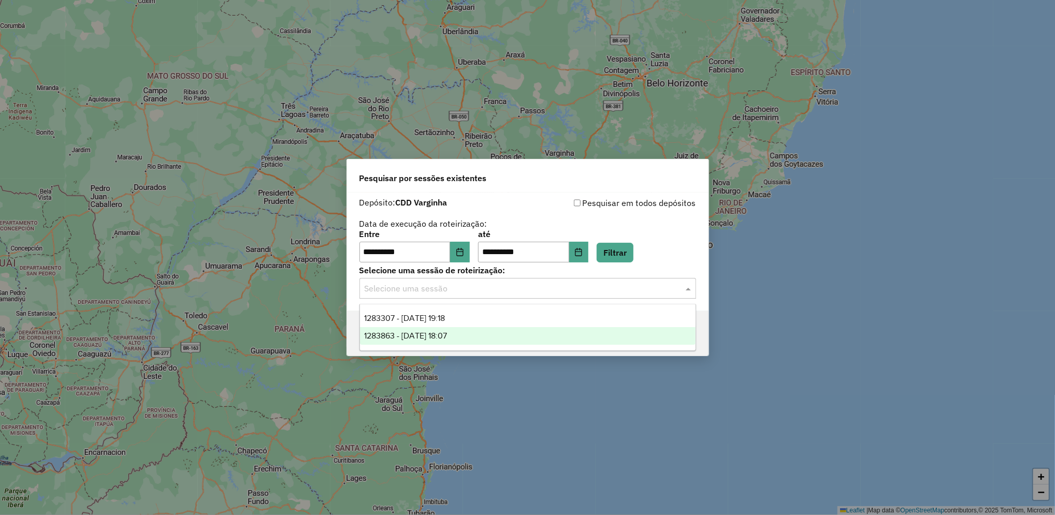
click at [482, 337] on div "1283863 - 27/09/2025 18:07" at bounding box center [527, 336] width 335 height 18
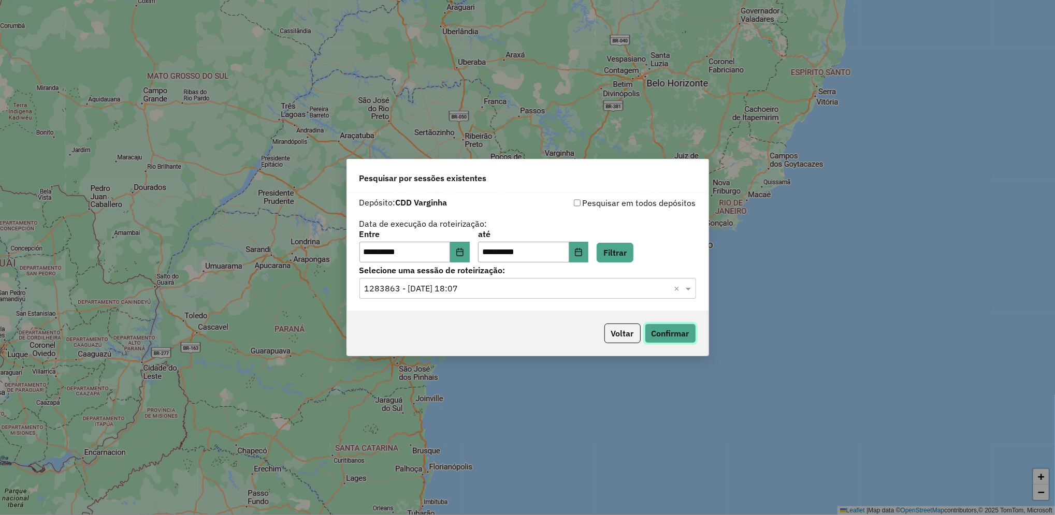
click at [680, 334] on button "Confirmar" at bounding box center [670, 334] width 51 height 20
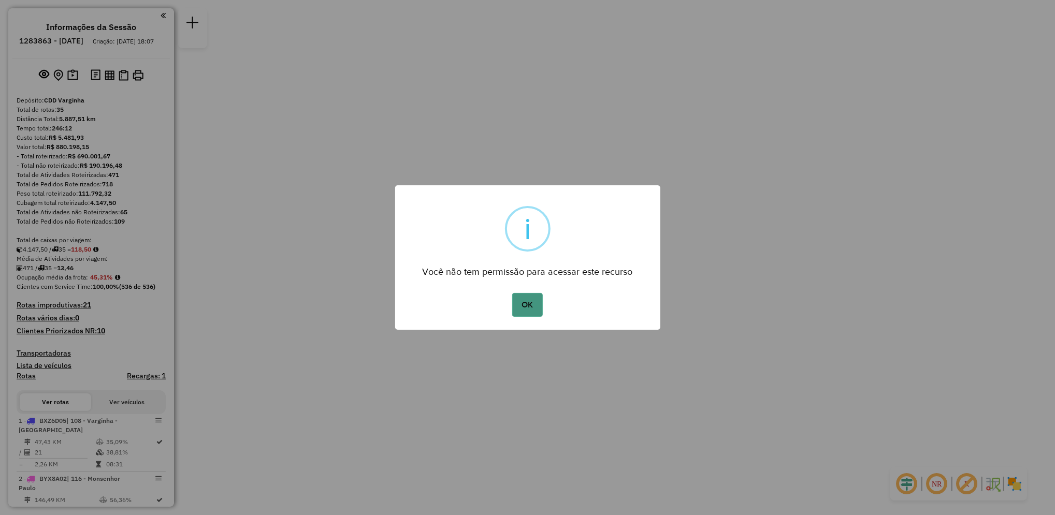
click at [529, 309] on button "OK" at bounding box center [527, 305] width 31 height 24
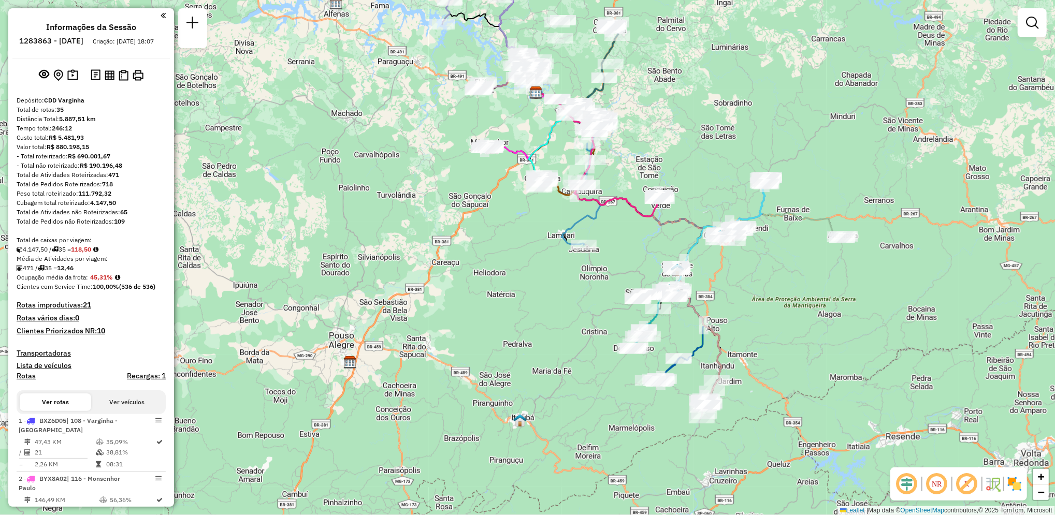
drag, startPoint x: 425, startPoint y: 412, endPoint x: 434, endPoint y: 247, distance: 164.9
click at [434, 247] on div "Janela de atendimento Grade de atendimento Capacidade Transportadoras Veículos …" at bounding box center [527, 257] width 1055 height 515
click at [495, 182] on div "Janela de atendimento Grade de atendimento Capacidade Transportadoras Veículos …" at bounding box center [527, 257] width 1055 height 515
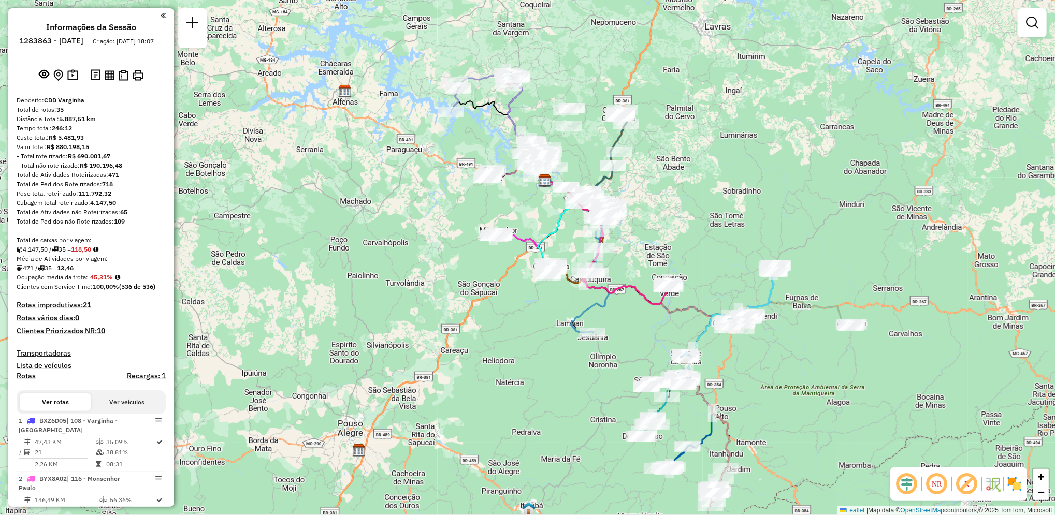
drag, startPoint x: 495, startPoint y: 182, endPoint x: 504, endPoint y: 270, distance: 88.5
click at [504, 270] on div "Janela de atendimento Grade de atendimento Capacidade Transportadoras Veículos …" at bounding box center [527, 257] width 1055 height 515
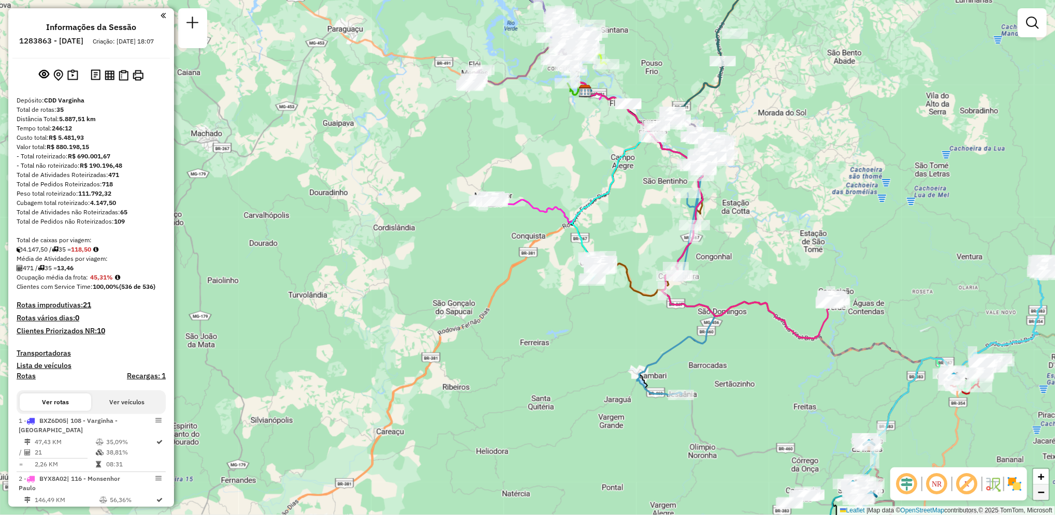
click at [1041, 498] on span "−" at bounding box center [1041, 492] width 7 height 13
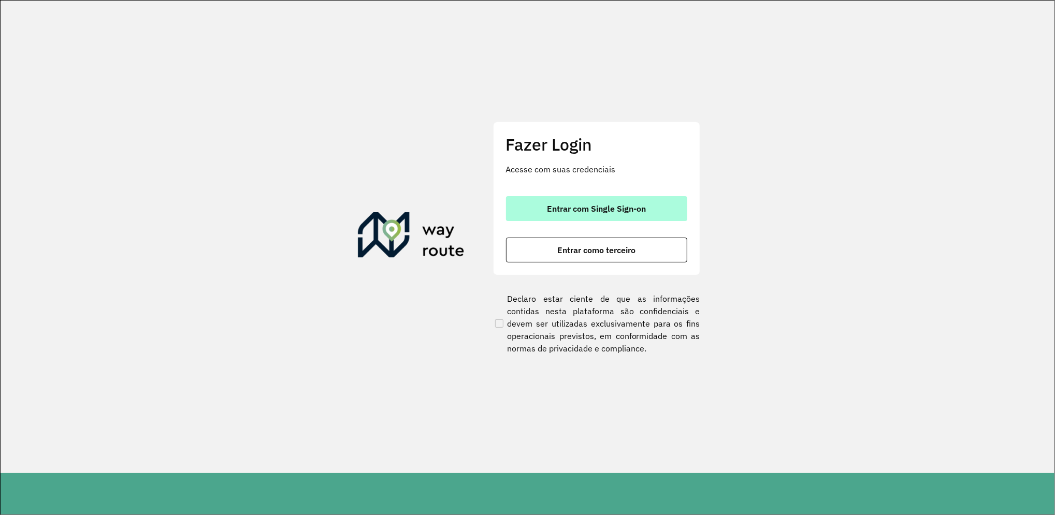
click at [607, 215] on button "Entrar com Single Sign-on" at bounding box center [596, 208] width 181 height 25
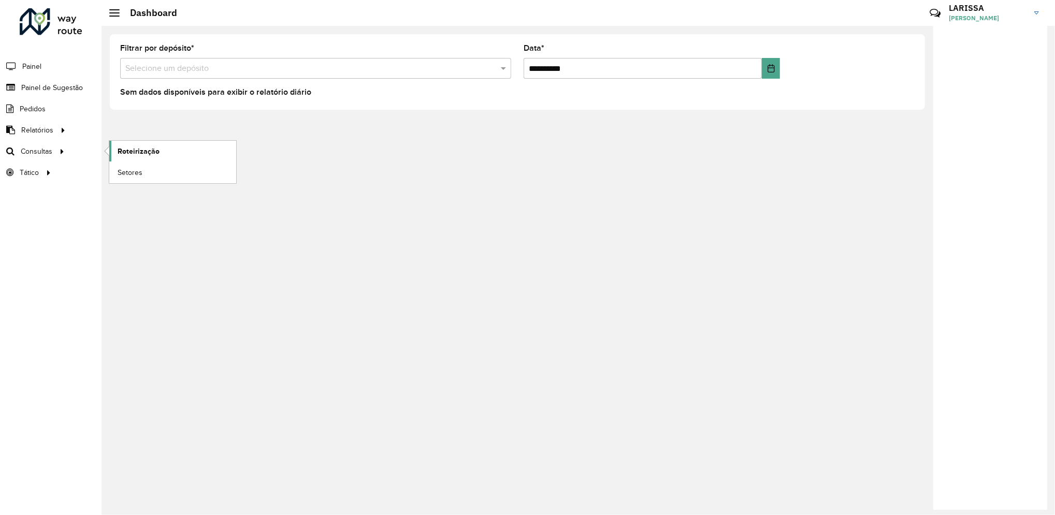
click at [145, 148] on span "Roteirização" at bounding box center [139, 151] width 42 height 11
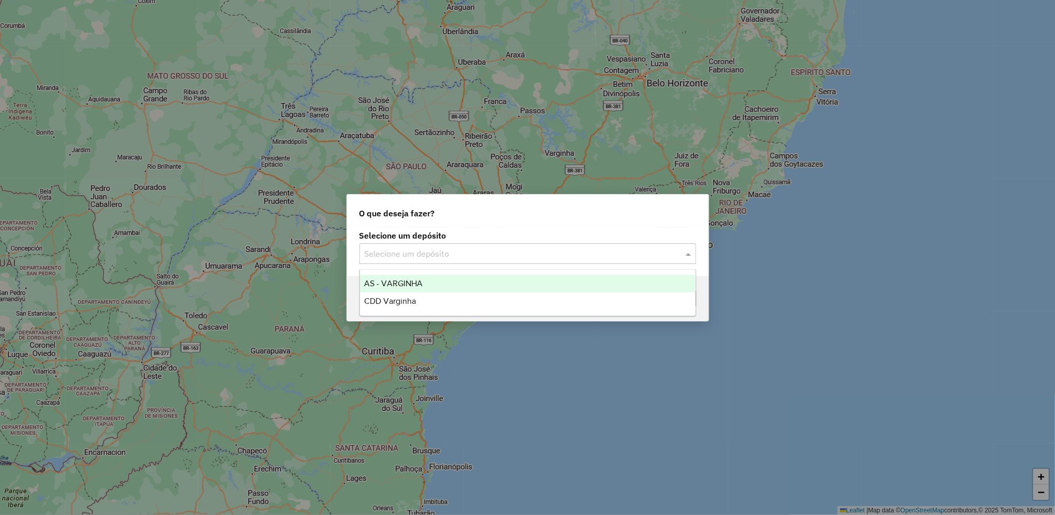
click at [466, 249] on input "text" at bounding box center [516, 254] width 305 height 12
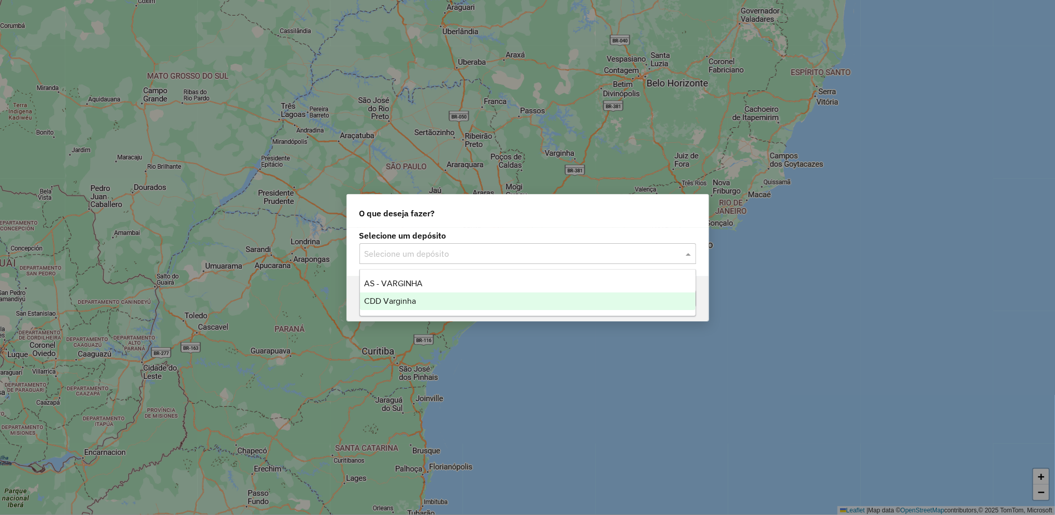
click at [413, 297] on span "CDD Varginha" at bounding box center [390, 301] width 52 height 9
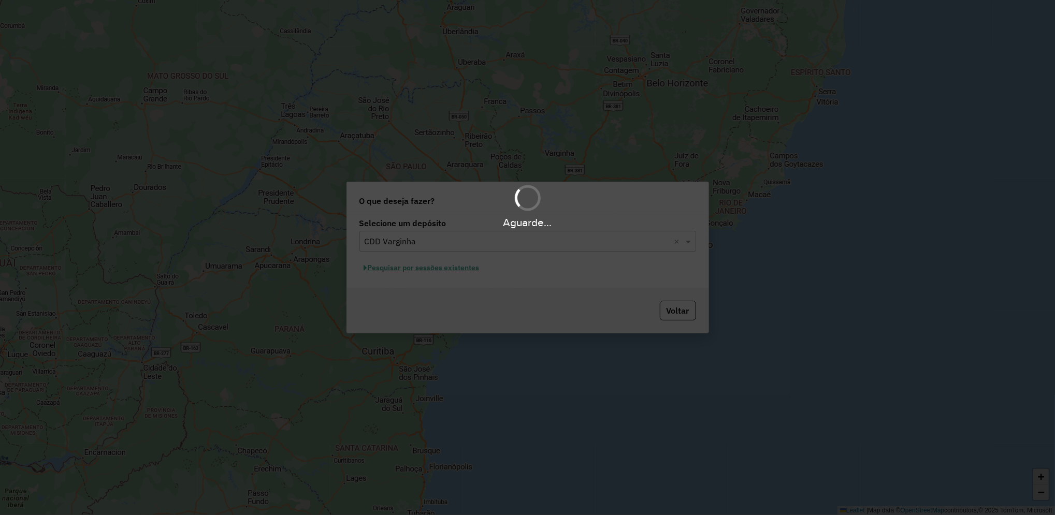
click at [448, 268] on hb-app "Aguarde... Pop-up bloqueado! Seu navegador bloqueou automáticamente a abertura …" at bounding box center [527, 257] width 1055 height 515
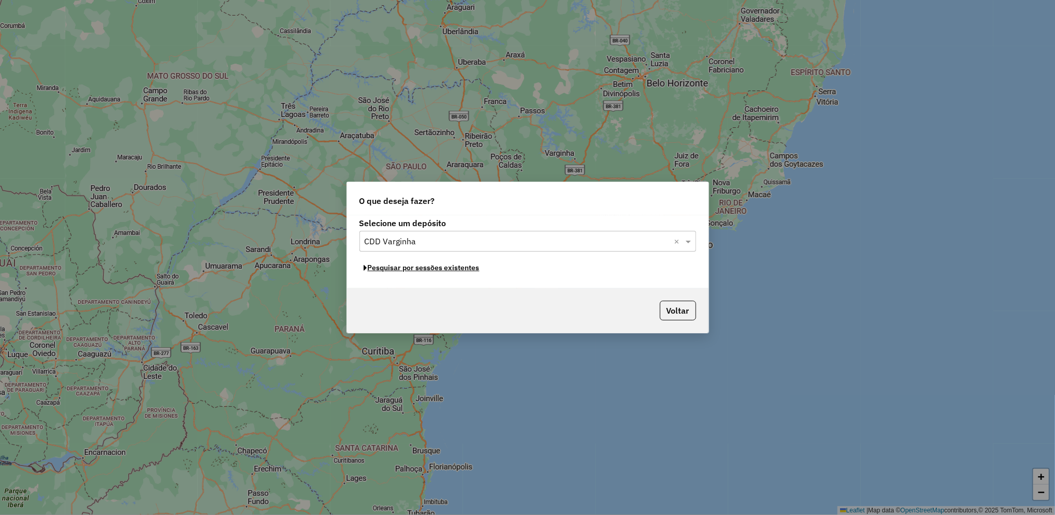
click at [448, 268] on button "Pesquisar por sessões existentes" at bounding box center [421, 268] width 125 height 16
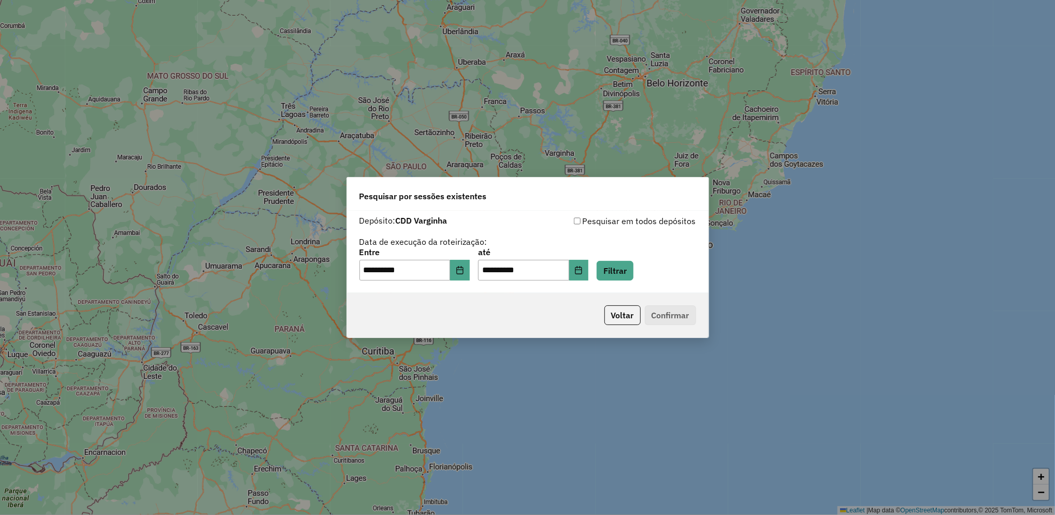
click at [595, 281] on div "**********" at bounding box center [527, 252] width 361 height 82
click at [589, 269] on button "Choose Date" at bounding box center [579, 270] width 20 height 21
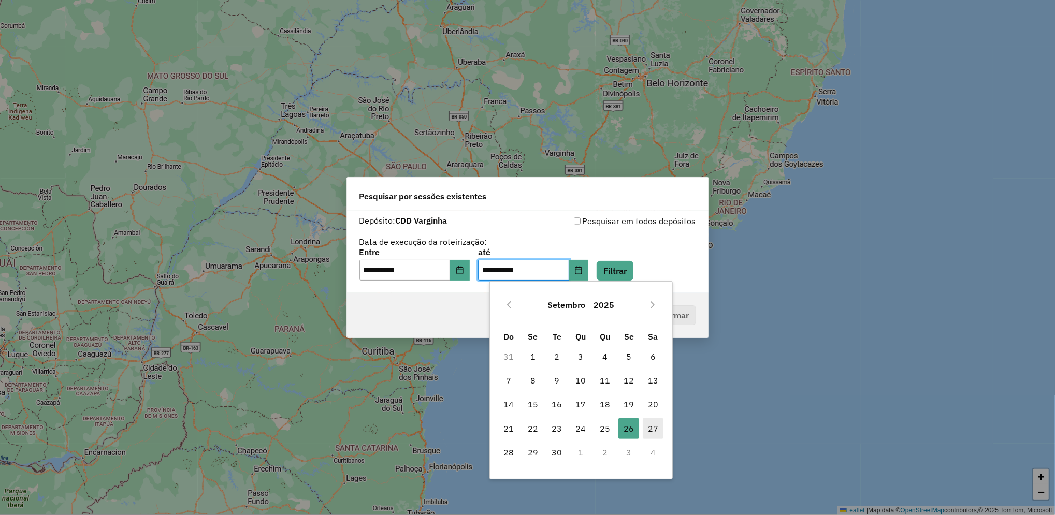
click at [655, 434] on span "27" at bounding box center [653, 428] width 21 height 21
type input "**********"
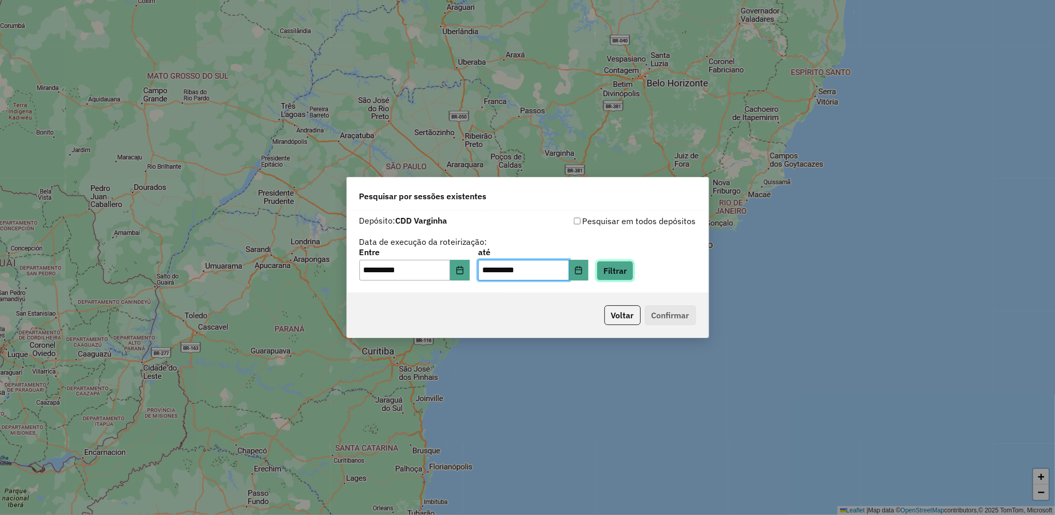
click at [633, 268] on button "Filtrar" at bounding box center [614, 271] width 37 height 20
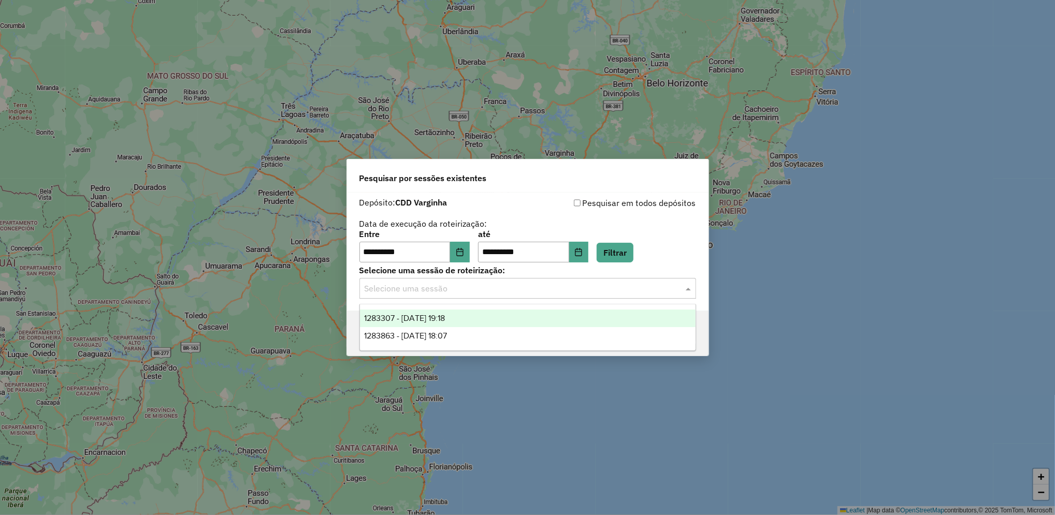
click at [470, 288] on input "text" at bounding box center [516, 289] width 305 height 12
click at [490, 319] on div "1283307 - 26/09/2025 19:18" at bounding box center [527, 319] width 335 height 18
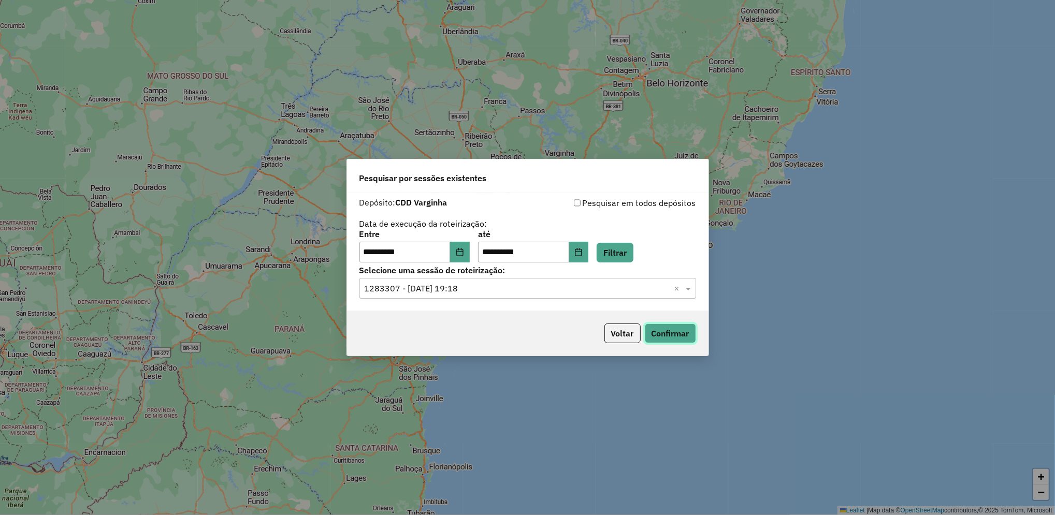
click at [661, 334] on button "Confirmar" at bounding box center [670, 334] width 51 height 20
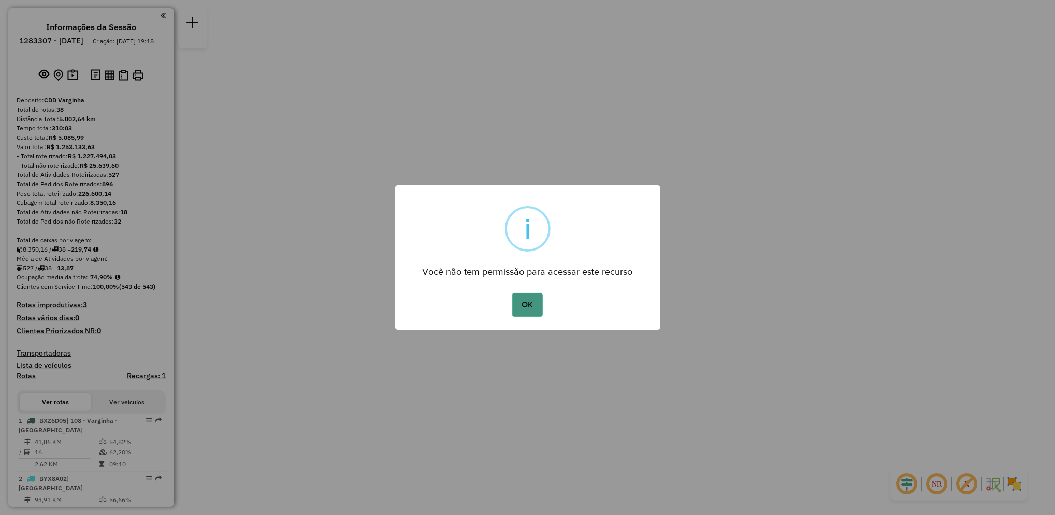
click at [521, 309] on button "OK" at bounding box center [527, 305] width 31 height 24
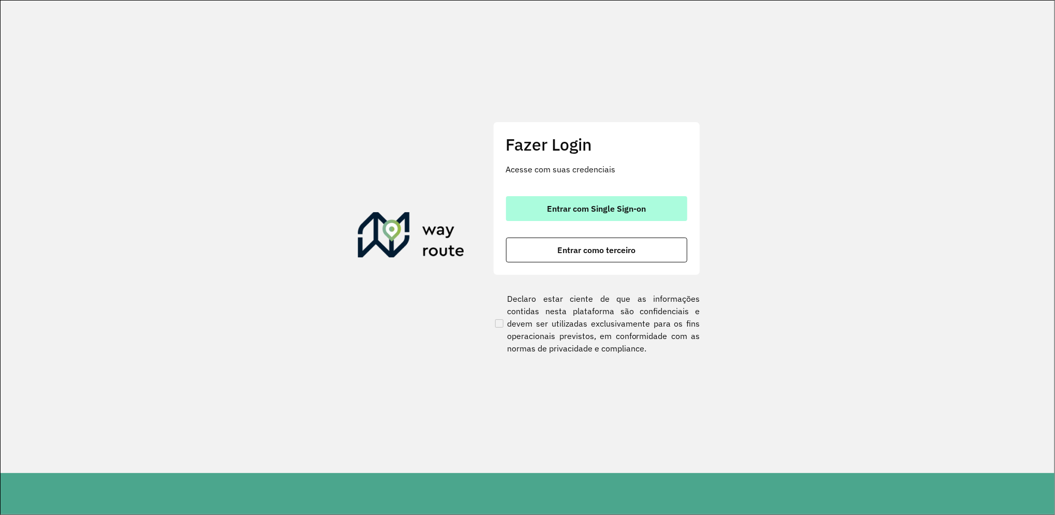
click at [595, 206] on span "Entrar com Single Sign-on" at bounding box center [596, 209] width 99 height 8
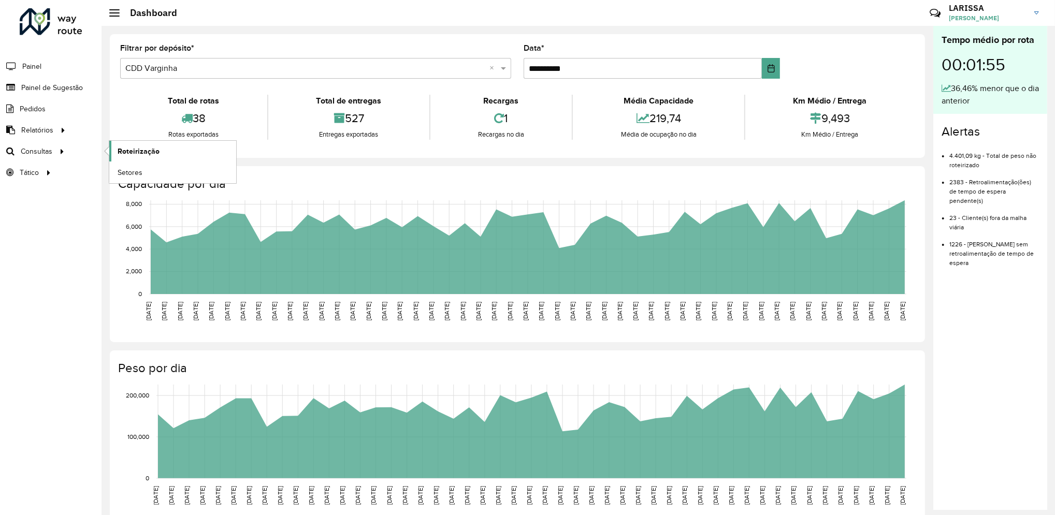
click at [134, 155] on span "Roteirização" at bounding box center [139, 151] width 42 height 11
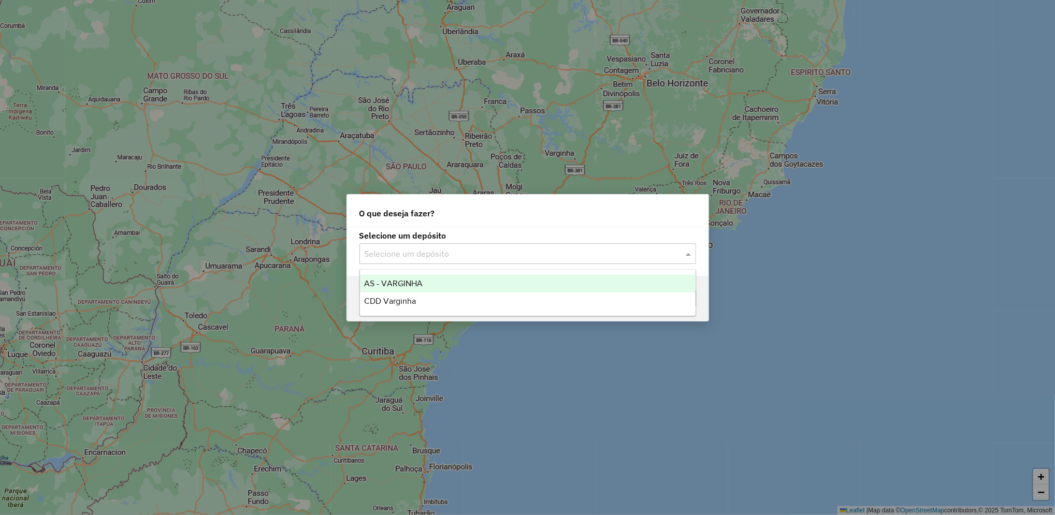
click at [434, 262] on div "Selecione um depósito" at bounding box center [527, 253] width 337 height 21
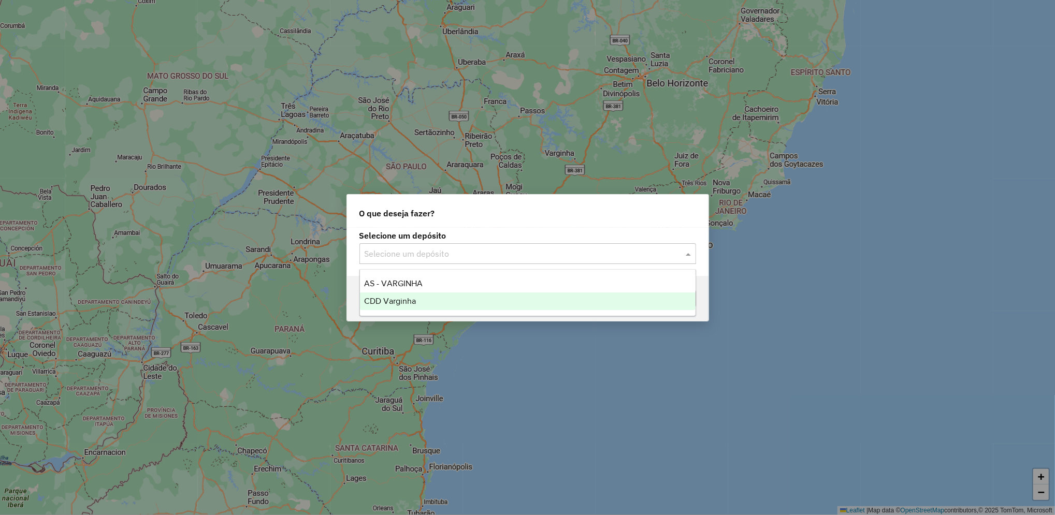
click at [427, 308] on div "CDD Varginha" at bounding box center [527, 302] width 335 height 18
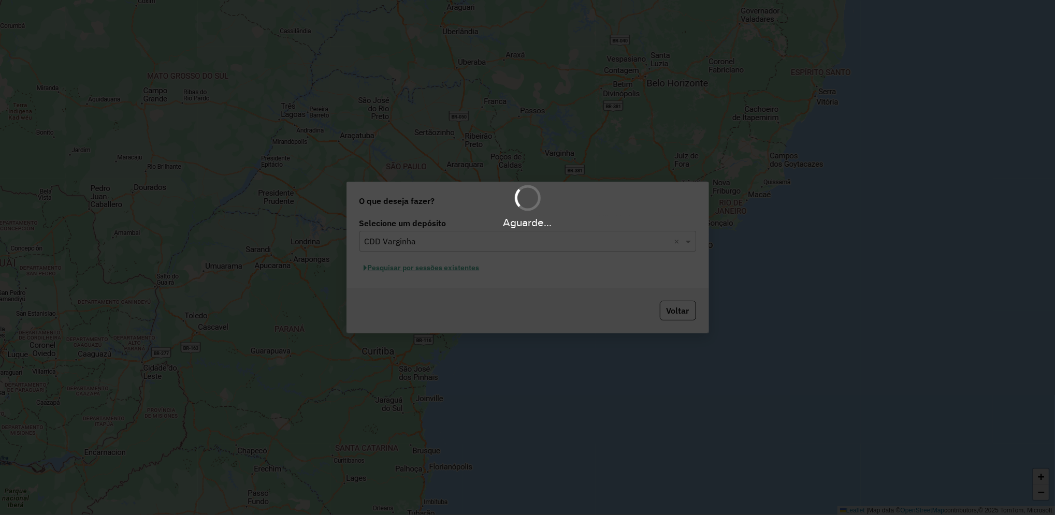
click at [442, 267] on div "Aguarde..." at bounding box center [527, 257] width 1055 height 515
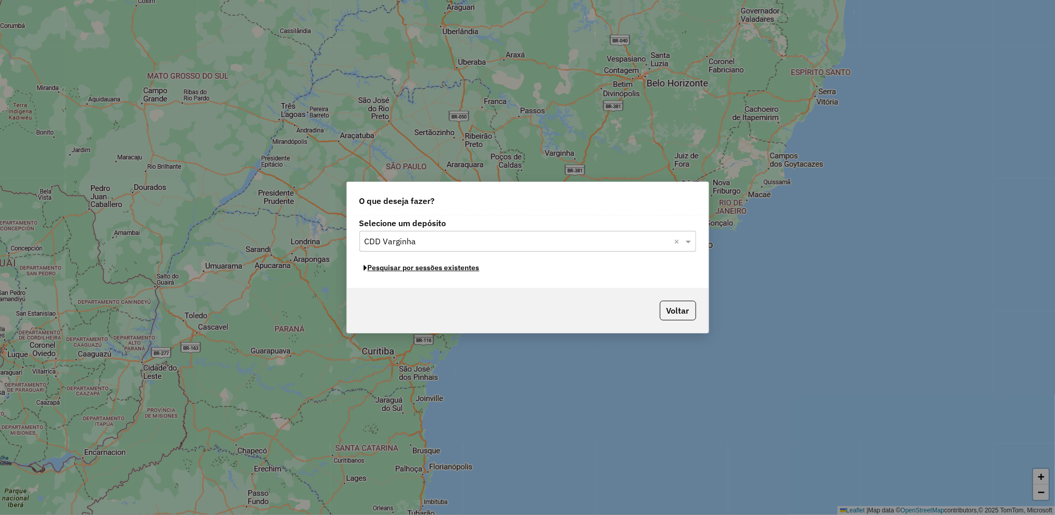
click at [442, 267] on button "Pesquisar por sessões existentes" at bounding box center [421, 268] width 125 height 16
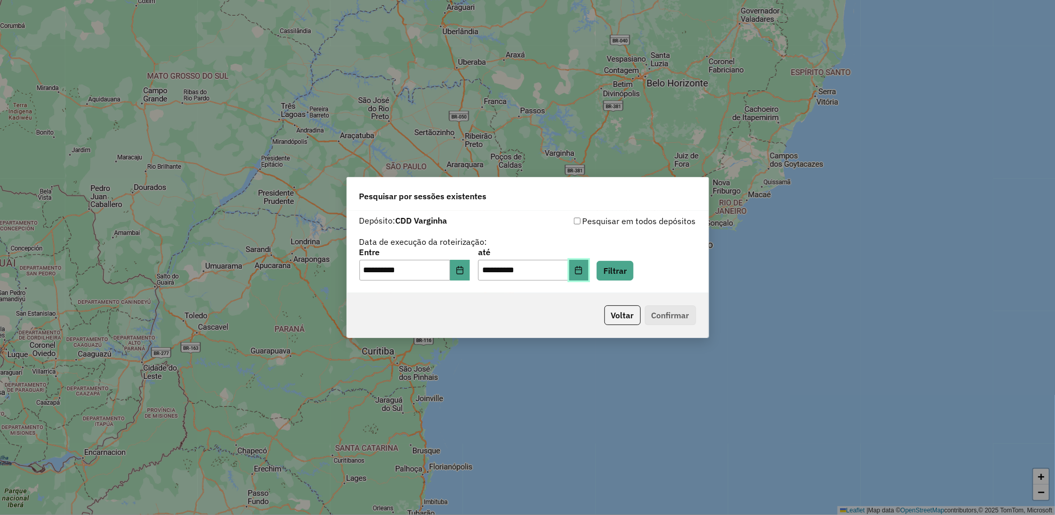
click at [589, 279] on button "Choose Date" at bounding box center [579, 270] width 20 height 21
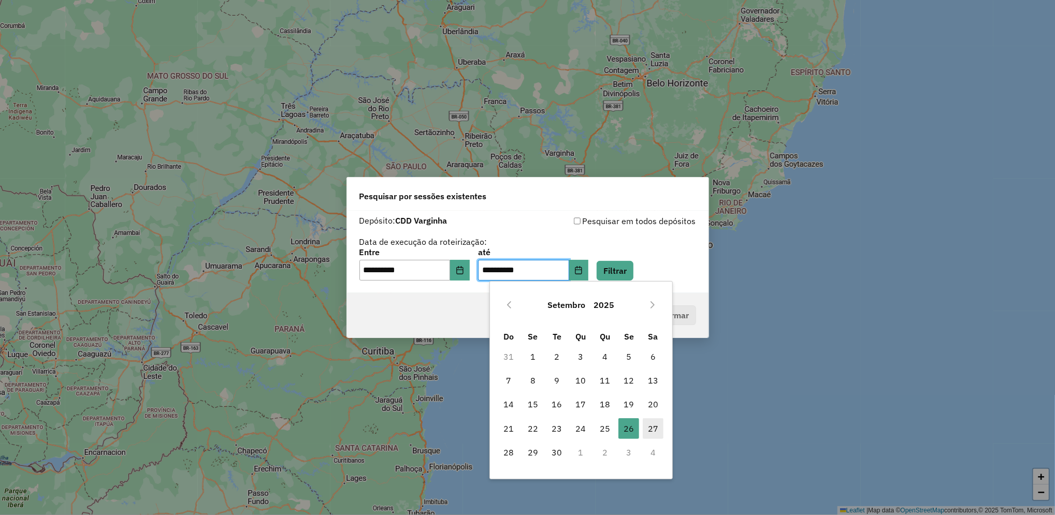
click at [653, 427] on span "27" at bounding box center [653, 428] width 21 height 21
type input "**********"
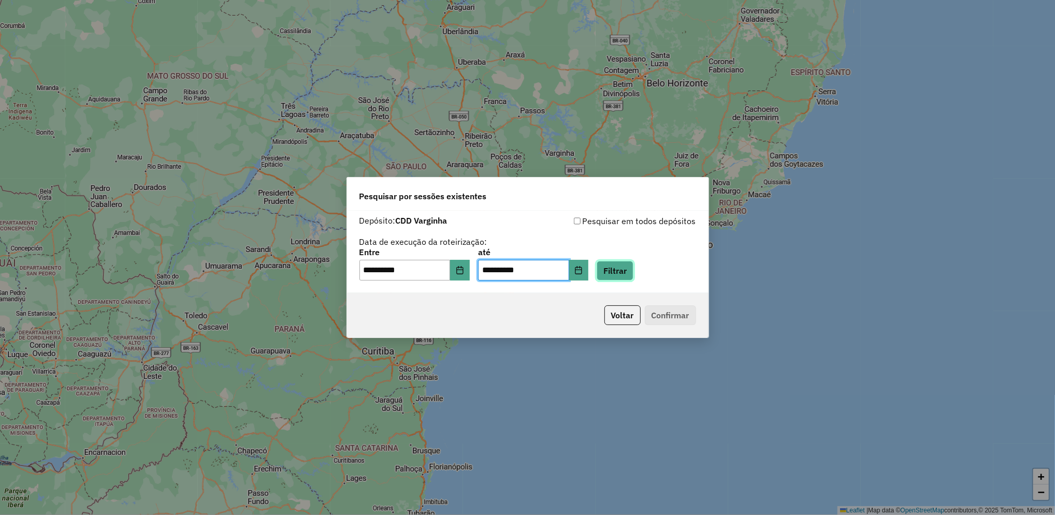
click at [633, 278] on button "Filtrar" at bounding box center [614, 271] width 37 height 20
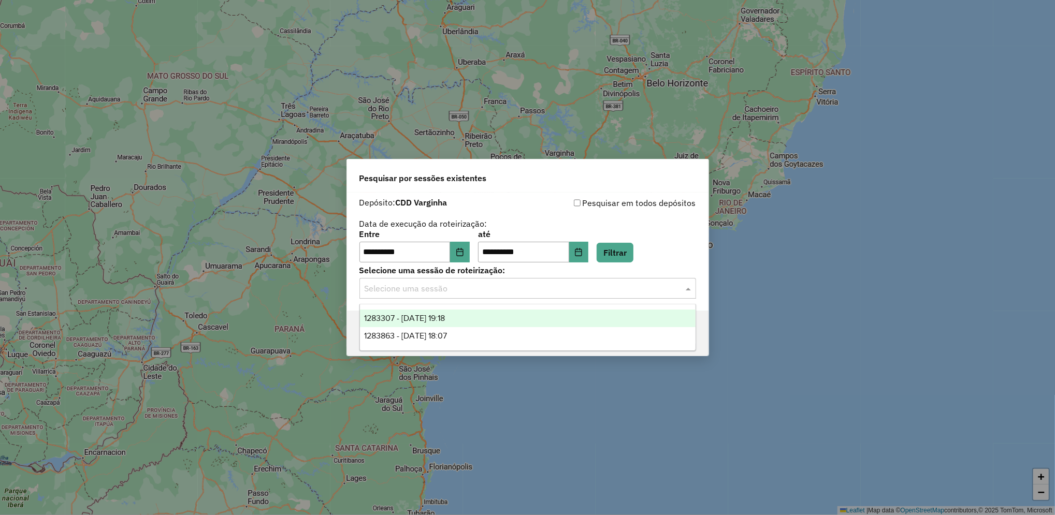
click at [455, 295] on div "Selecione uma sessão" at bounding box center [527, 288] width 337 height 21
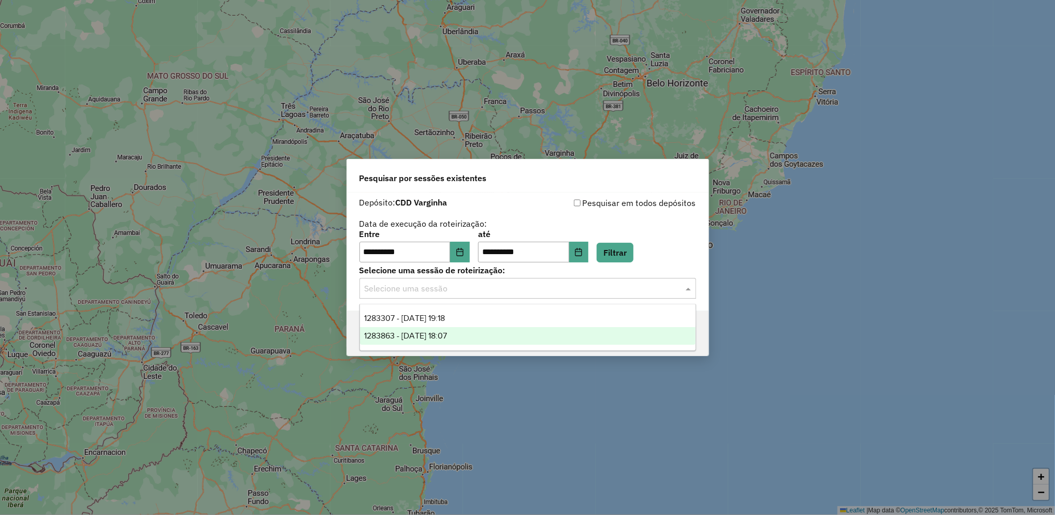
click at [447, 333] on span "1283863 - [DATE] 18:07" at bounding box center [405, 335] width 83 height 9
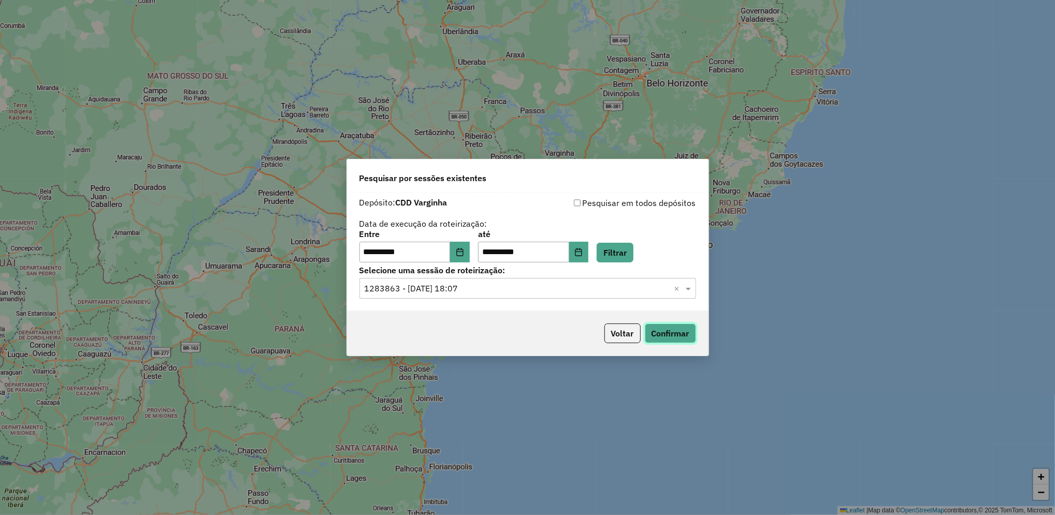
click at [678, 333] on button "Confirmar" at bounding box center [670, 334] width 51 height 20
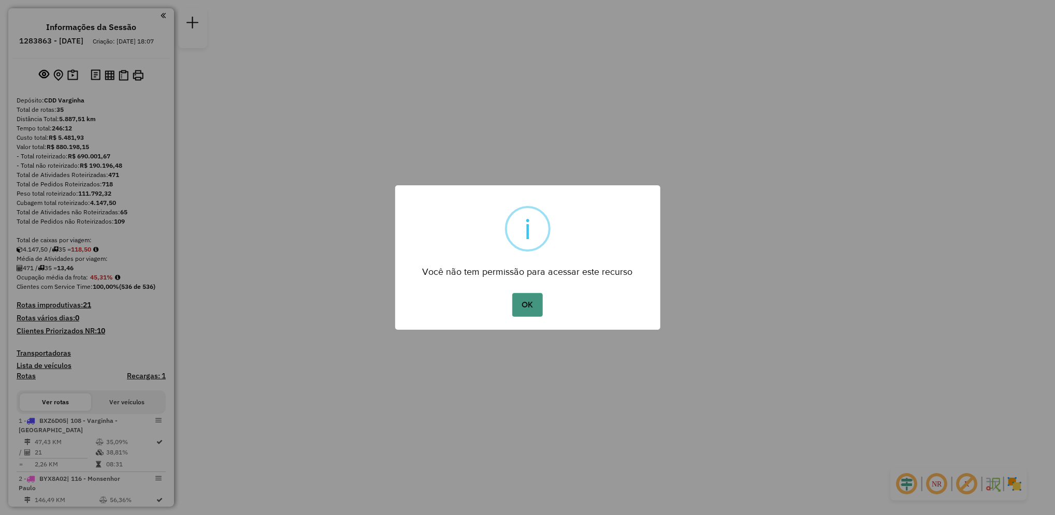
click at [514, 306] on button "OK" at bounding box center [527, 305] width 31 height 24
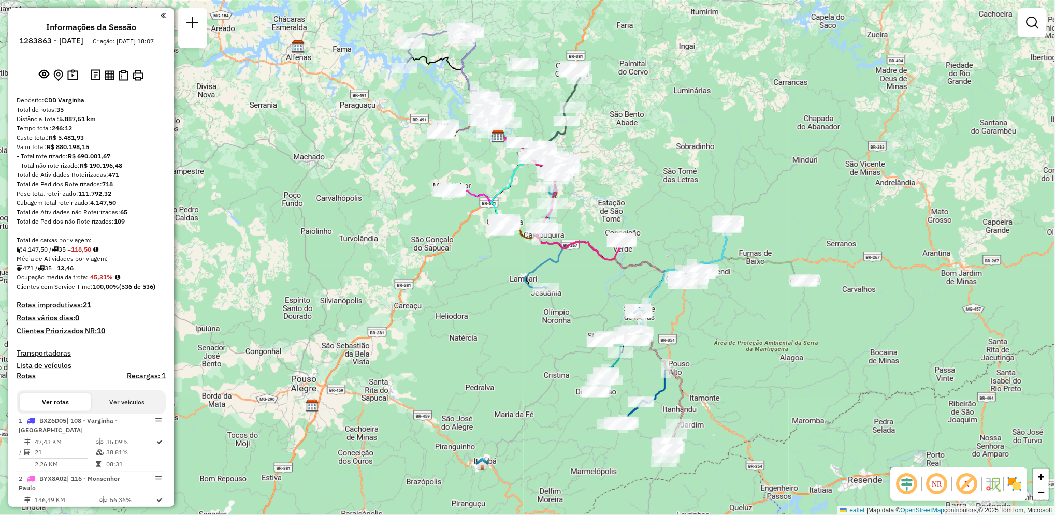
drag, startPoint x: 715, startPoint y: 333, endPoint x: 686, endPoint y: 212, distance: 124.6
click at [686, 212] on div "Janela de atendimento Grade de atendimento Capacidade Transportadoras Veículos …" at bounding box center [527, 257] width 1055 height 515
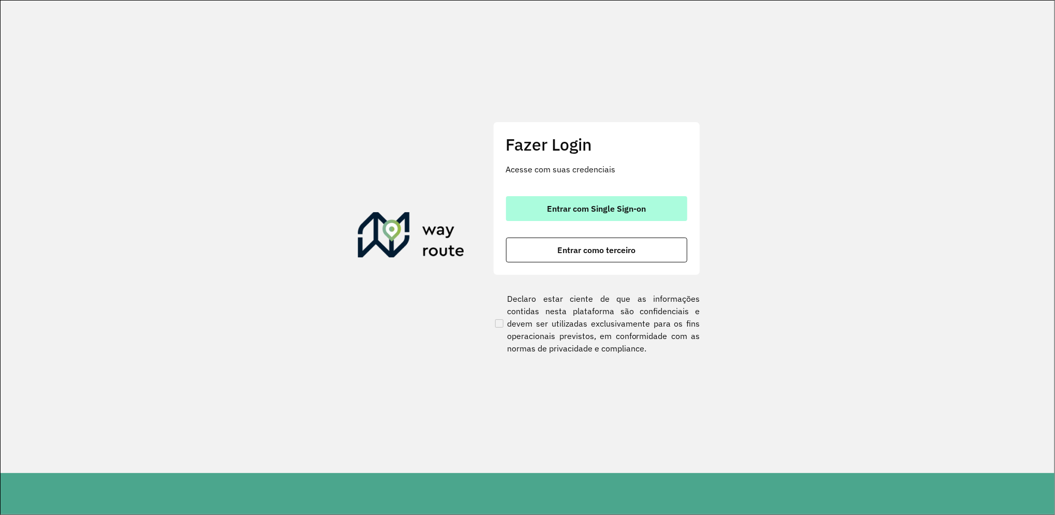
click at [576, 205] on span "Entrar com Single Sign-on" at bounding box center [596, 209] width 99 height 8
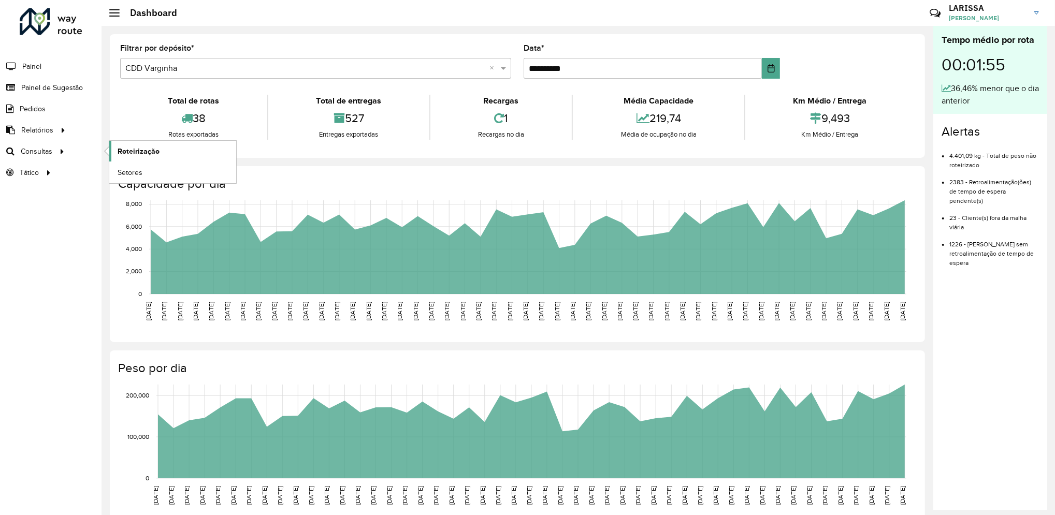
click at [125, 157] on link "Roteirização" at bounding box center [172, 151] width 127 height 21
click at [123, 153] on span "Roteirização" at bounding box center [139, 151] width 42 height 11
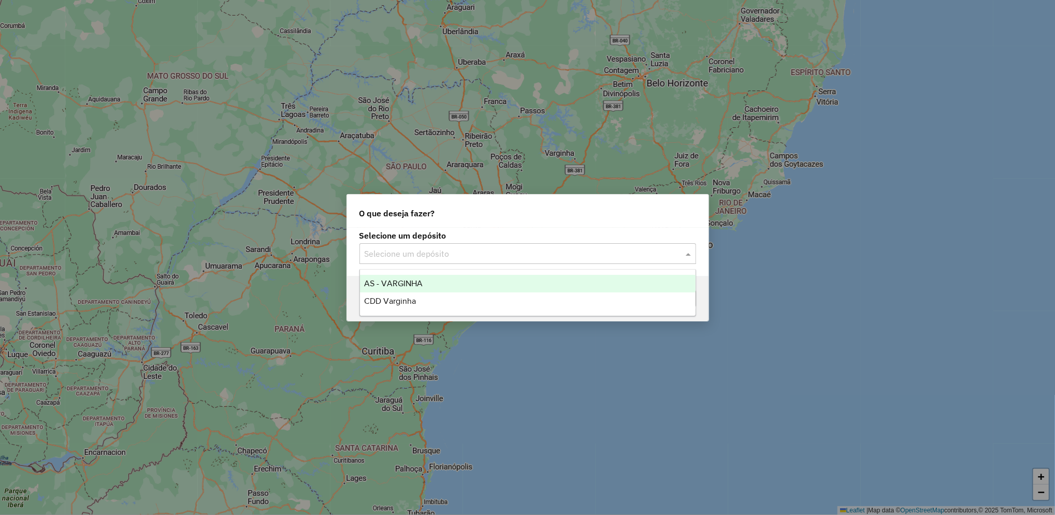
click at [445, 253] on input "text" at bounding box center [516, 254] width 305 height 12
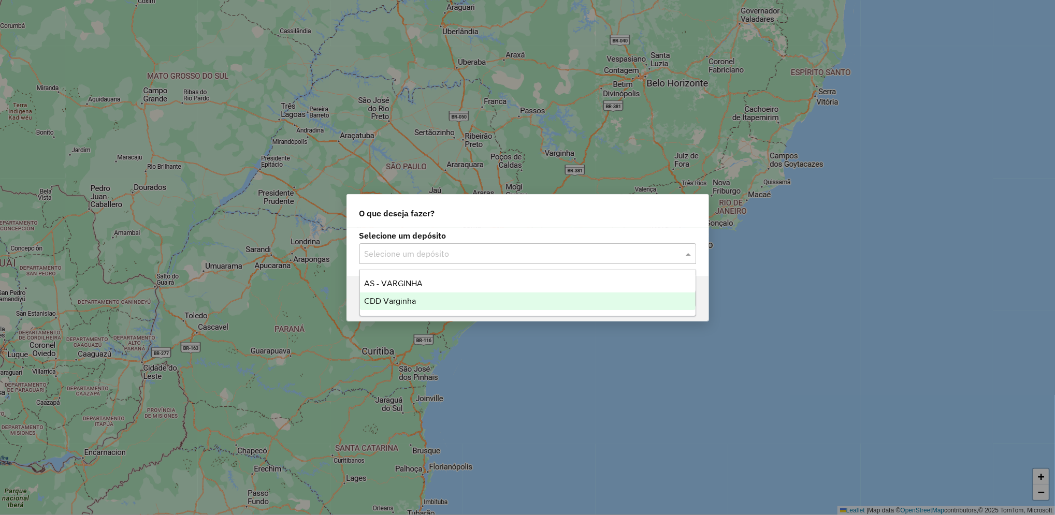
click at [424, 306] on div "CDD Varginha" at bounding box center [527, 302] width 335 height 18
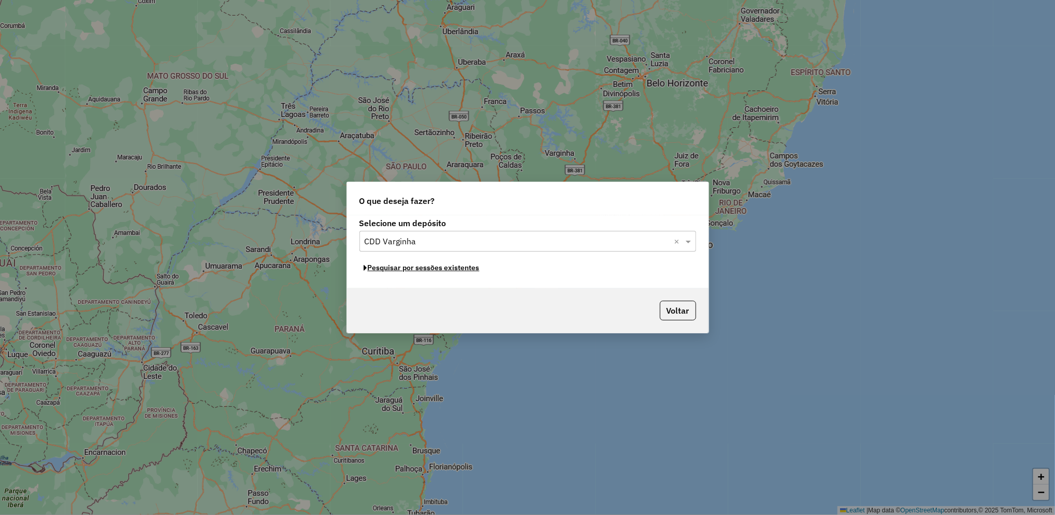
click at [451, 271] on button "Pesquisar por sessões existentes" at bounding box center [421, 268] width 125 height 16
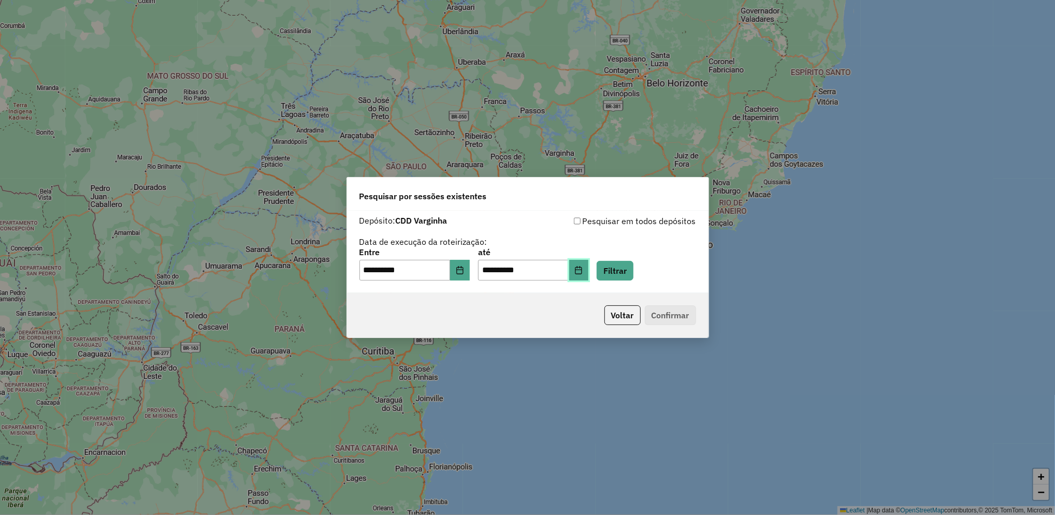
click at [582, 268] on icon "Choose Date" at bounding box center [578, 270] width 8 height 8
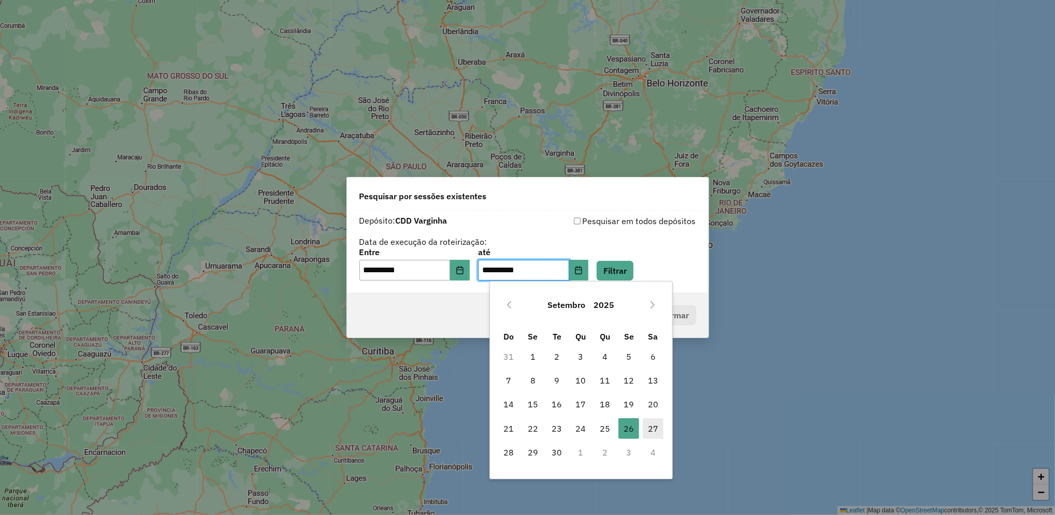
click at [651, 425] on span "27" at bounding box center [653, 428] width 21 height 21
type input "**********"
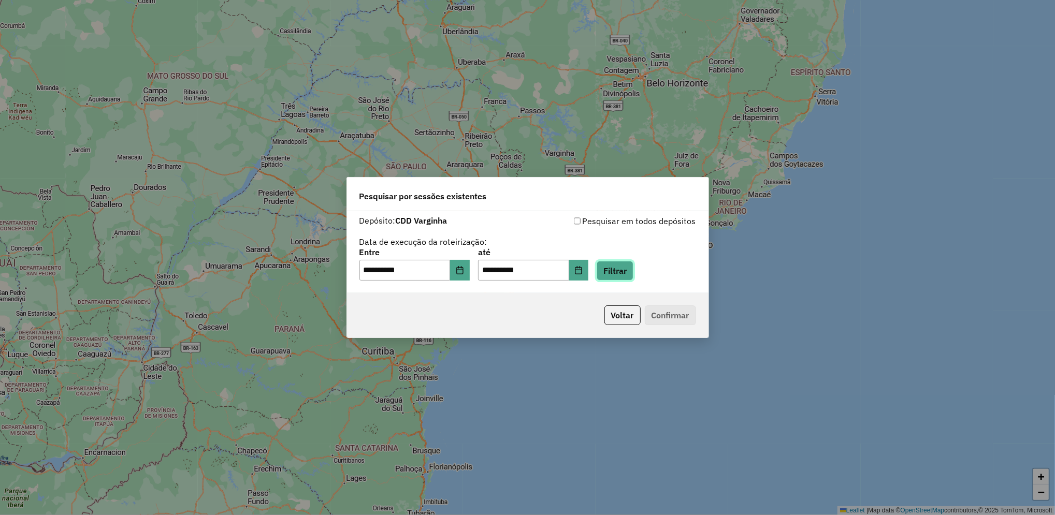
click at [633, 275] on button "Filtrar" at bounding box center [614, 271] width 37 height 20
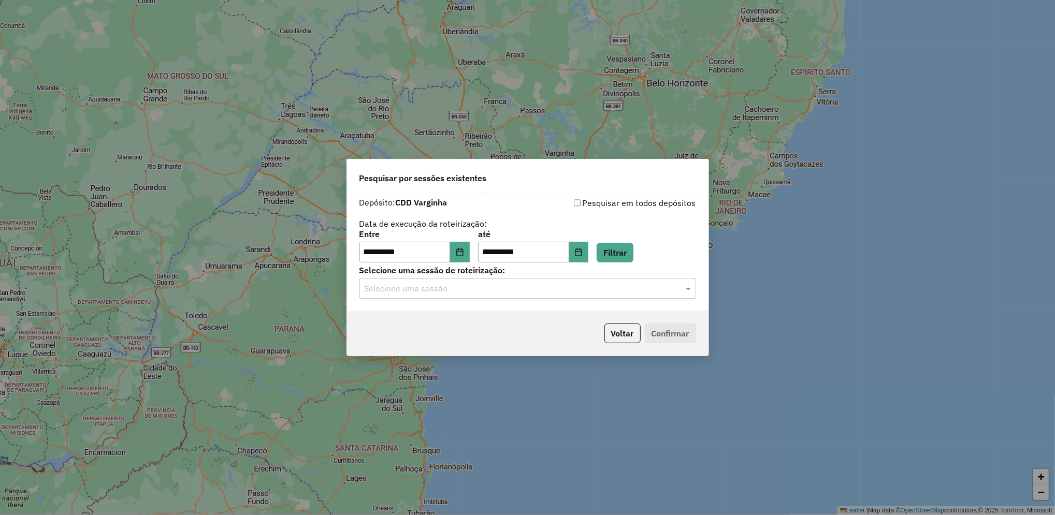
click at [461, 288] on input "text" at bounding box center [516, 289] width 305 height 12
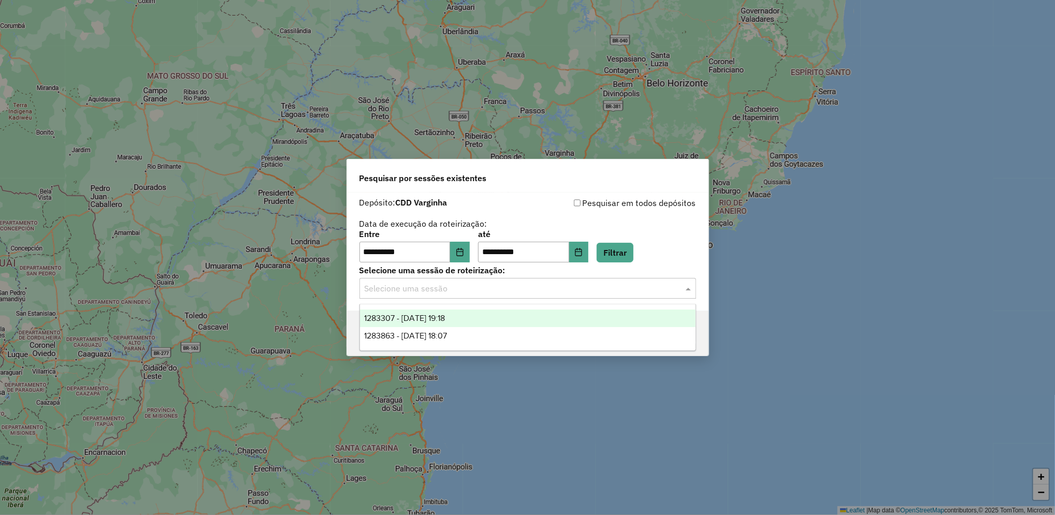
click at [501, 321] on div "1283307 - 26/09/2025 19:18" at bounding box center [527, 319] width 335 height 18
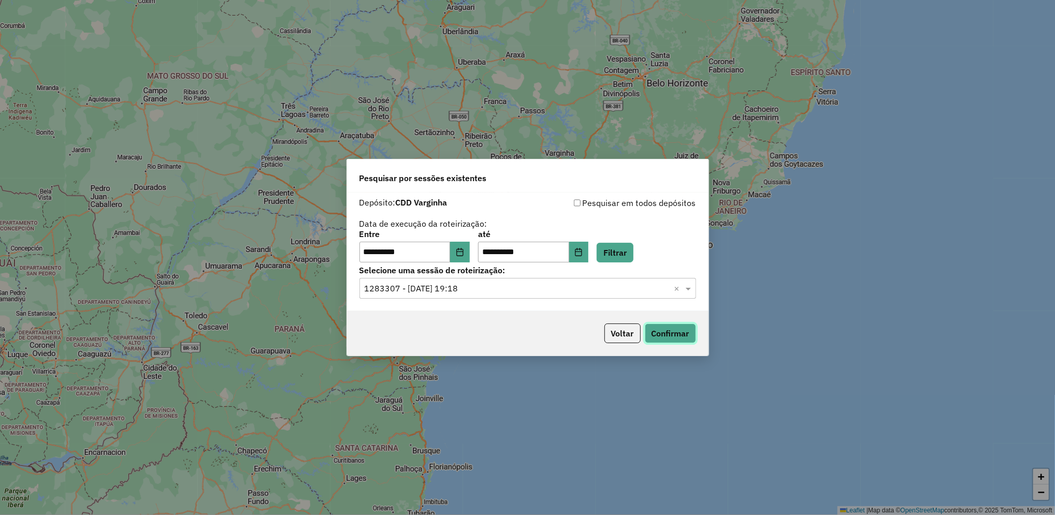
click at [669, 334] on button "Confirmar" at bounding box center [670, 334] width 51 height 20
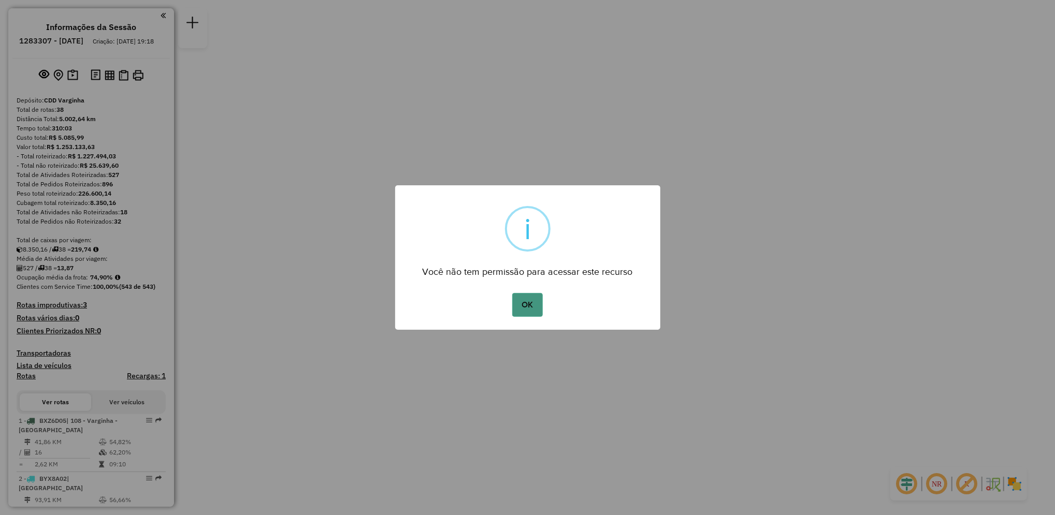
click at [527, 295] on button "OK" at bounding box center [527, 305] width 31 height 24
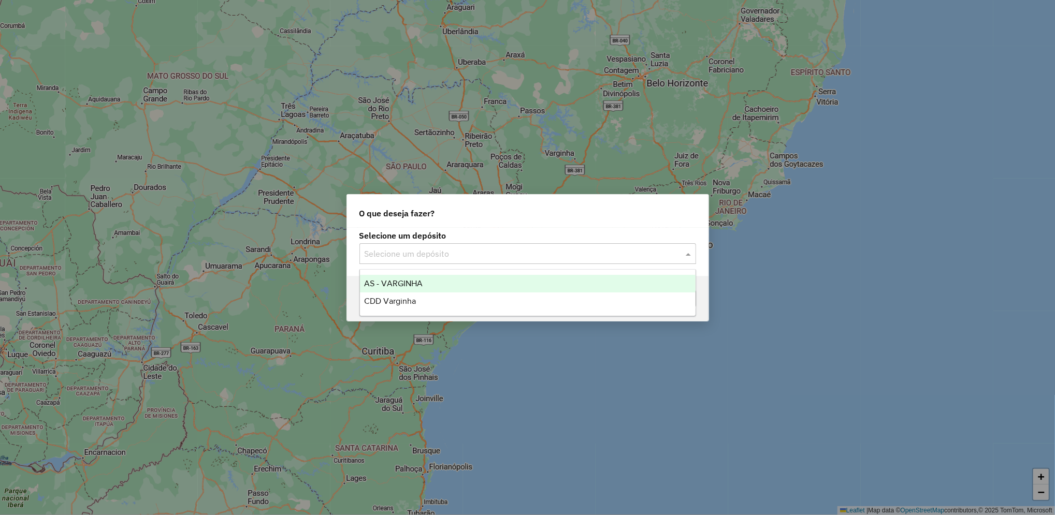
click at [444, 249] on input "text" at bounding box center [516, 254] width 305 height 12
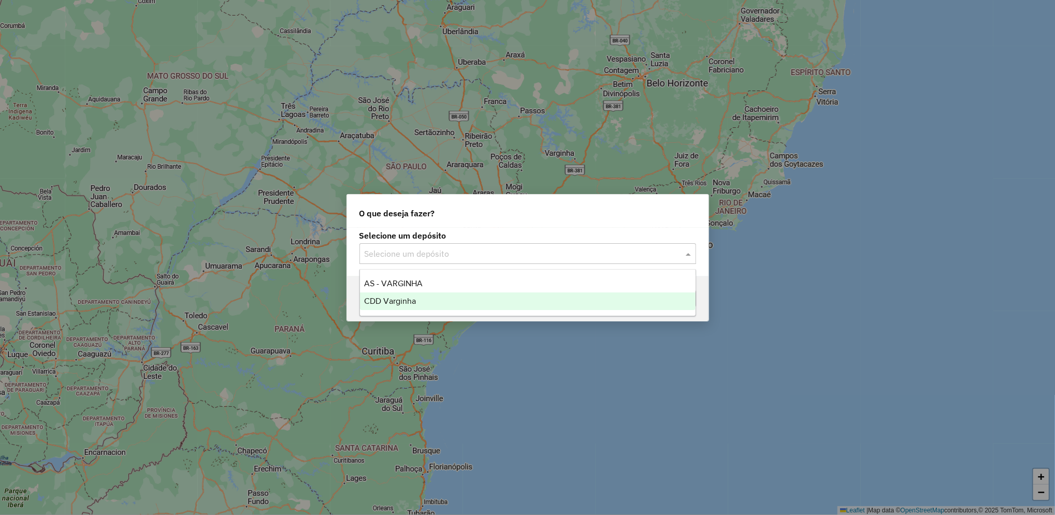
click at [449, 298] on div "CDD Varginha" at bounding box center [527, 302] width 335 height 18
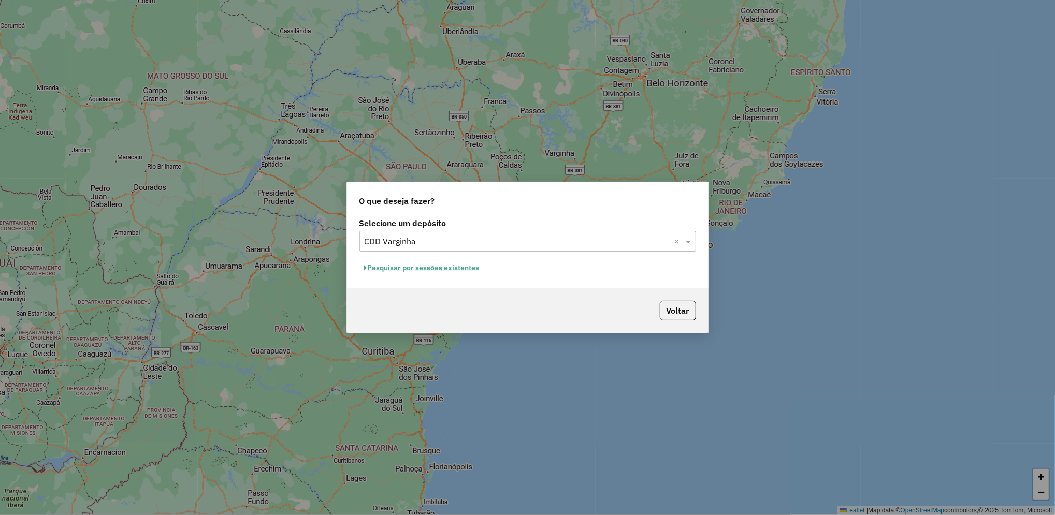
click at [448, 265] on button "Pesquisar por sessões existentes" at bounding box center [421, 268] width 125 height 16
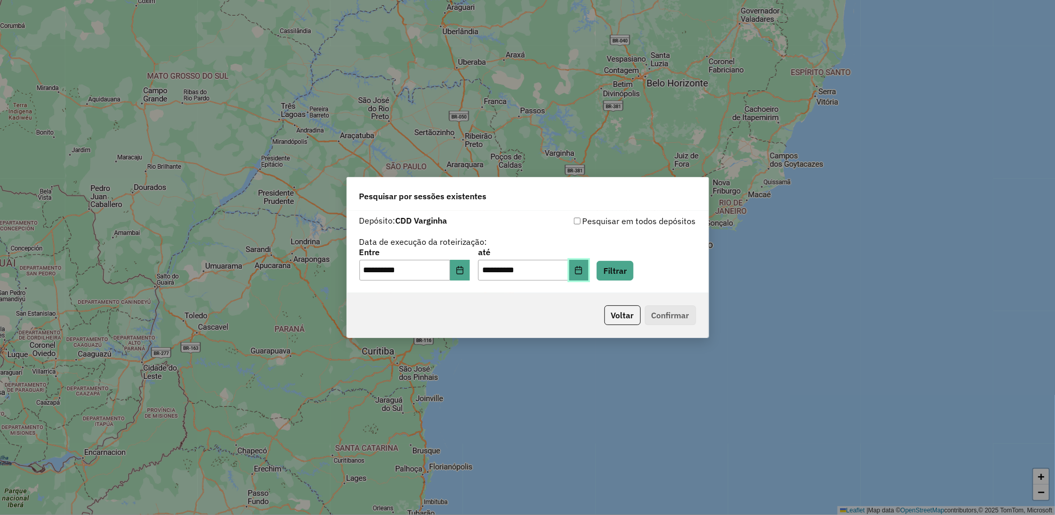
click at [589, 271] on button "Choose Date" at bounding box center [579, 270] width 20 height 21
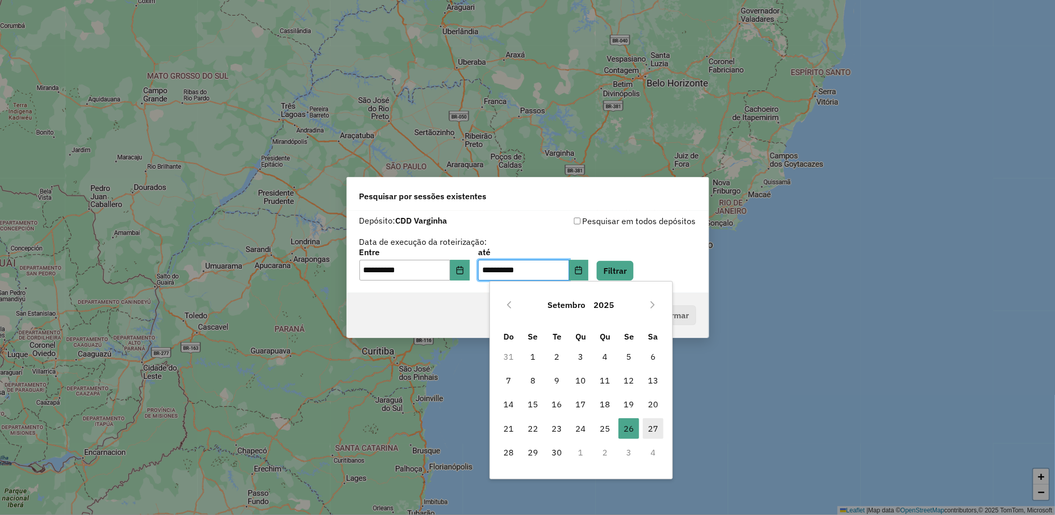
click at [644, 425] on span "27" at bounding box center [653, 428] width 21 height 21
type input "**********"
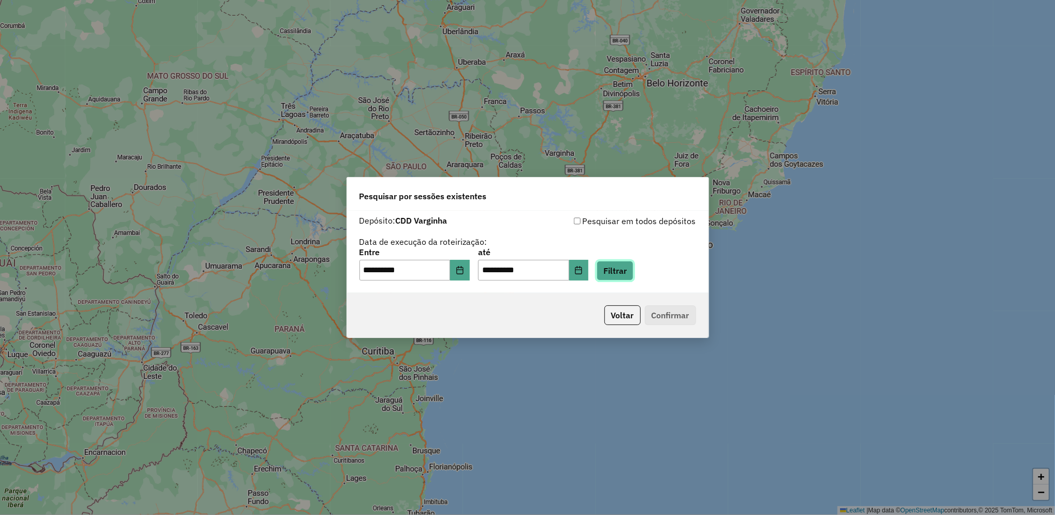
click at [633, 274] on button "Filtrar" at bounding box center [614, 271] width 37 height 20
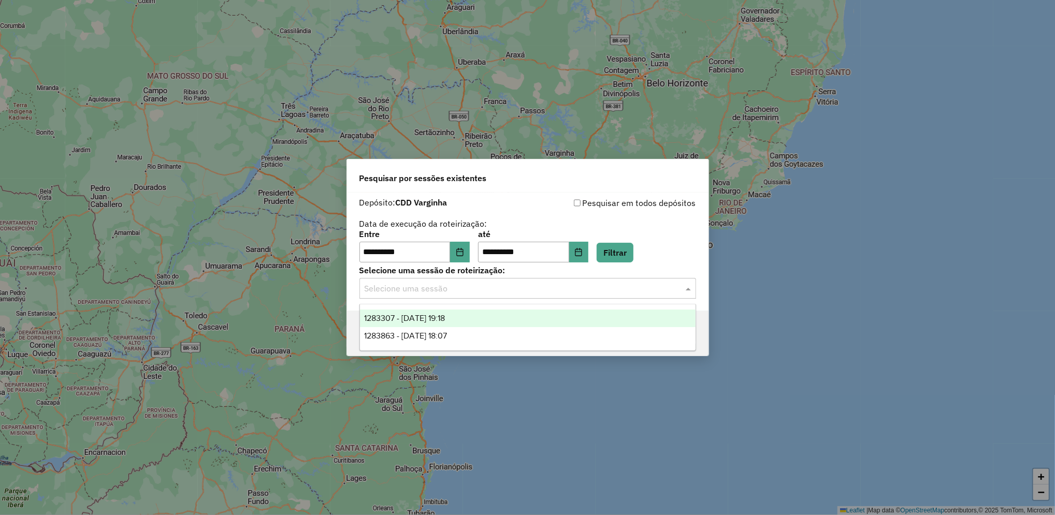
click at [501, 298] on div "Selecione uma sessão" at bounding box center [527, 288] width 337 height 21
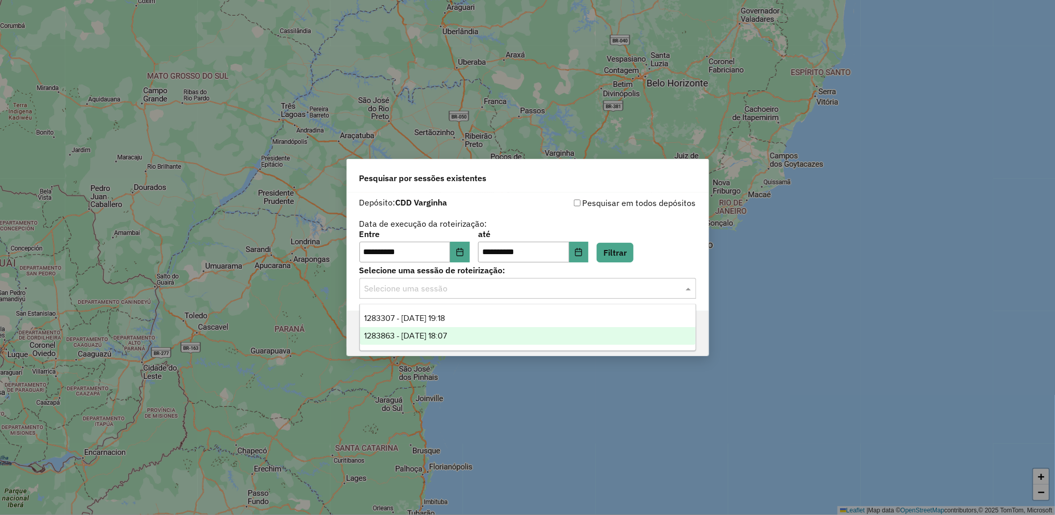
click at [486, 332] on div "1283863 - [DATE] 18:07" at bounding box center [527, 336] width 335 height 18
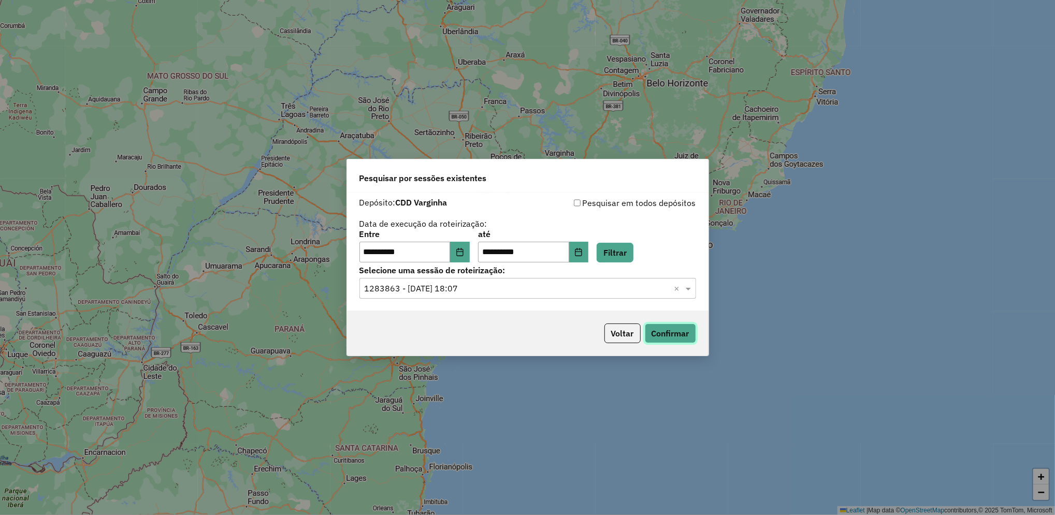
click at [660, 330] on button "Confirmar" at bounding box center [670, 334] width 51 height 20
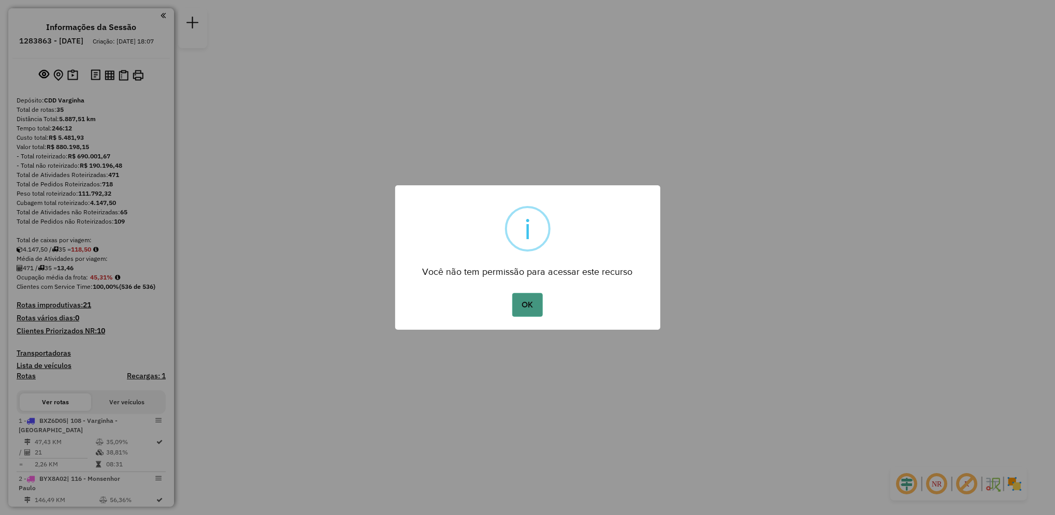
click at [525, 300] on button "OK" at bounding box center [527, 305] width 31 height 24
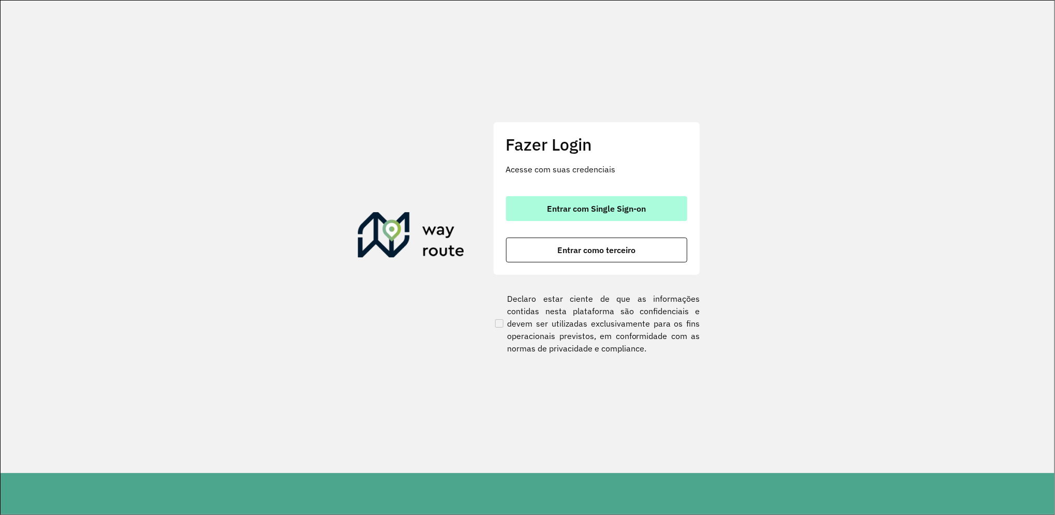
click at [630, 201] on button "Entrar com Single Sign-on" at bounding box center [596, 208] width 181 height 25
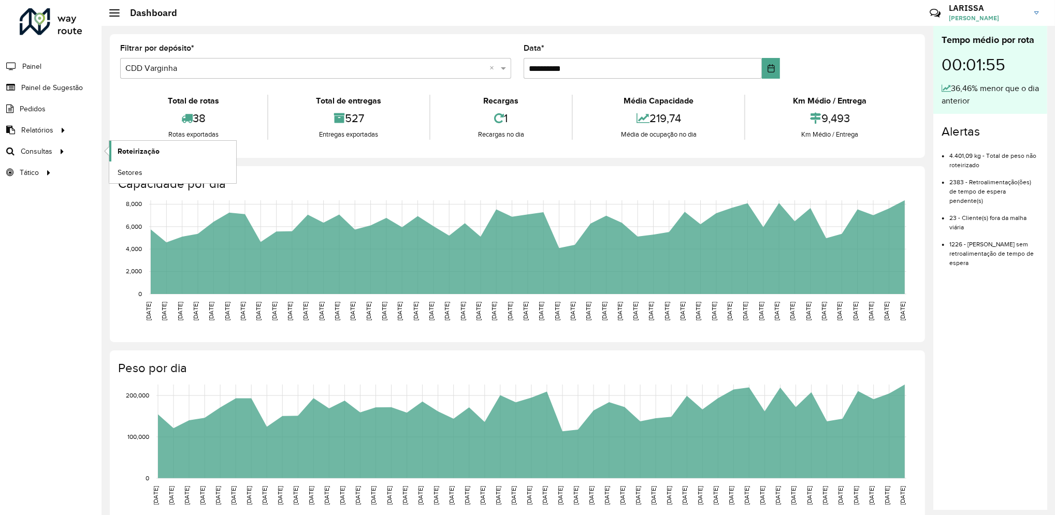
click at [130, 148] on span "Roteirização" at bounding box center [139, 151] width 42 height 11
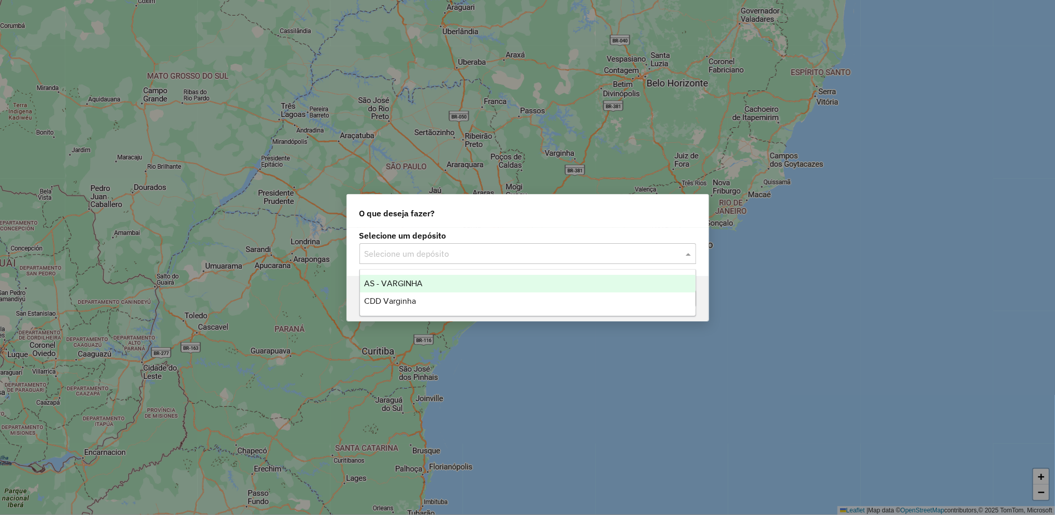
click at [420, 255] on input "text" at bounding box center [516, 254] width 305 height 12
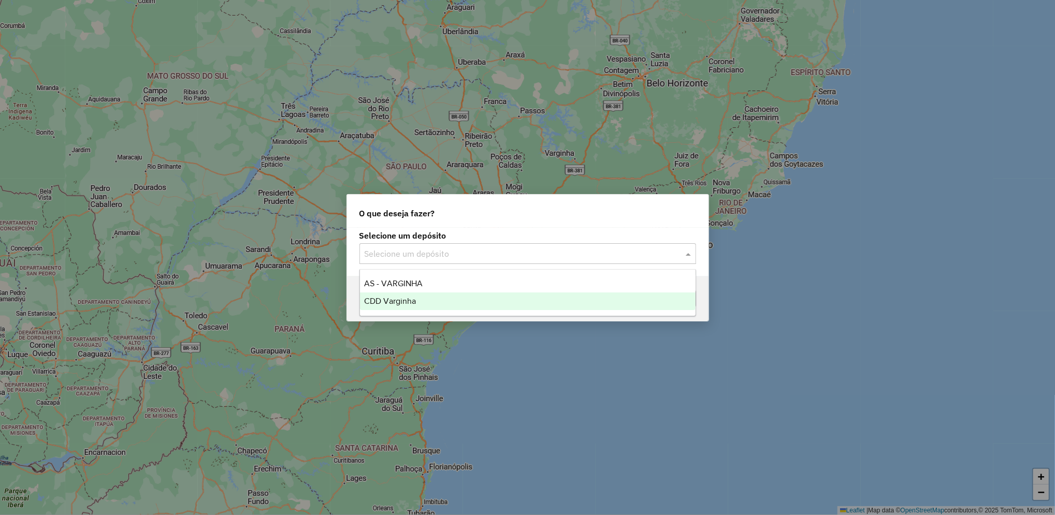
click at [418, 297] on div "CDD Varginha" at bounding box center [527, 302] width 335 height 18
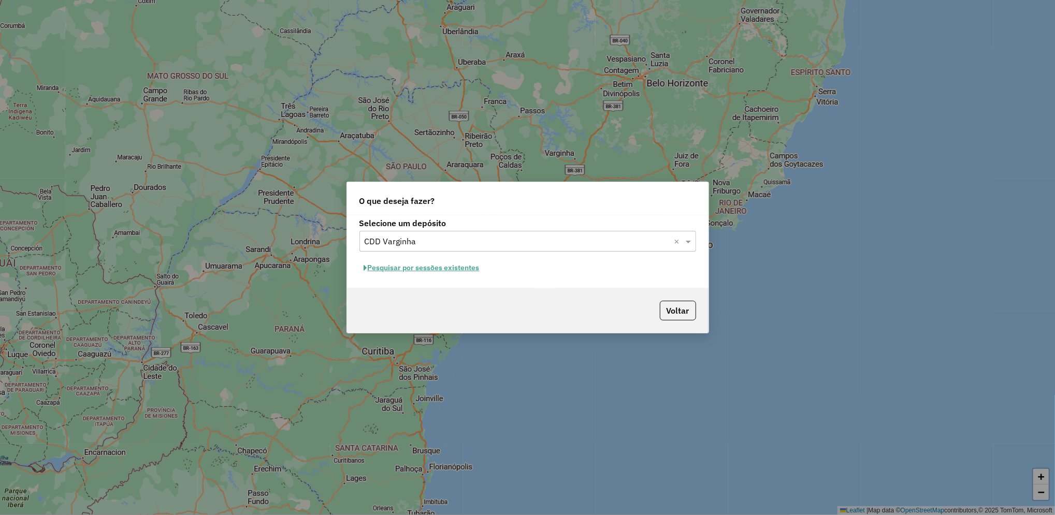
click at [451, 261] on button "Pesquisar por sessões existentes" at bounding box center [421, 268] width 125 height 16
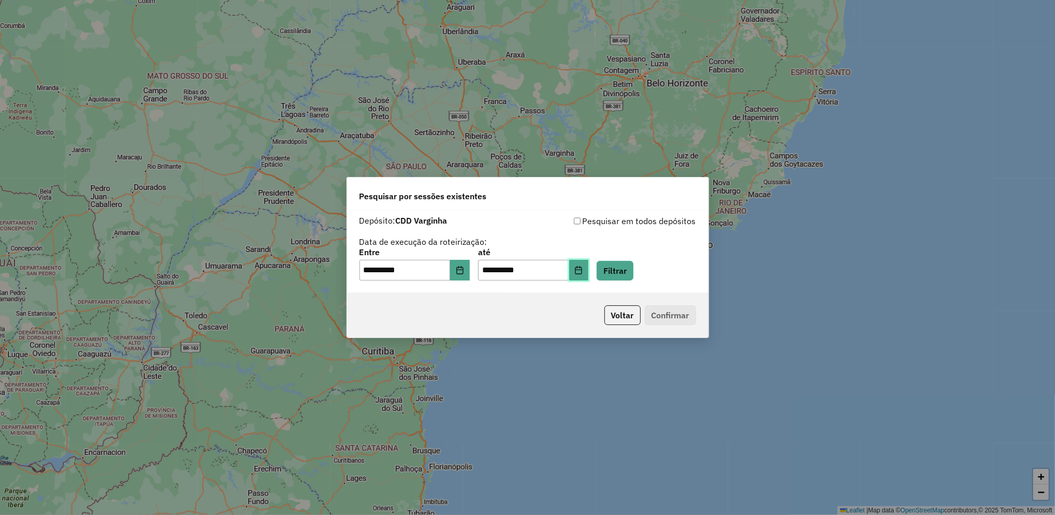
click at [589, 269] on button "Choose Date" at bounding box center [579, 270] width 20 height 21
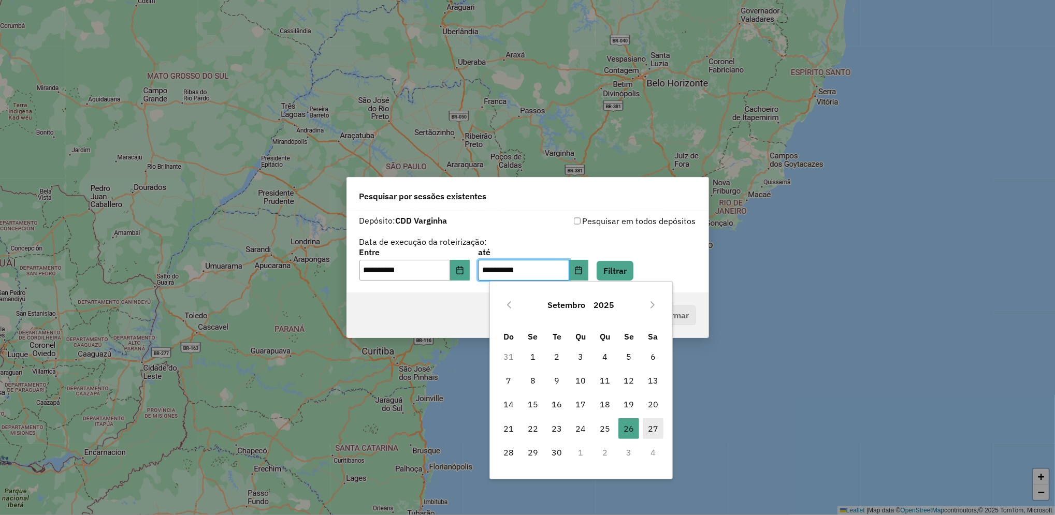
click at [660, 426] on span "27" at bounding box center [653, 428] width 21 height 21
type input "**********"
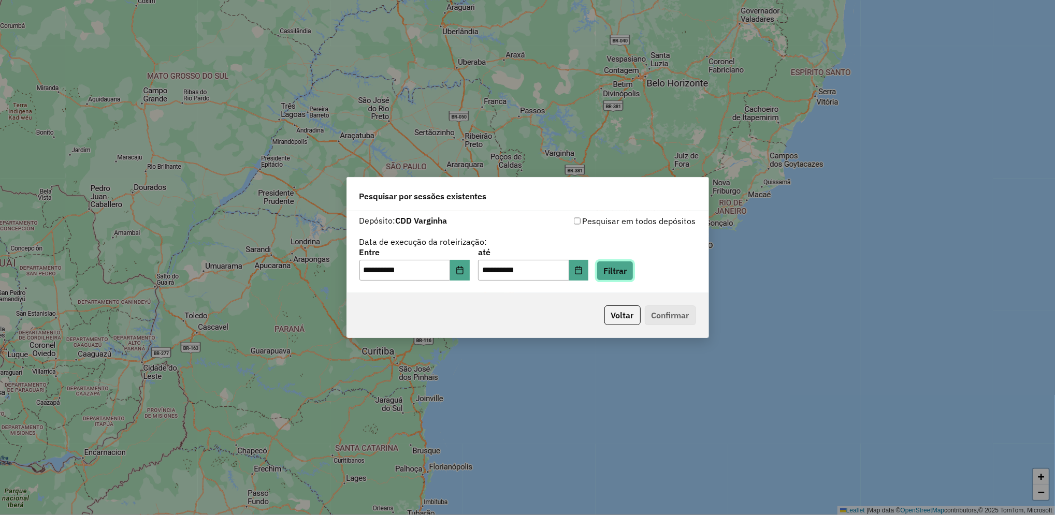
click at [633, 279] on button "Filtrar" at bounding box center [614, 271] width 37 height 20
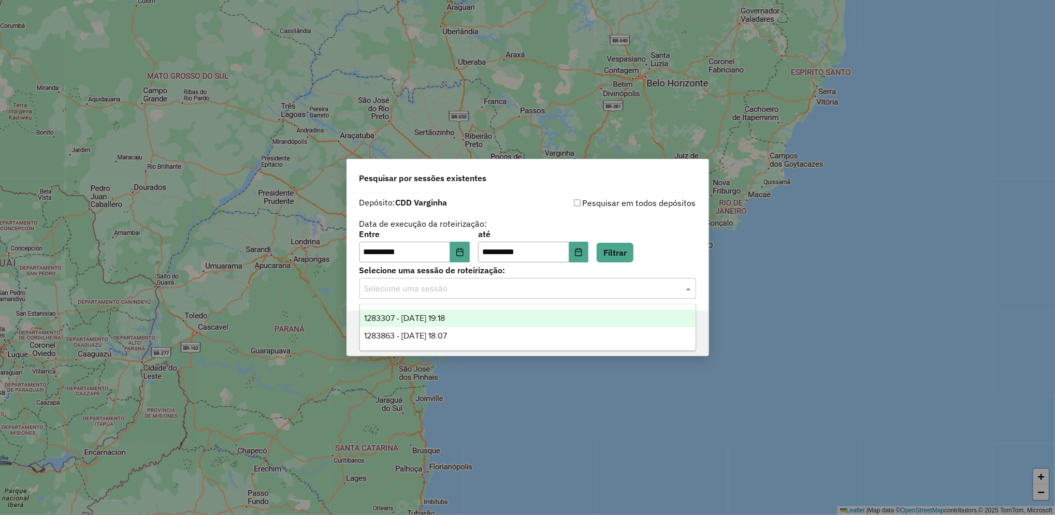
click at [539, 291] on input "text" at bounding box center [516, 289] width 305 height 12
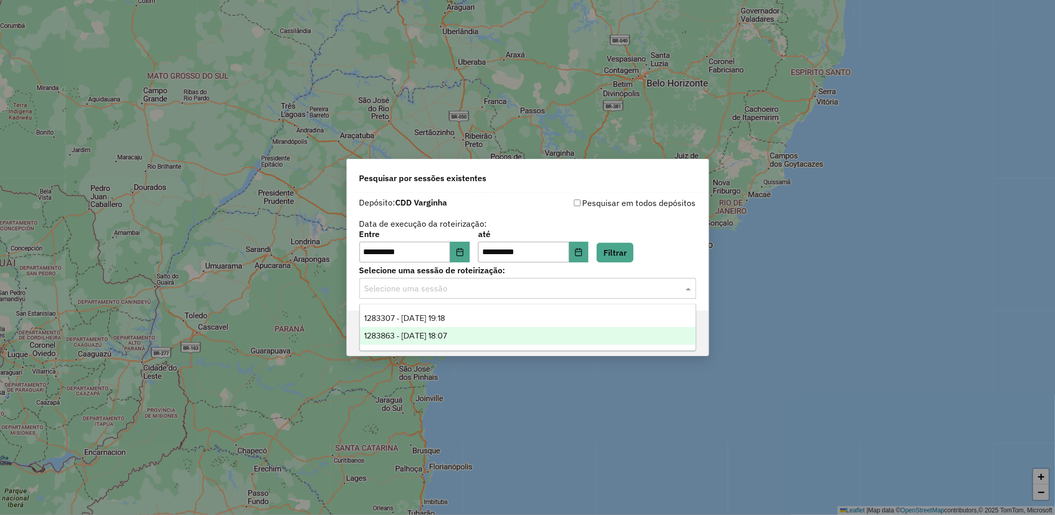
click at [479, 341] on div "1283863 - 27/09/2025 18:07" at bounding box center [527, 336] width 335 height 18
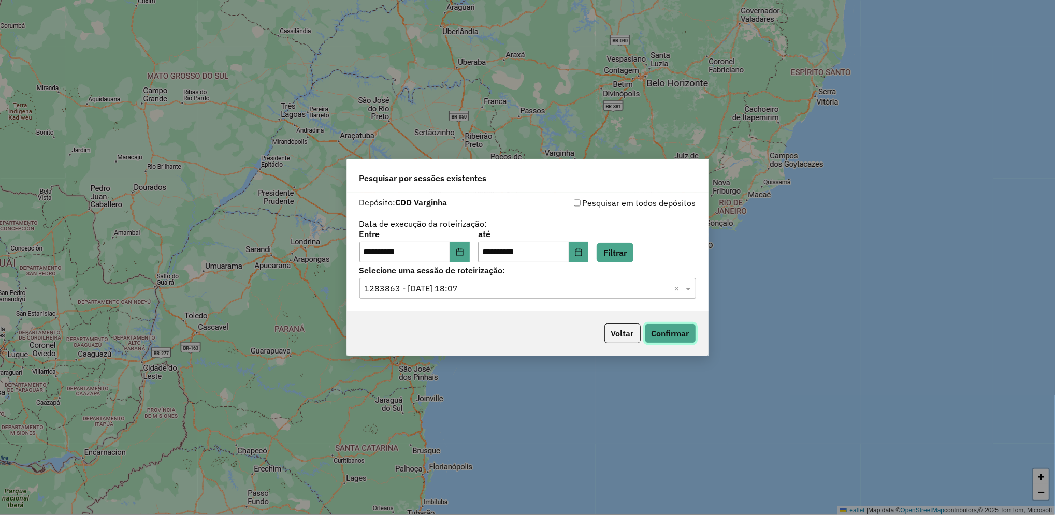
click at [669, 330] on button "Confirmar" at bounding box center [670, 334] width 51 height 20
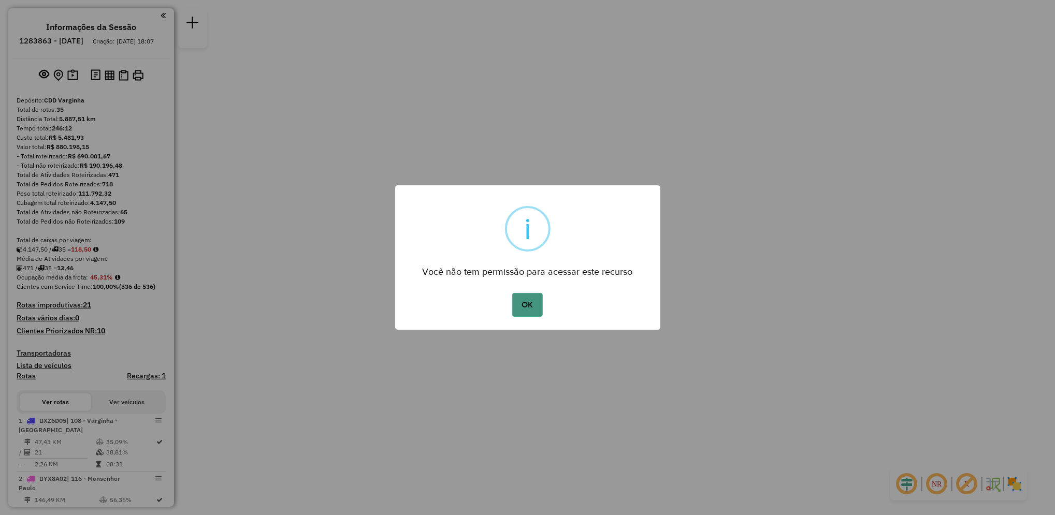
click at [523, 299] on button "OK" at bounding box center [527, 305] width 31 height 24
